Goal: Task Accomplishment & Management: Complete application form

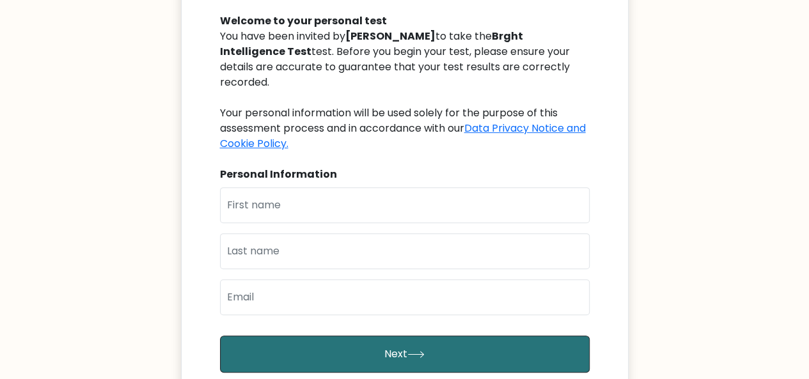
scroll to position [140, 0]
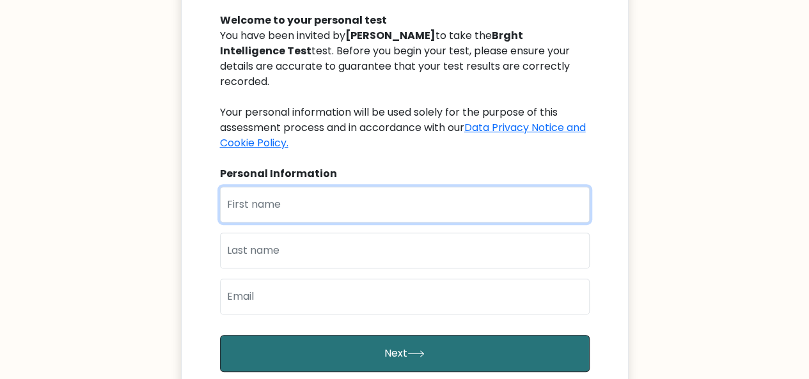
click at [339, 189] on input "text" at bounding box center [404, 205] width 369 height 36
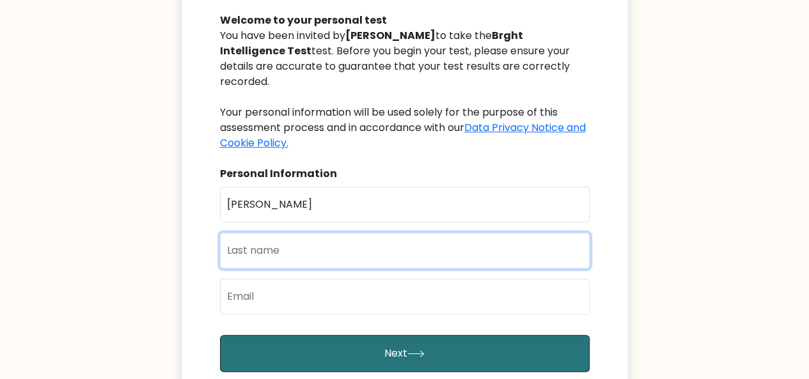
click at [316, 244] on input "text" at bounding box center [404, 251] width 369 height 36
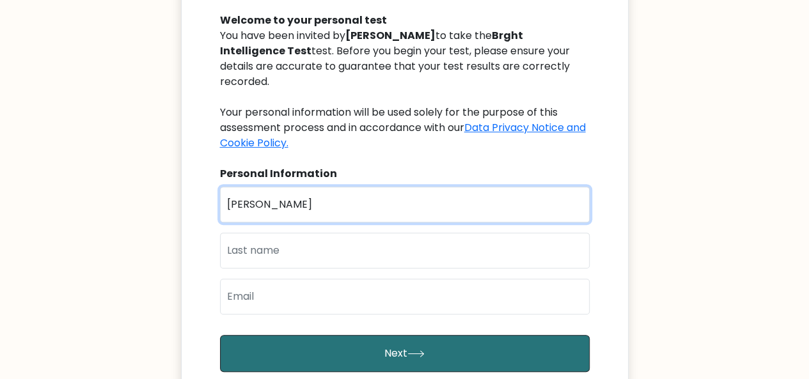
click at [295, 196] on input "dorri" at bounding box center [404, 205] width 369 height 36
type input "dorris"
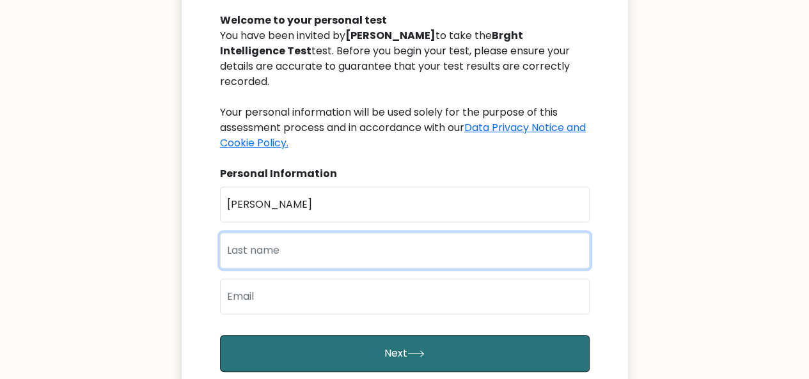
click at [291, 243] on input "text" at bounding box center [404, 251] width 369 height 36
type input "wambui"
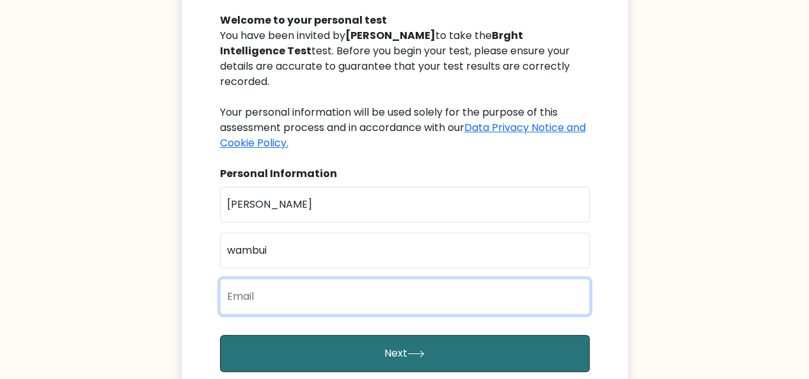
click at [286, 282] on input "email" at bounding box center [404, 297] width 369 height 36
type input "dorrieswambui@gmail.com"
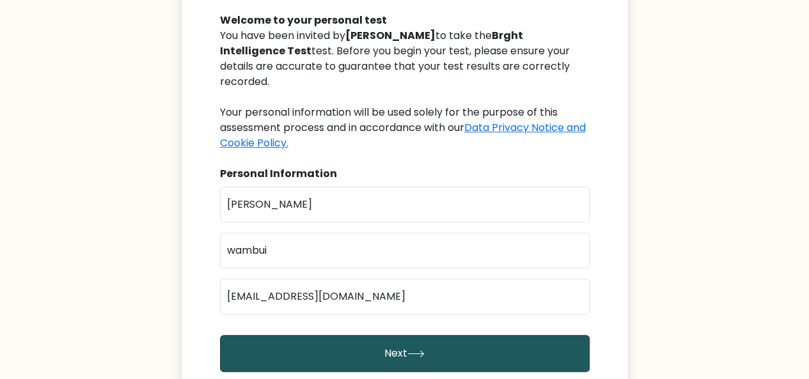
click at [317, 335] on button "Next" at bounding box center [404, 353] width 369 height 37
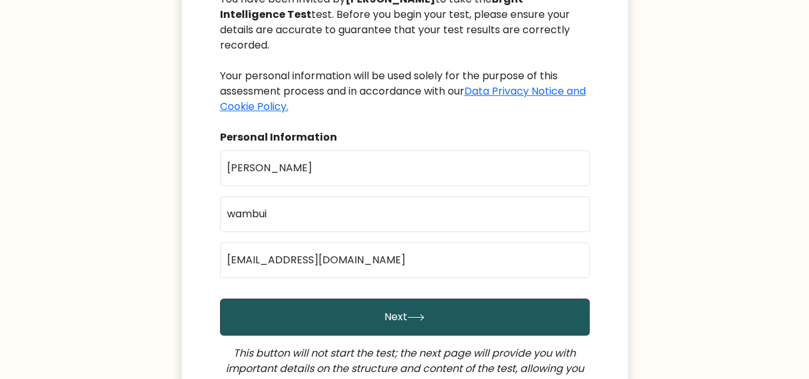
scroll to position [177, 0]
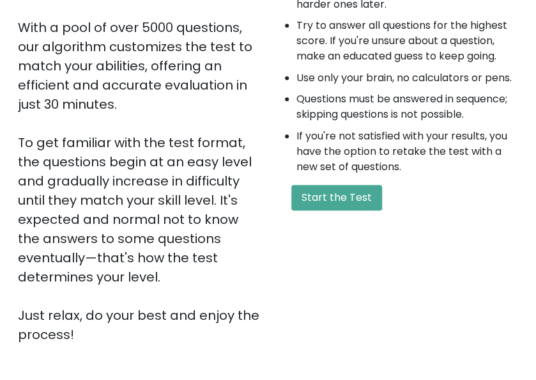
scroll to position [241, 0]
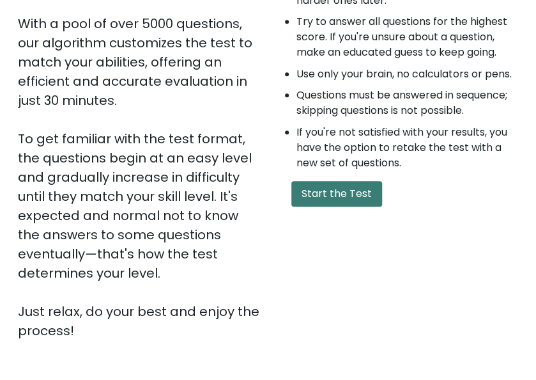
click at [329, 189] on button "Start the Test" at bounding box center [336, 194] width 91 height 26
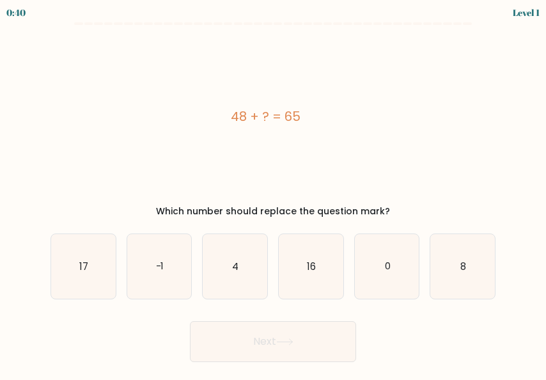
drag, startPoint x: 229, startPoint y: 111, endPoint x: 306, endPoint y: 116, distance: 76.8
click at [306, 116] on div "48 + ? = 65" at bounding box center [265, 116] width 430 height 19
copy div "48 + ? = 65"
click at [111, 264] on icon "17" at bounding box center [83, 266] width 65 height 65
click at [273, 193] on input "a. 17" at bounding box center [273, 191] width 1 height 3
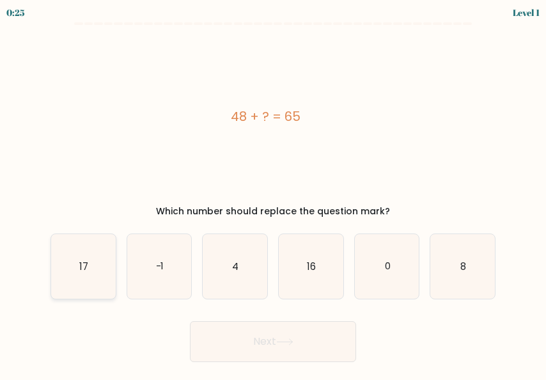
radio input "true"
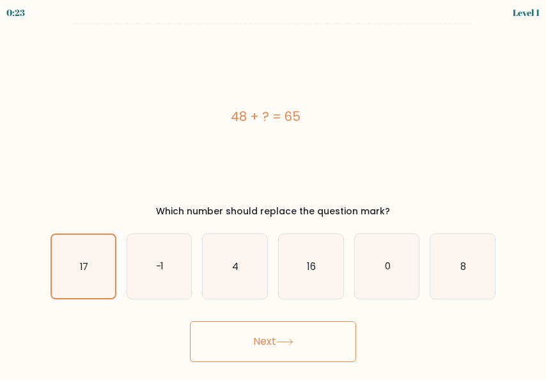
click at [258, 330] on button "Next" at bounding box center [273, 341] width 166 height 41
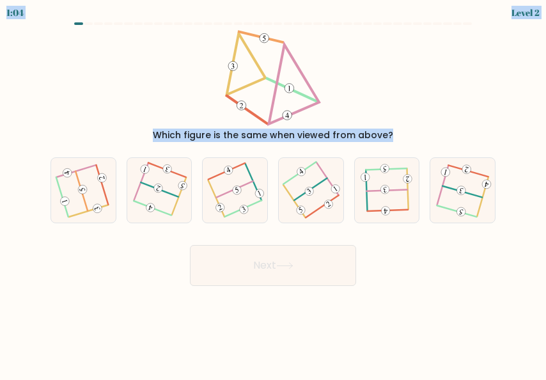
drag, startPoint x: 190, startPoint y: 14, endPoint x: 391, endPoint y: 223, distance: 290.2
click at [391, 223] on body "1:04 Level 2" at bounding box center [273, 190] width 546 height 380
copy body "1:04 Level 2 Which figure is the same when viewed from above? a. b. c. d. e."
click at [87, 178] on icon at bounding box center [84, 190] width 52 height 52
click at [273, 190] on input "a." at bounding box center [273, 191] width 1 height 3
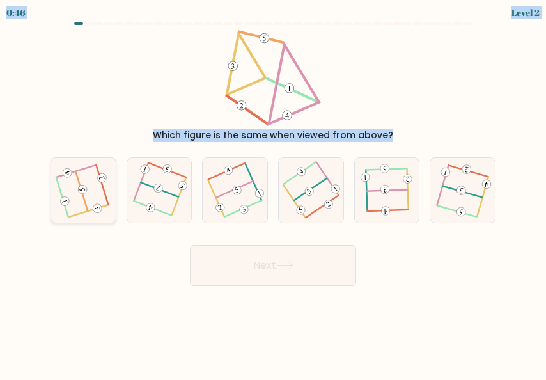
radio input "true"
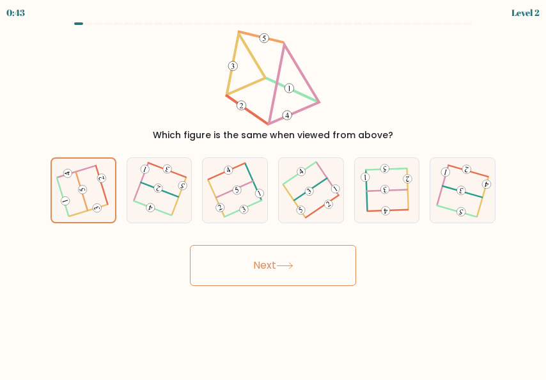
click at [213, 256] on button "Next" at bounding box center [273, 265] width 166 height 41
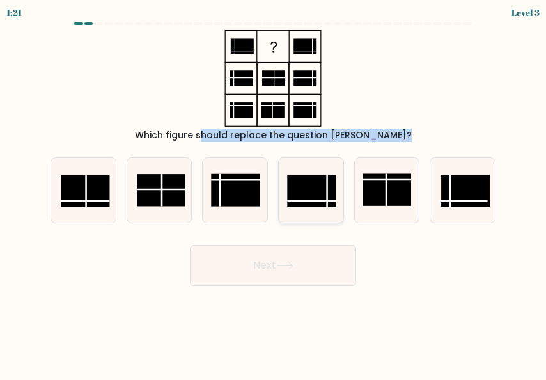
drag, startPoint x: 229, startPoint y: 35, endPoint x: 289, endPoint y: 159, distance: 137.5
click at [289, 159] on form at bounding box center [273, 153] width 546 height 263
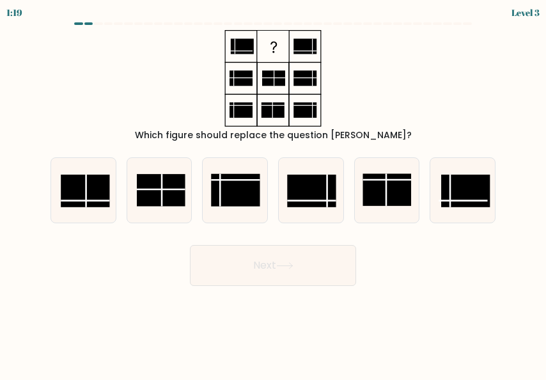
click at [368, 96] on div "Which figure should replace the question [PERSON_NAME]?" at bounding box center [273, 86] width 460 height 112
click at [375, 176] on rect at bounding box center [386, 190] width 49 height 33
click at [274, 190] on input "e." at bounding box center [273, 191] width 1 height 3
radio input "true"
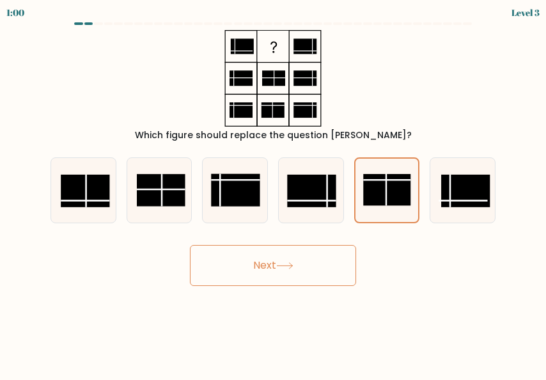
click at [293, 269] on button "Next" at bounding box center [273, 265] width 166 height 41
click at [293, 268] on icon at bounding box center [284, 265] width 17 height 7
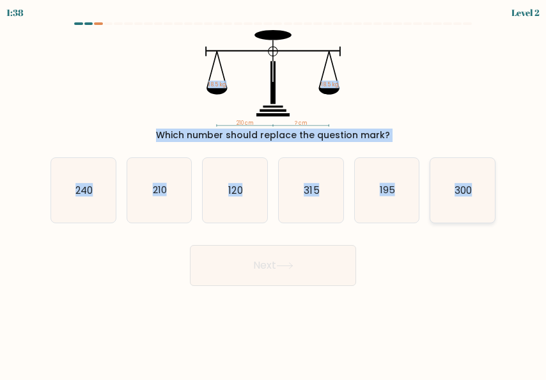
drag, startPoint x: 200, startPoint y: 50, endPoint x: 482, endPoint y: 196, distance: 317.3
click at [482, 196] on form at bounding box center [273, 153] width 546 height 263
copy form "18.5 kg 18.5 kg Which number should replace the question mark? a. 240 b. 210 c.…"
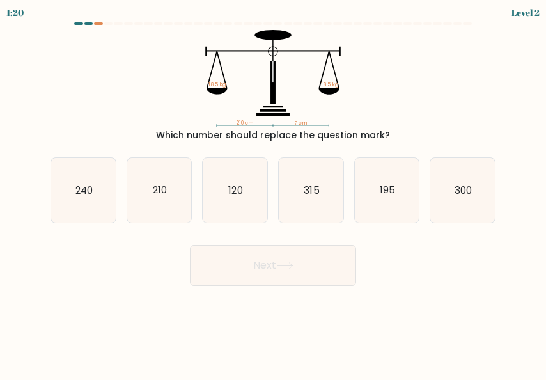
click at [147, 236] on form at bounding box center [273, 153] width 546 height 263
click at [376, 171] on icon "195" at bounding box center [387, 190] width 65 height 65
click at [274, 190] on input "e. 195" at bounding box center [273, 191] width 1 height 3
radio input "true"
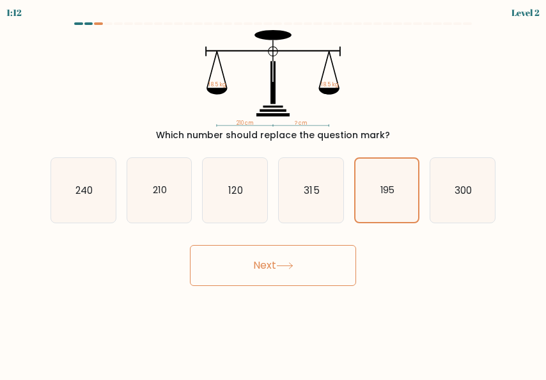
click at [299, 265] on button "Next" at bounding box center [273, 265] width 166 height 41
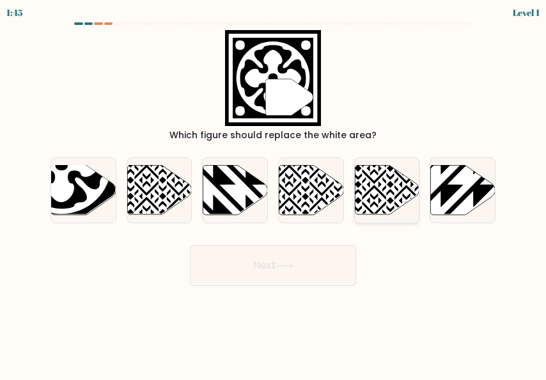
click at [385, 183] on icon at bounding box center [387, 189] width 65 height 49
click at [274, 190] on input "e." at bounding box center [273, 191] width 1 height 3
radio input "true"
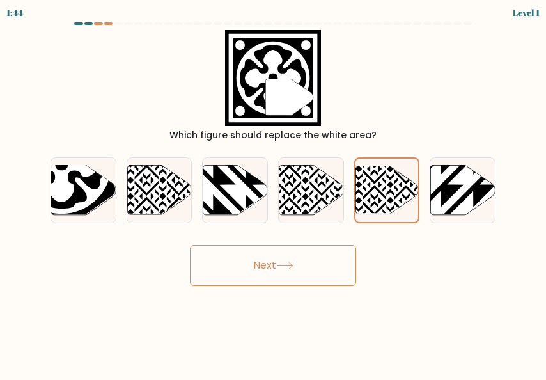
click at [302, 267] on button "Next" at bounding box center [273, 265] width 166 height 41
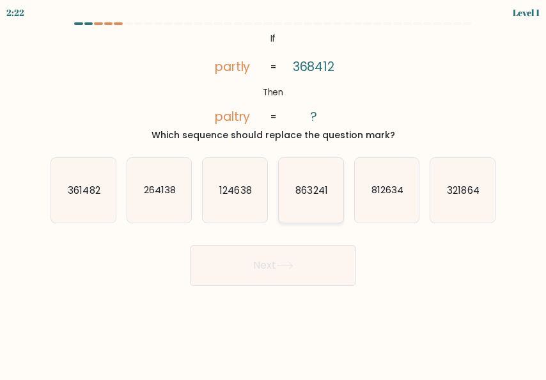
click at [300, 191] on text "863241" at bounding box center [311, 189] width 32 height 13
click at [274, 191] on input "d. 863241" at bounding box center [273, 191] width 1 height 3
radio input "true"
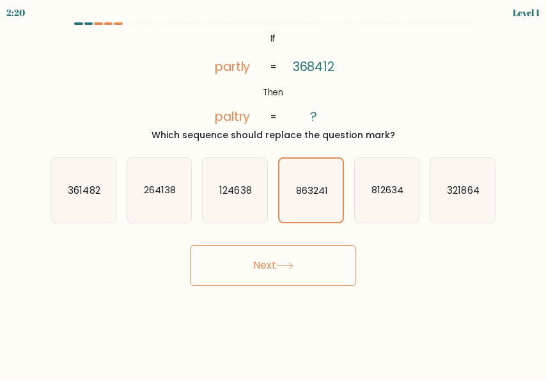
click at [289, 263] on icon at bounding box center [284, 265] width 17 height 7
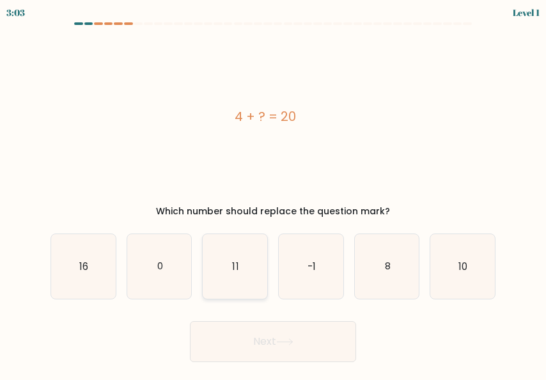
click at [240, 271] on icon "11" at bounding box center [235, 266] width 65 height 65
click at [273, 193] on input "c. 11" at bounding box center [273, 191] width 1 height 3
radio input "true"
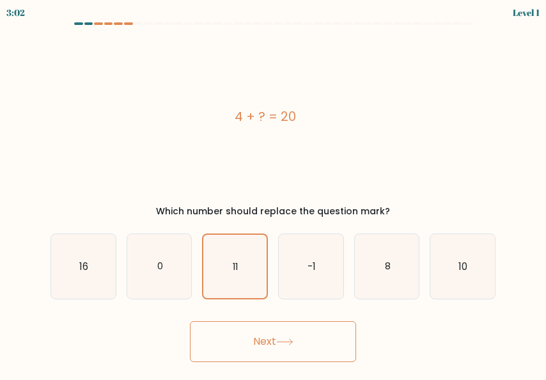
click at [253, 327] on button "Next" at bounding box center [273, 341] width 166 height 41
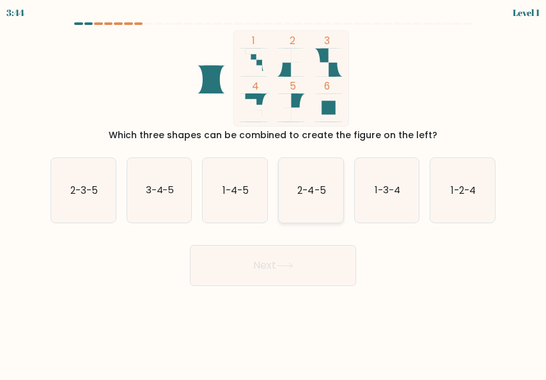
click at [300, 194] on text "2-4-5" at bounding box center [311, 189] width 28 height 13
click at [274, 193] on input "d. 2-4-5" at bounding box center [273, 191] width 1 height 3
radio input "true"
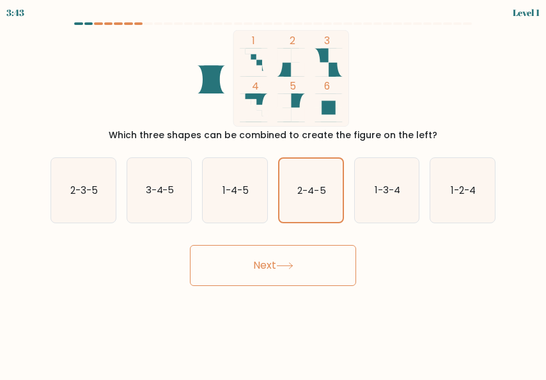
click at [294, 256] on button "Next" at bounding box center [273, 265] width 166 height 41
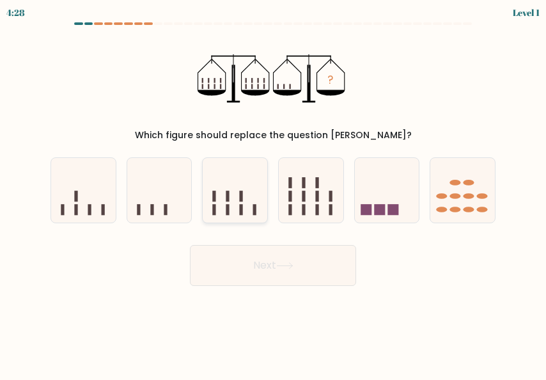
click at [229, 203] on icon at bounding box center [235, 190] width 65 height 53
click at [273, 193] on input "c." at bounding box center [273, 191] width 1 height 3
radio input "true"
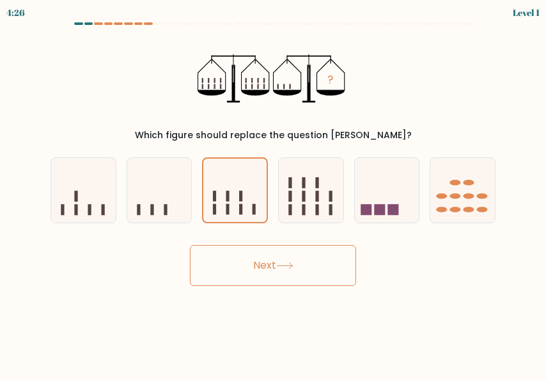
click at [250, 265] on button "Next" at bounding box center [273, 265] width 166 height 41
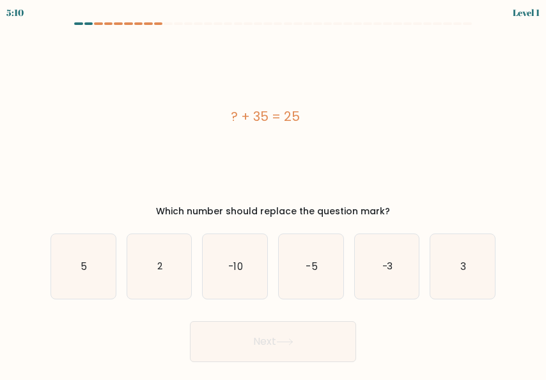
click at [261, 252] on icon "-10" at bounding box center [235, 266] width 65 height 65
click at [273, 193] on input "c. -10" at bounding box center [273, 191] width 1 height 3
radio input "true"
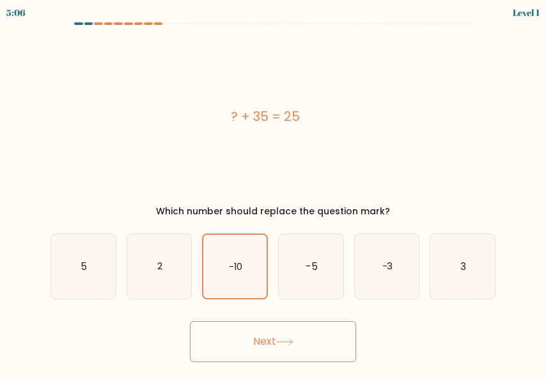
click at [274, 332] on button "Next" at bounding box center [273, 341] width 166 height 41
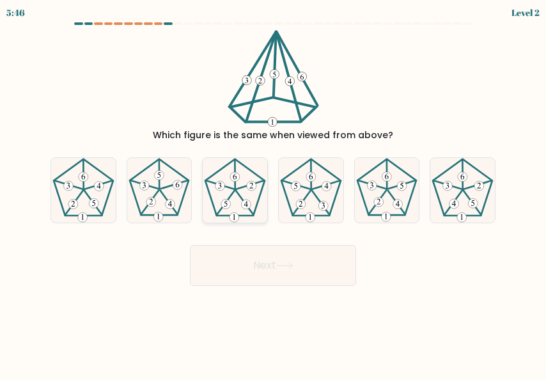
click at [247, 207] on 517 at bounding box center [247, 204] width 10 height 10
click at [273, 193] on input "c." at bounding box center [273, 191] width 1 height 3
radio input "true"
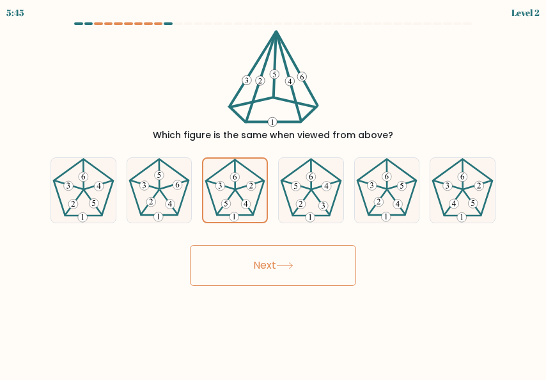
click at [271, 265] on button "Next" at bounding box center [273, 265] width 166 height 41
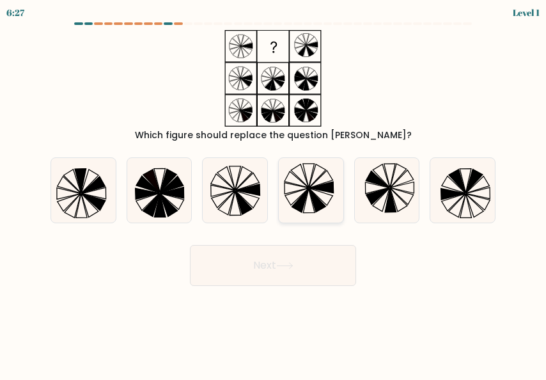
click at [297, 191] on icon at bounding box center [297, 196] width 24 height 17
click at [274, 191] on input "d." at bounding box center [273, 191] width 1 height 3
radio input "true"
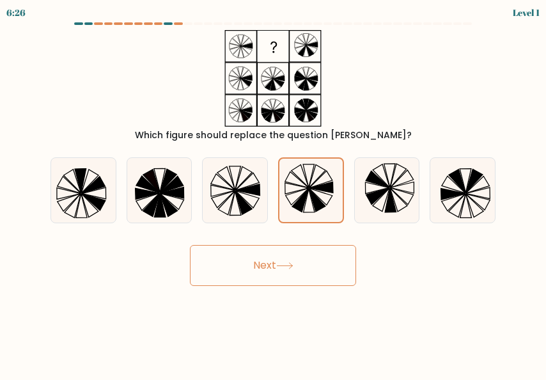
click at [293, 263] on icon at bounding box center [284, 265] width 17 height 7
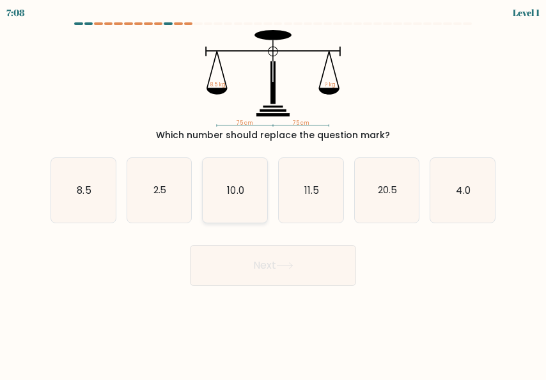
click at [252, 205] on icon "10.0" at bounding box center [235, 190] width 65 height 65
click at [273, 193] on input "c. 10.0" at bounding box center [273, 191] width 1 height 3
radio input "true"
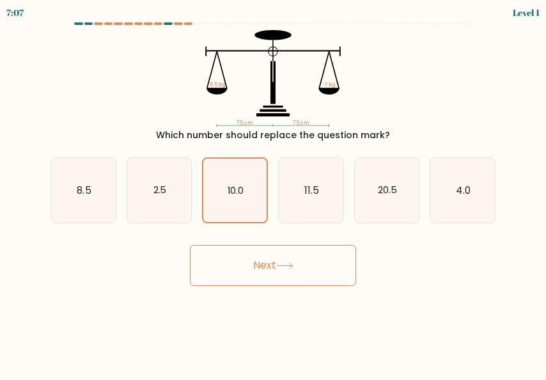
click at [278, 260] on button "Next" at bounding box center [273, 265] width 166 height 41
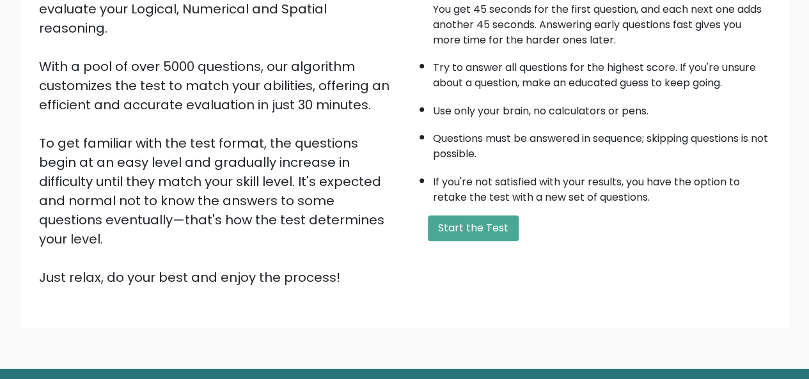
scroll to position [178, 0]
click at [457, 227] on button "Start the Test" at bounding box center [473, 228] width 91 height 26
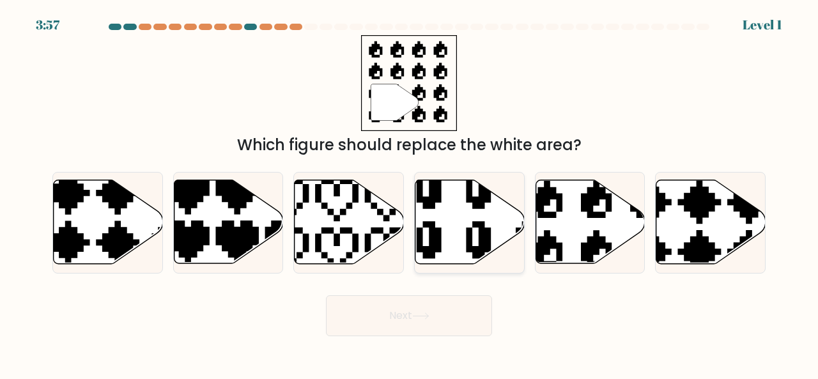
click at [458, 253] on icon at bounding box center [469, 222] width 109 height 84
click at [410, 193] on input "d." at bounding box center [409, 191] width 1 height 3
radio input "true"
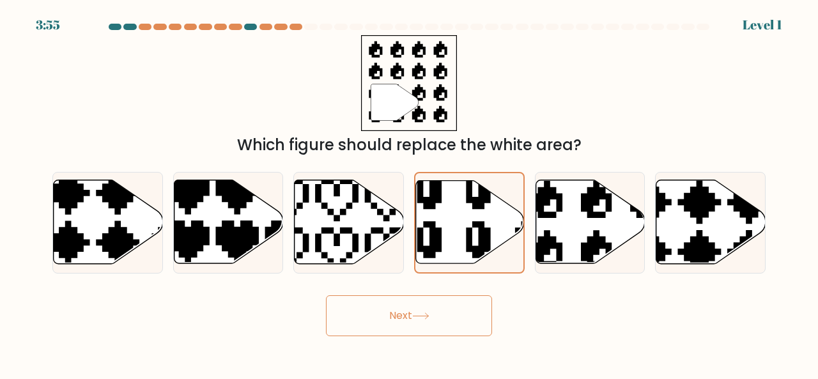
click at [430, 322] on button "Next" at bounding box center [409, 315] width 166 height 41
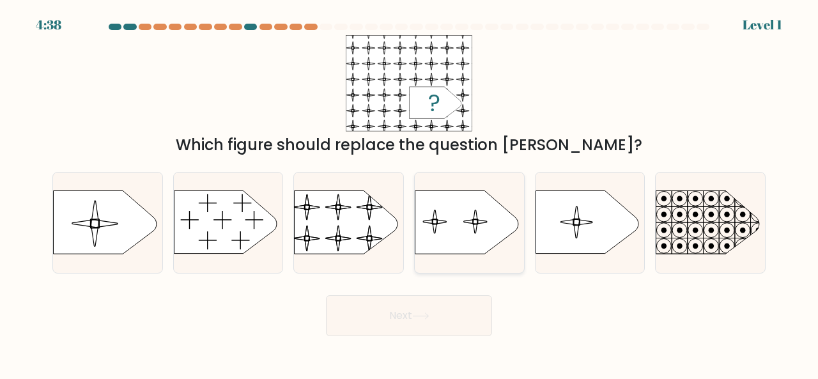
click at [446, 215] on icon at bounding box center [466, 222] width 103 height 63
click at [410, 193] on input "d." at bounding box center [409, 191] width 1 height 3
radio input "true"
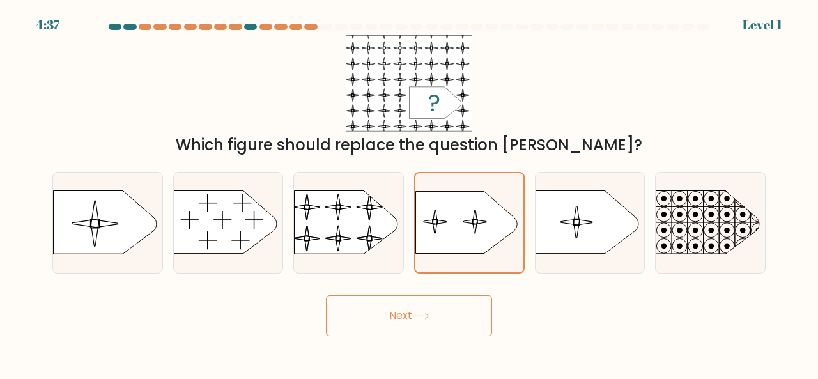
click at [422, 314] on icon at bounding box center [420, 316] width 17 height 7
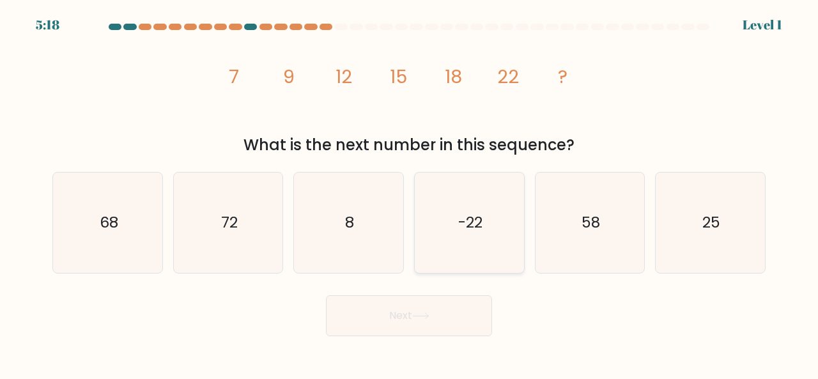
click at [469, 228] on text "-22" at bounding box center [470, 222] width 24 height 21
click at [410, 193] on input "d. -22" at bounding box center [409, 191] width 1 height 3
radio input "true"
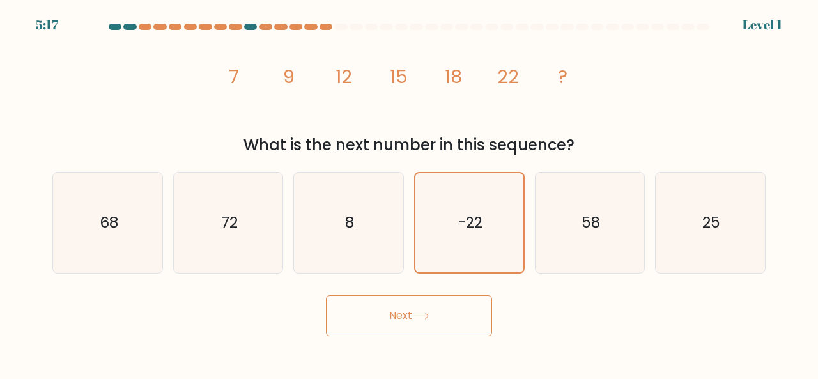
click at [423, 311] on button "Next" at bounding box center [409, 315] width 166 height 41
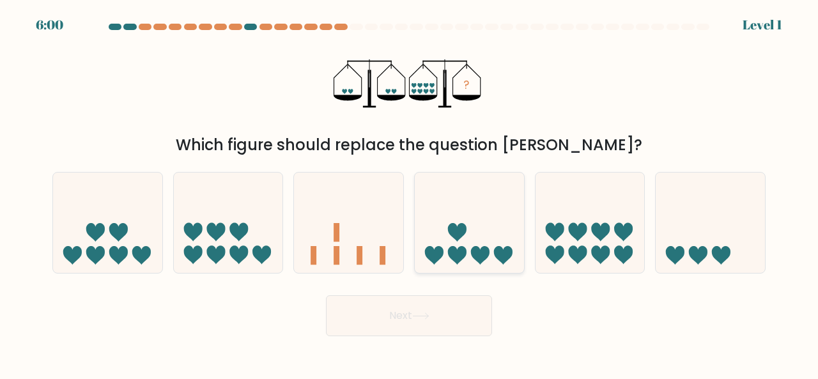
click at [461, 250] on icon at bounding box center [457, 255] width 19 height 19
click at [410, 193] on input "d." at bounding box center [409, 191] width 1 height 3
radio input "true"
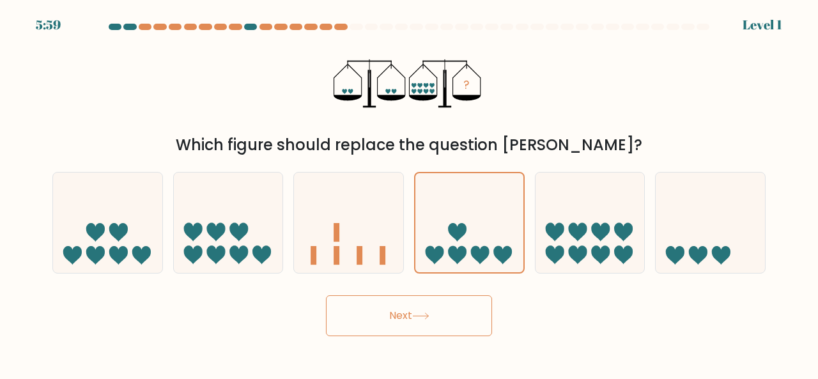
click at [423, 314] on icon at bounding box center [420, 316] width 17 height 7
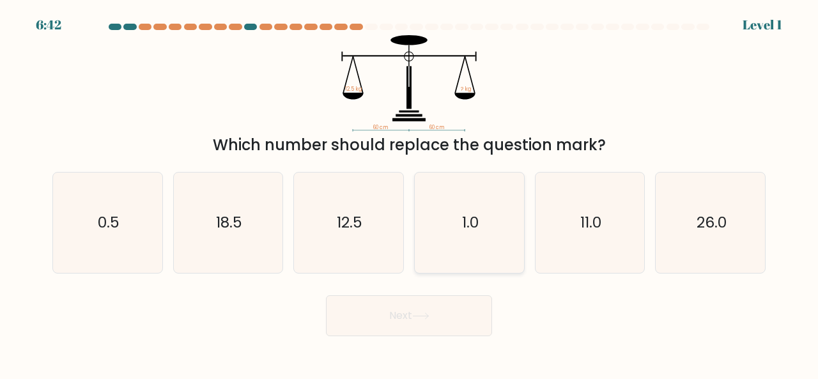
click at [456, 210] on icon "1.0" at bounding box center [469, 223] width 100 height 100
click at [410, 193] on input "d. 1.0" at bounding box center [409, 191] width 1 height 3
radio input "true"
click at [428, 309] on button "Next" at bounding box center [409, 315] width 166 height 41
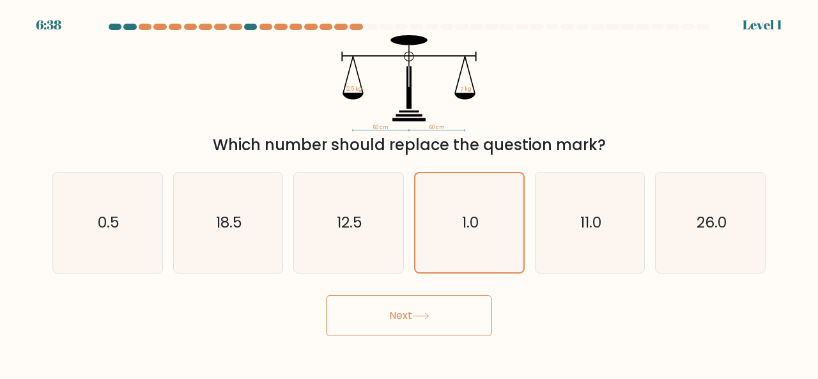
click at [408, 306] on button "Next" at bounding box center [409, 315] width 166 height 41
click at [425, 316] on icon at bounding box center [420, 316] width 17 height 7
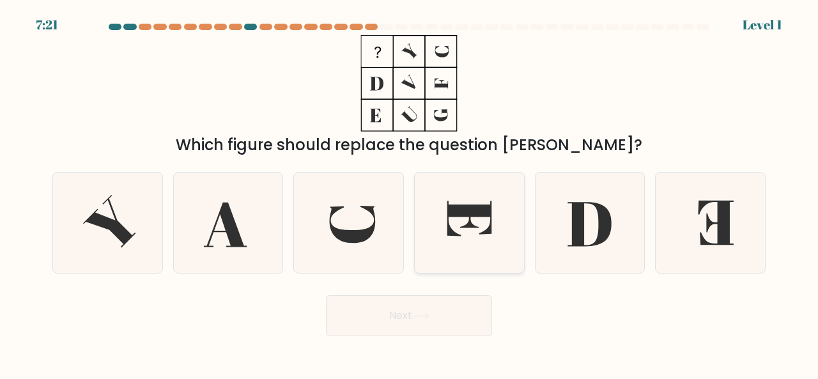
click at [463, 233] on icon at bounding box center [469, 223] width 100 height 100
click at [410, 193] on input "d." at bounding box center [409, 191] width 1 height 3
radio input "true"
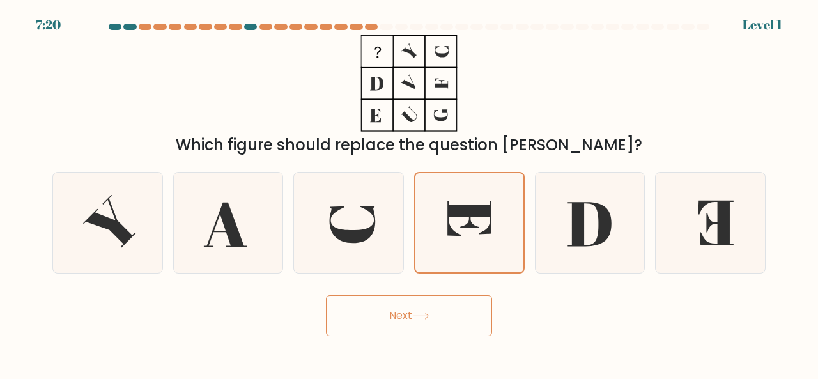
click at [410, 306] on button "Next" at bounding box center [409, 315] width 166 height 41
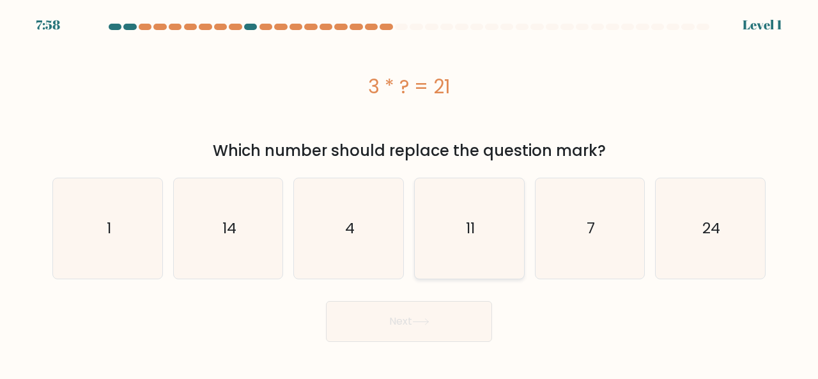
click at [460, 256] on icon "11" at bounding box center [469, 228] width 100 height 100
click at [410, 193] on input "d. 11" at bounding box center [409, 191] width 1 height 3
radio input "true"
click at [425, 325] on icon at bounding box center [420, 321] width 17 height 7
click at [571, 229] on icon "7" at bounding box center [590, 228] width 100 height 100
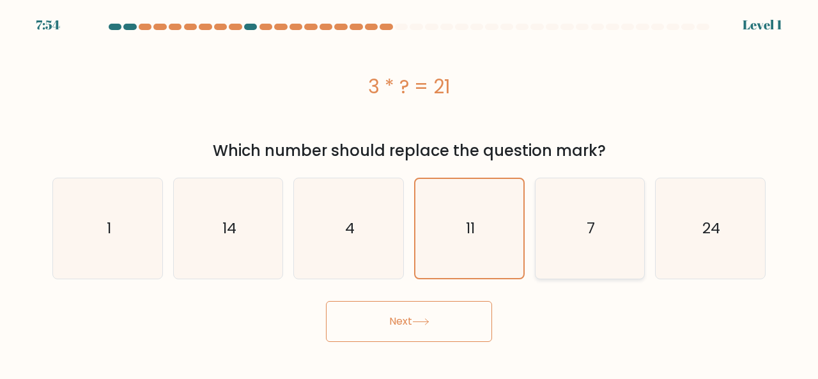
click at [410, 193] on input "e. 7" at bounding box center [409, 191] width 1 height 3
radio input "true"
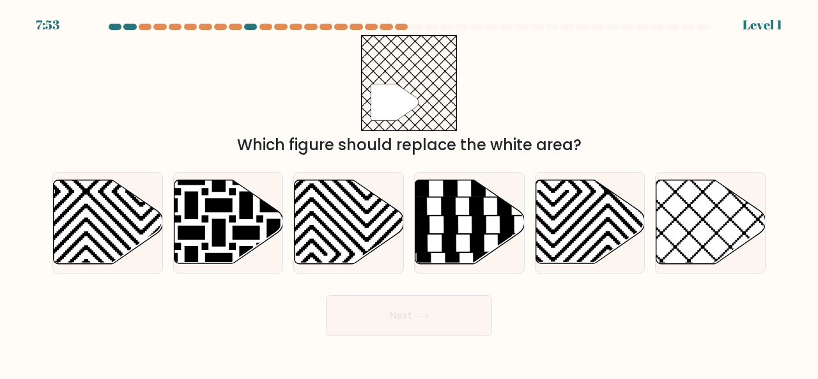
click at [456, 318] on button "Next" at bounding box center [409, 315] width 166 height 41
click at [600, 206] on icon at bounding box center [590, 222] width 109 height 84
click at [410, 193] on input "e." at bounding box center [409, 191] width 1 height 3
radio input "true"
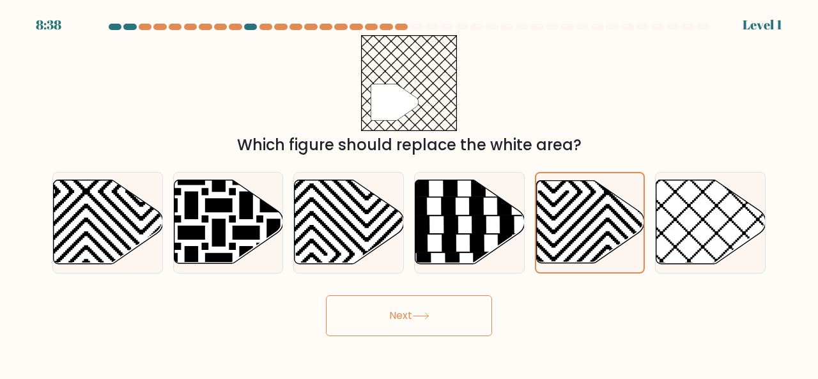
click at [450, 325] on button "Next" at bounding box center [409, 315] width 166 height 41
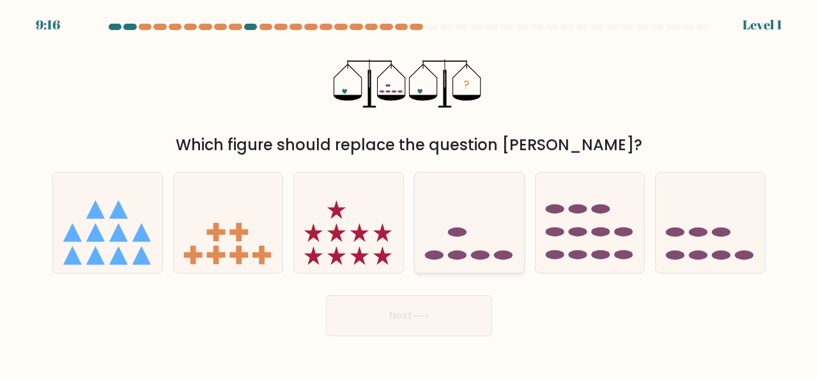
click at [464, 233] on ellipse at bounding box center [457, 233] width 19 height 10
click at [410, 193] on input "d." at bounding box center [409, 191] width 1 height 3
radio input "true"
click at [438, 314] on button "Next" at bounding box center [409, 315] width 166 height 41
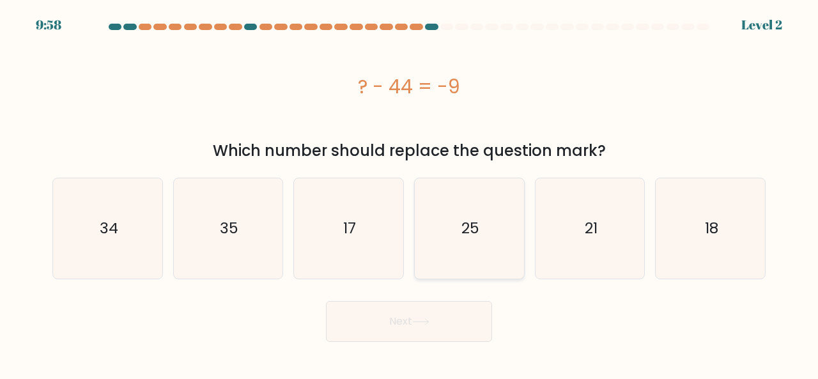
click at [466, 249] on icon "25" at bounding box center [469, 228] width 100 height 100
click at [410, 193] on input "d. 25" at bounding box center [409, 191] width 1 height 3
radio input "true"
click at [430, 314] on button "Next" at bounding box center [409, 321] width 166 height 41
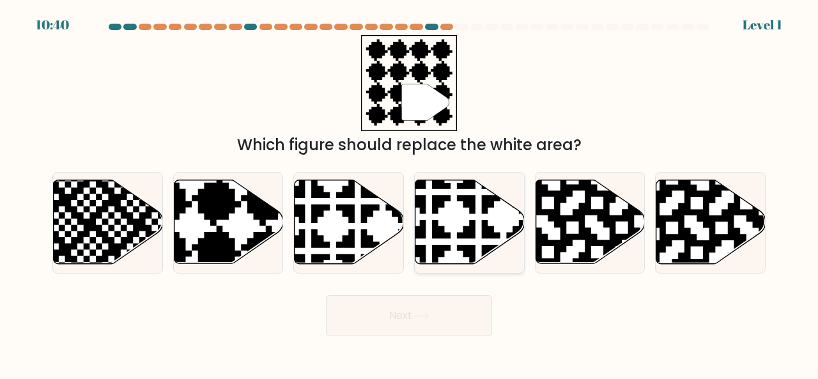
click at [513, 201] on icon at bounding box center [503, 267] width 192 height 192
click at [410, 193] on input "d." at bounding box center [409, 191] width 1 height 3
radio input "true"
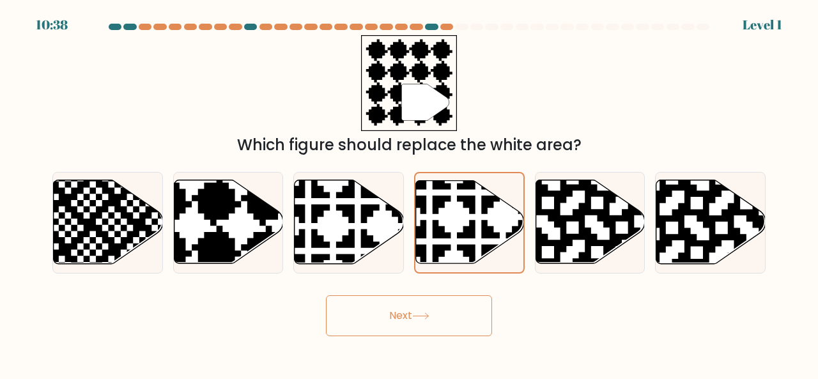
click at [421, 309] on button "Next" at bounding box center [409, 315] width 166 height 41
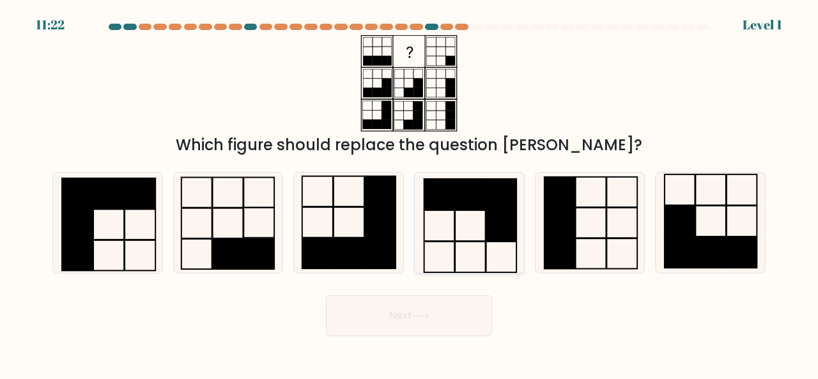
click at [470, 231] on icon at bounding box center [469, 223] width 100 height 100
click at [410, 193] on input "d." at bounding box center [409, 191] width 1 height 3
radio input "true"
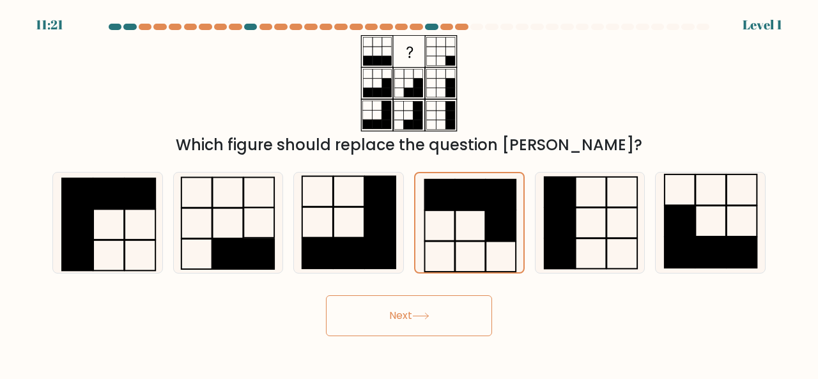
click at [413, 323] on button "Next" at bounding box center [409, 315] width 166 height 41
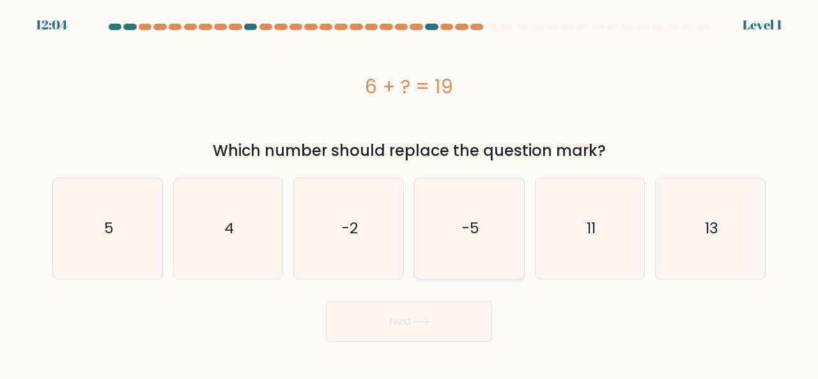
click at [477, 245] on icon "-5" at bounding box center [469, 228] width 100 height 100
click at [410, 193] on input "d. -5" at bounding box center [409, 191] width 1 height 3
radio input "true"
click at [427, 310] on button "Next" at bounding box center [409, 321] width 166 height 41
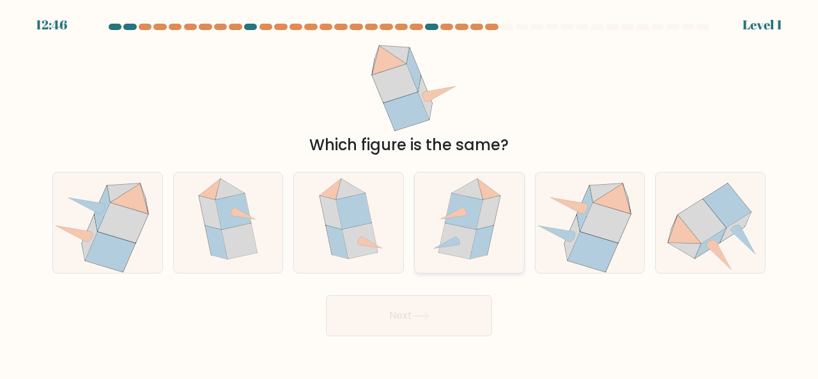
click at [463, 232] on icon at bounding box center [457, 241] width 38 height 36
click at [410, 193] on input "d." at bounding box center [409, 191] width 1 height 3
radio input "true"
click at [442, 302] on button "Next" at bounding box center [409, 315] width 166 height 41
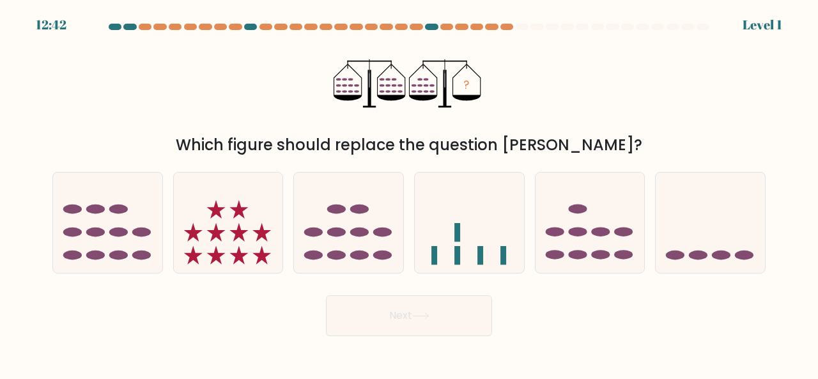
click at [442, 310] on button "Next" at bounding box center [409, 315] width 166 height 41
click at [455, 261] on rect at bounding box center [457, 255] width 6 height 19
click at [410, 193] on input "d." at bounding box center [409, 191] width 1 height 3
radio input "true"
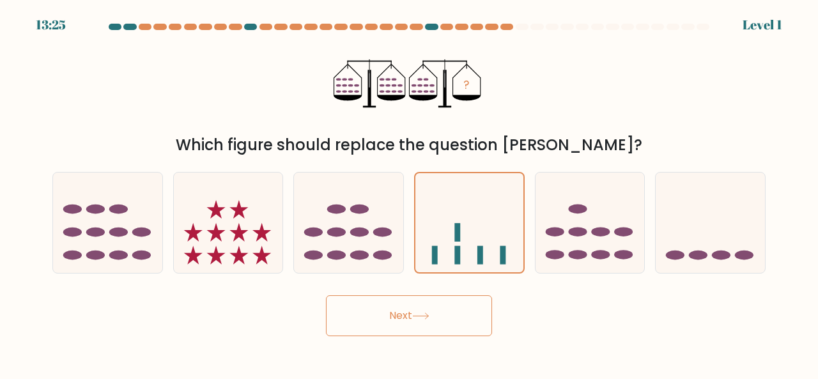
click at [433, 314] on button "Next" at bounding box center [409, 315] width 166 height 41
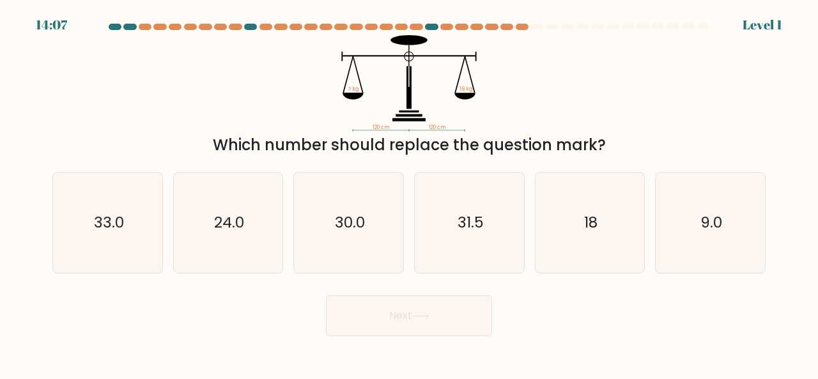
click at [433, 314] on button "Next" at bounding box center [409, 315] width 166 height 41
click at [461, 252] on icon "31.5" at bounding box center [469, 223] width 100 height 100
click at [410, 193] on input "d. 31.5" at bounding box center [409, 191] width 1 height 3
radio input "true"
click at [428, 313] on icon at bounding box center [420, 316] width 17 height 7
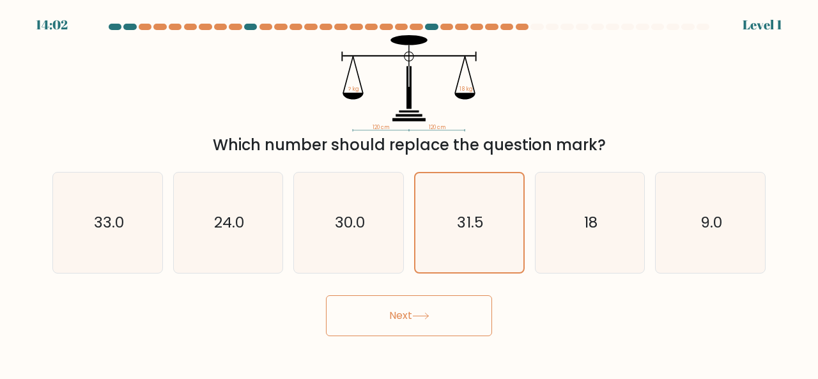
click at [428, 308] on button "Next" at bounding box center [409, 315] width 166 height 41
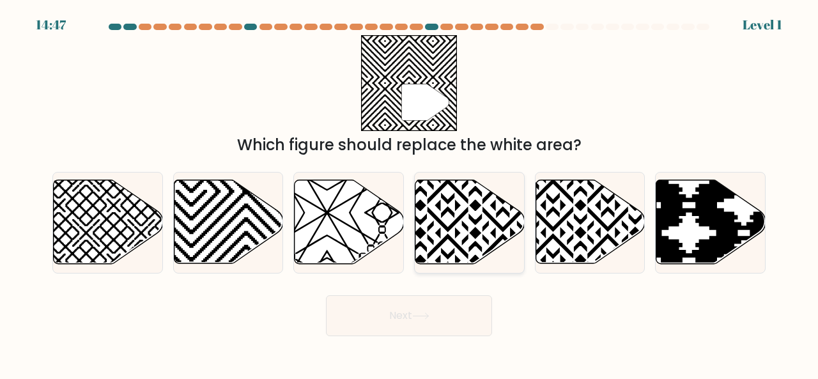
click at [441, 209] on icon at bounding box center [469, 222] width 109 height 84
click at [410, 193] on input "d." at bounding box center [409, 191] width 1 height 3
radio input "true"
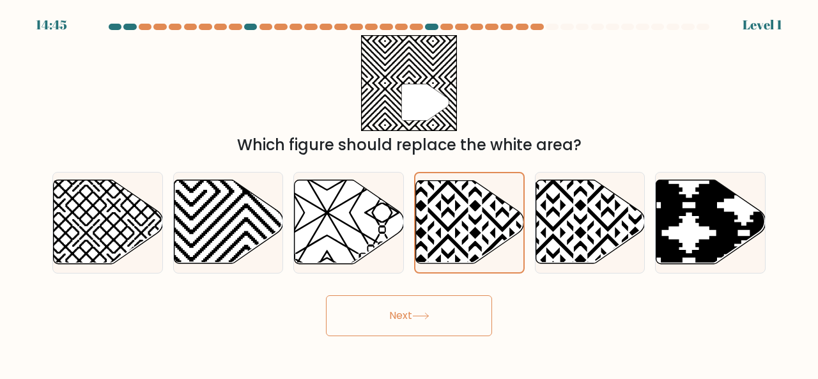
click at [412, 315] on button "Next" at bounding box center [409, 315] width 166 height 41
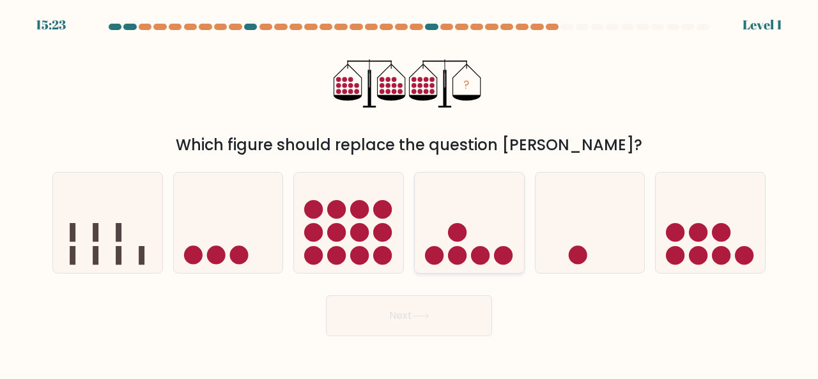
click at [436, 232] on icon at bounding box center [469, 222] width 109 height 90
click at [410, 193] on input "d." at bounding box center [409, 191] width 1 height 3
radio input "true"
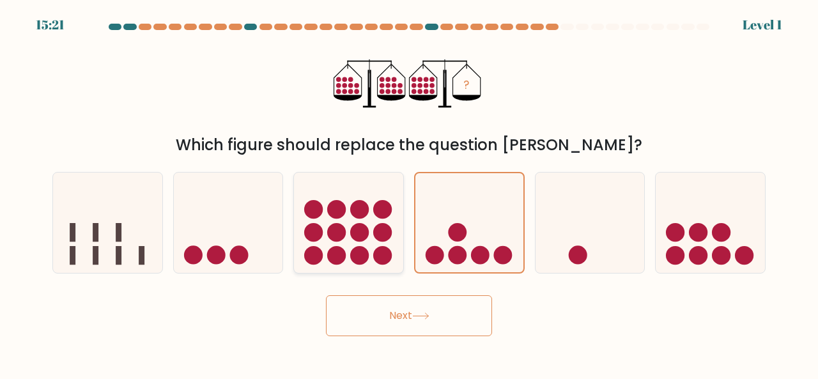
click at [369, 235] on icon at bounding box center [348, 222] width 109 height 90
click at [409, 193] on input "c." at bounding box center [409, 191] width 1 height 3
radio input "true"
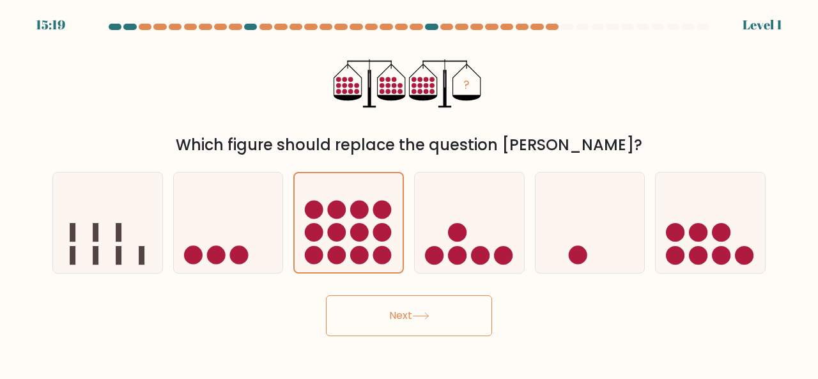
click at [410, 312] on button "Next" at bounding box center [409, 315] width 166 height 41
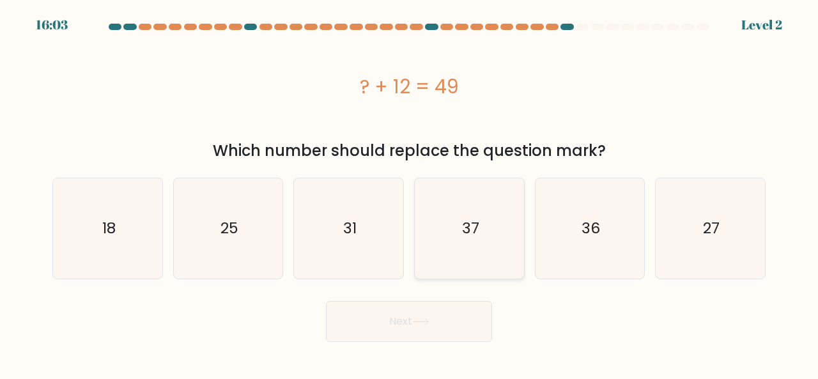
click at [451, 235] on icon "37" at bounding box center [469, 228] width 100 height 100
click at [410, 193] on input "d. 37" at bounding box center [409, 191] width 1 height 3
radio input "true"
click at [424, 307] on button "Next" at bounding box center [409, 321] width 166 height 41
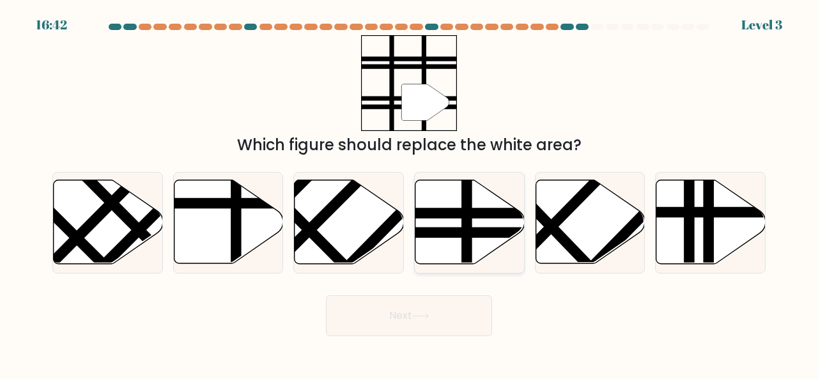
click at [467, 224] on line at bounding box center [467, 178] width 0 height 220
click at [410, 193] on input "d." at bounding box center [409, 191] width 1 height 3
radio input "true"
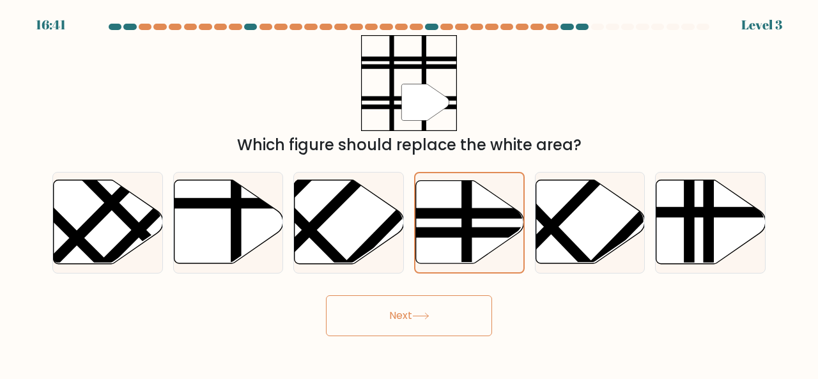
click at [415, 341] on body "16:41 Level 3" at bounding box center [409, 189] width 818 height 379
click at [433, 313] on button "Next" at bounding box center [409, 315] width 166 height 41
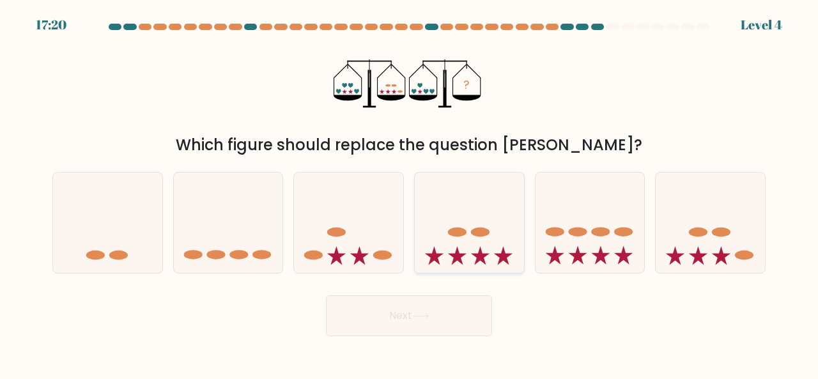
click at [465, 262] on icon at bounding box center [469, 222] width 109 height 90
click at [410, 193] on input "d." at bounding box center [409, 191] width 1 height 3
radio input "true"
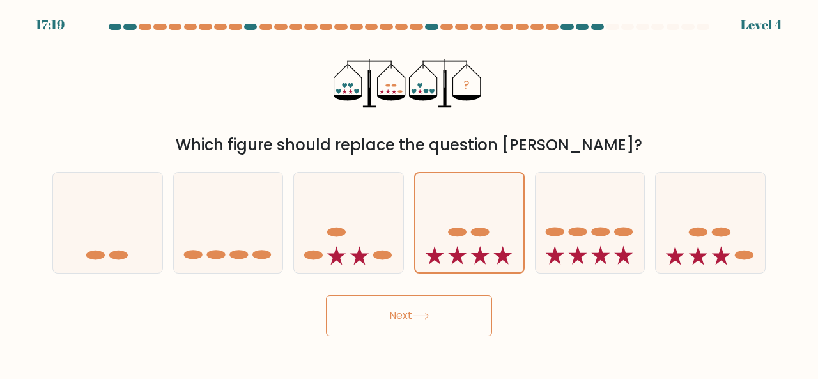
click at [424, 324] on button "Next" at bounding box center [409, 315] width 166 height 41
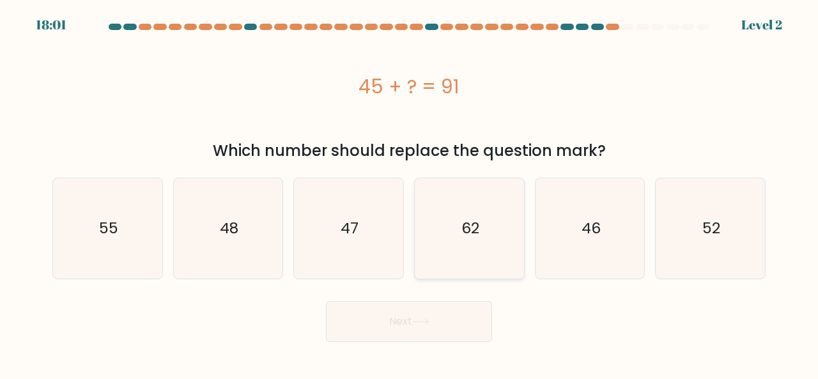
click at [461, 258] on icon "62" at bounding box center [469, 228] width 100 height 100
click at [410, 193] on input "d. 62" at bounding box center [409, 191] width 1 height 3
radio input "true"
click at [435, 322] on button "Next" at bounding box center [409, 321] width 166 height 41
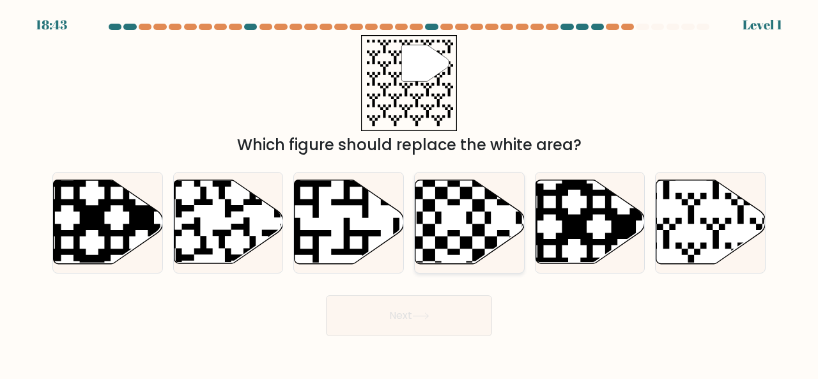
click at [480, 236] on icon at bounding box center [503, 268] width 198 height 198
click at [410, 193] on input "d." at bounding box center [409, 191] width 1 height 3
radio input "true"
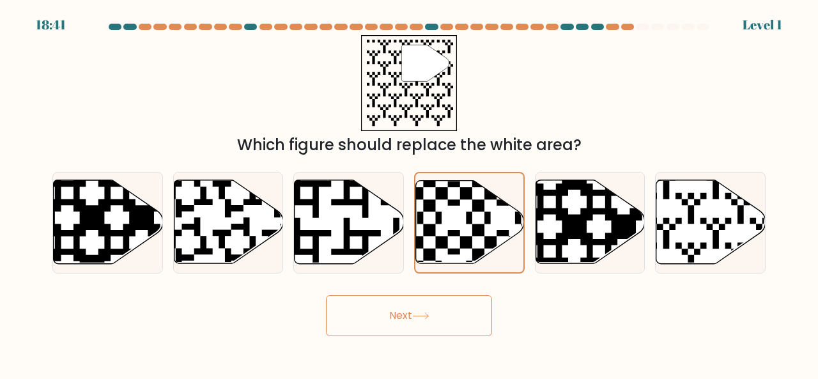
click at [417, 322] on button "Next" at bounding box center [409, 315] width 166 height 41
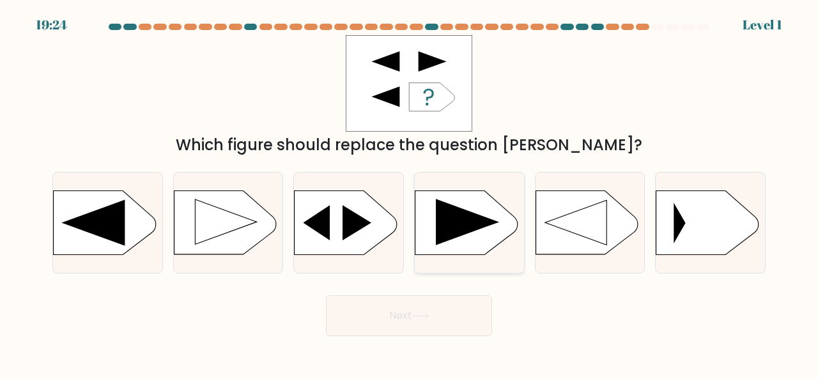
click at [477, 212] on rect at bounding box center [415, 192] width 284 height 216
click at [410, 193] on input "d." at bounding box center [409, 191] width 1 height 3
radio input "true"
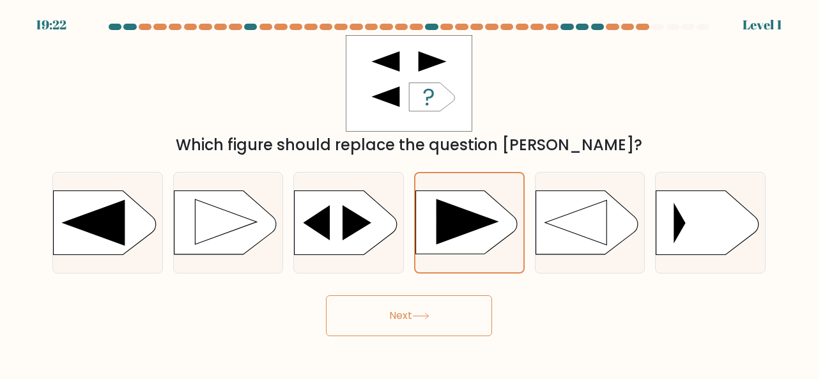
click at [437, 305] on button "Next" at bounding box center [409, 315] width 166 height 41
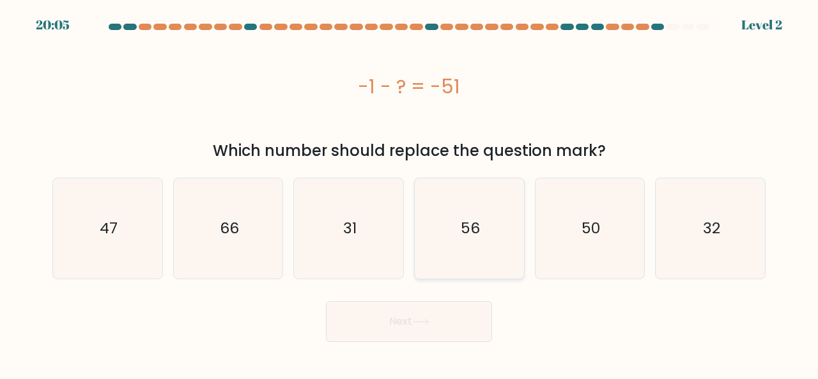
click at [488, 231] on icon "56" at bounding box center [469, 228] width 100 height 100
click at [410, 193] on input "d. 56" at bounding box center [409, 191] width 1 height 3
radio input "true"
click at [426, 322] on icon at bounding box center [420, 322] width 15 height 6
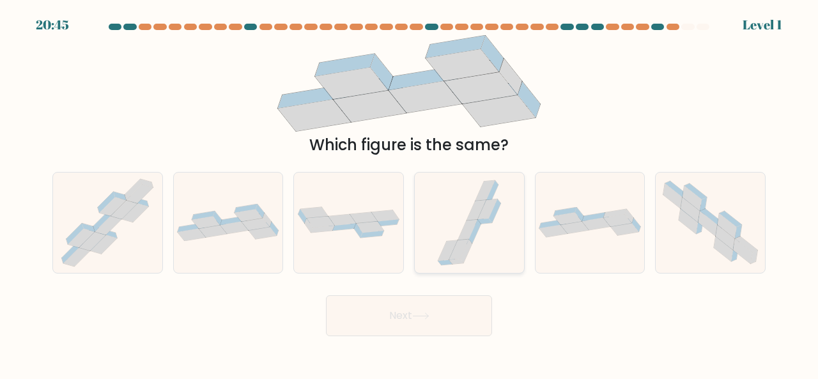
click at [487, 226] on icon at bounding box center [469, 223] width 75 height 100
click at [410, 193] on input "d." at bounding box center [409, 191] width 1 height 3
radio input "true"
click at [421, 324] on button "Next" at bounding box center [409, 315] width 166 height 41
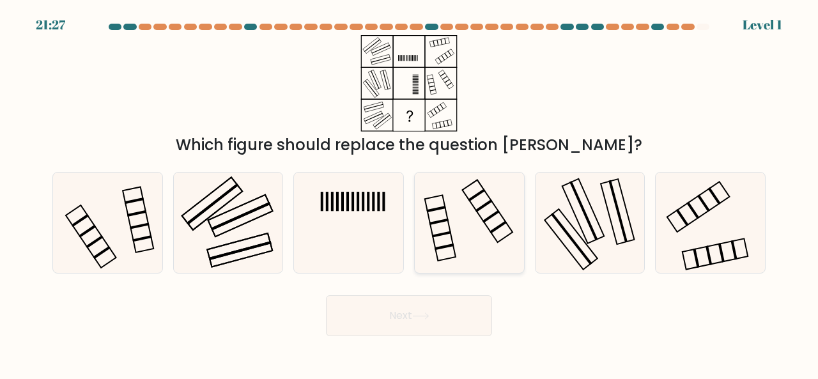
click at [479, 217] on icon at bounding box center [469, 223] width 100 height 100
click at [410, 193] on input "d." at bounding box center [409, 191] width 1 height 3
radio input "true"
click at [417, 316] on icon at bounding box center [420, 316] width 17 height 7
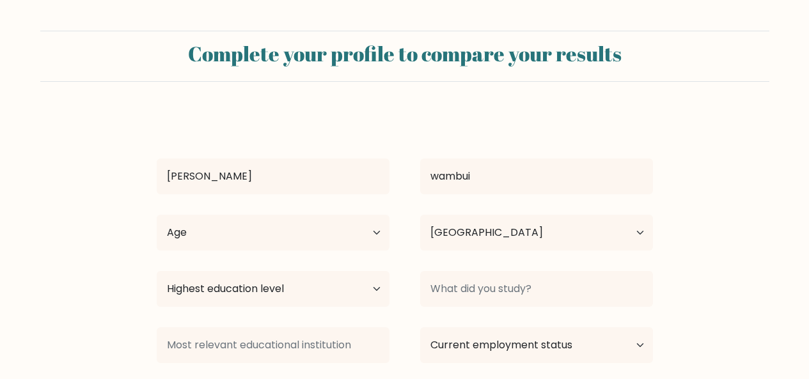
select select "KE"
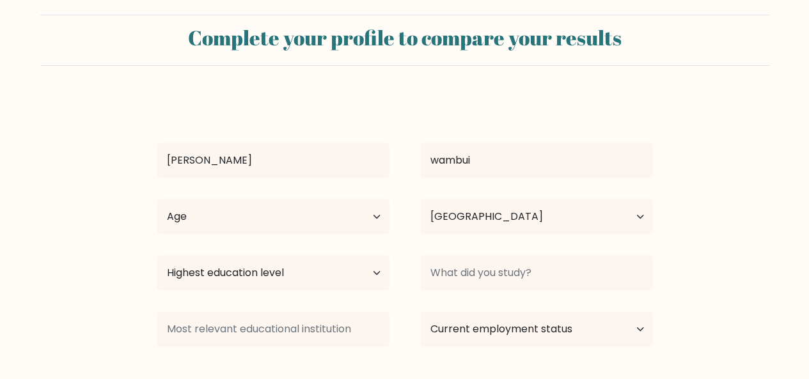
scroll to position [105, 0]
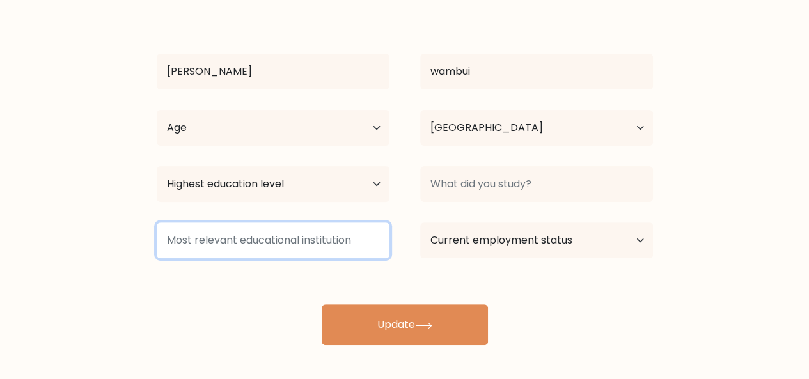
click at [348, 247] on input at bounding box center [273, 240] width 233 height 36
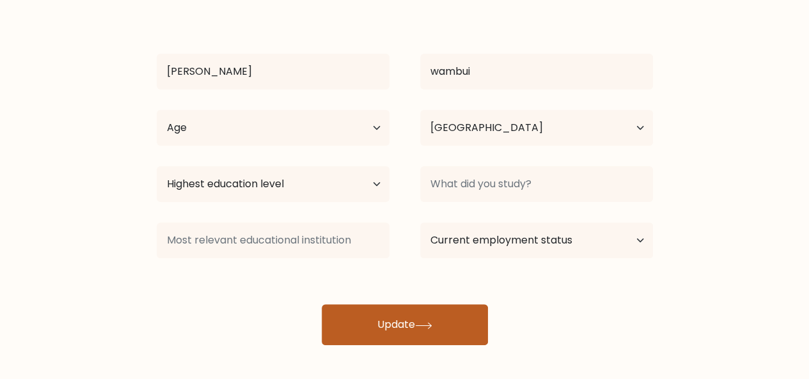
click at [404, 322] on button "Update" at bounding box center [405, 324] width 166 height 41
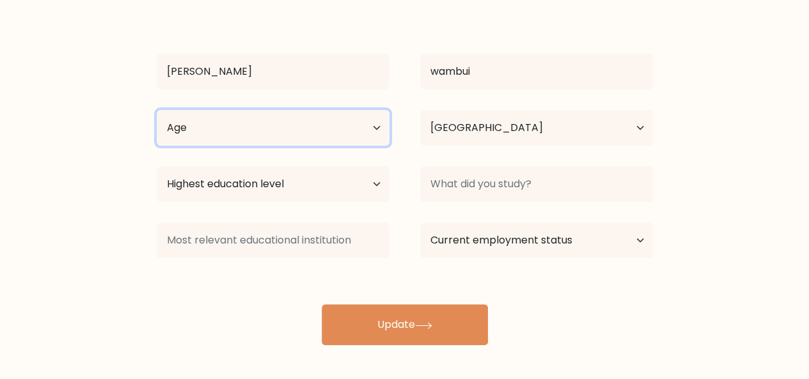
click at [307, 121] on select "Age Under 18 years old 18-24 years old 25-34 years old 35-44 years old 45-54 ye…" at bounding box center [273, 128] width 233 height 36
select select "18_24"
click at [157, 110] on select "Age Under 18 years old 18-24 years old 25-34 years old 35-44 years old 45-54 ye…" at bounding box center [273, 128] width 233 height 36
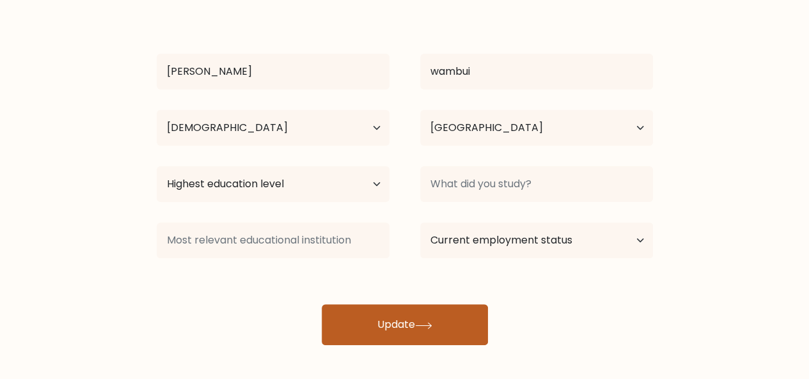
click at [390, 333] on button "Update" at bounding box center [405, 324] width 166 height 41
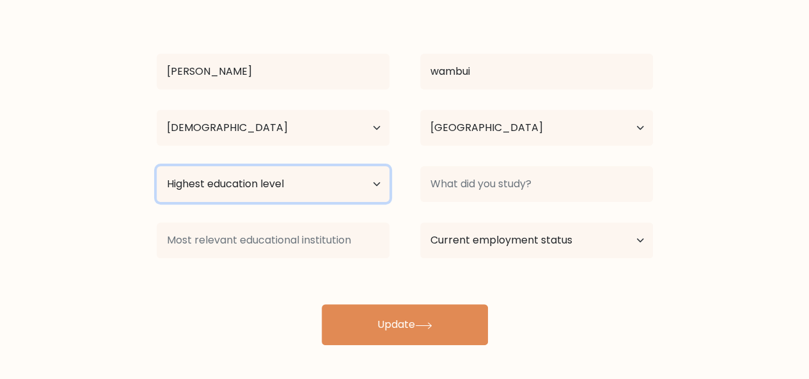
click at [322, 199] on select "Highest education level No schooling Primary Lower Secondary Upper Secondary Oc…" at bounding box center [273, 184] width 233 height 36
click at [157, 166] on select "Highest education level No schooling Primary Lower Secondary Upper Secondary Oc…" at bounding box center [273, 184] width 233 height 36
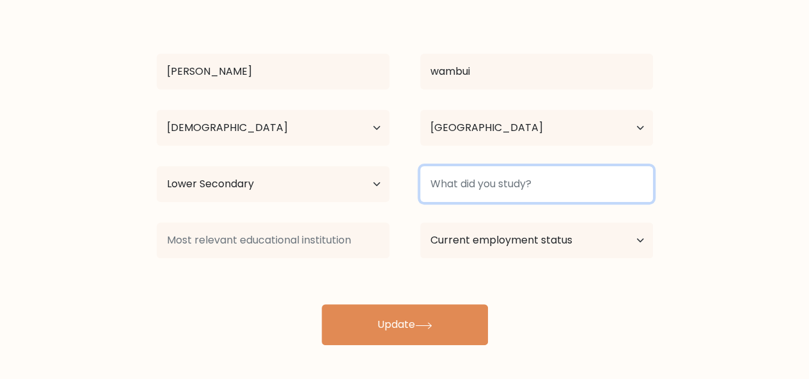
click at [458, 187] on input at bounding box center [536, 184] width 233 height 36
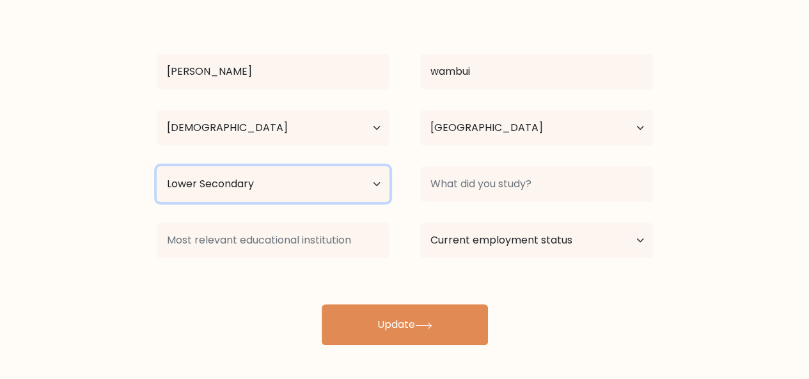
click at [304, 182] on select "Highest education level No schooling Primary Lower Secondary Upper Secondary Oc…" at bounding box center [273, 184] width 233 height 36
select select "bachelors_degree"
click at [157, 166] on select "Highest education level No schooling Primary Lower Secondary Upper Secondary Oc…" at bounding box center [273, 184] width 233 height 36
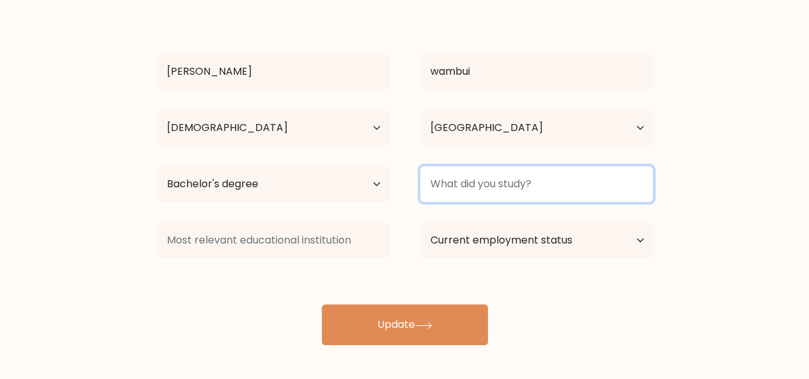
click at [462, 183] on input at bounding box center [536, 184] width 233 height 36
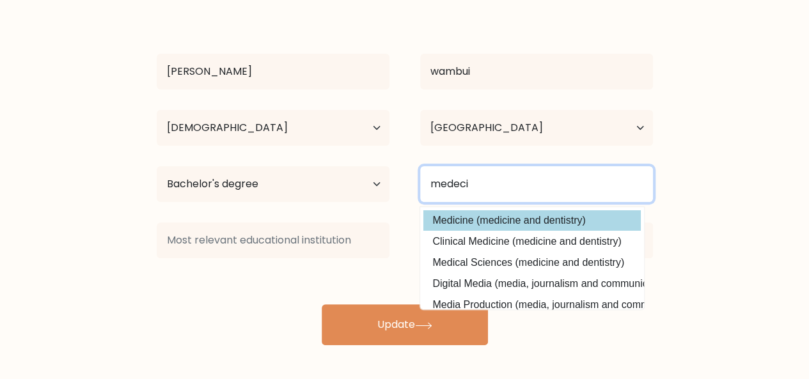
type input "medeci"
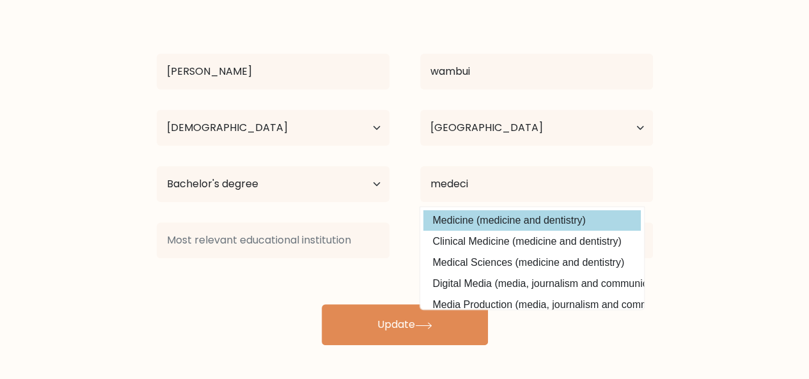
click at [497, 216] on div "dorris wambui Age Under 18 years old 18-24 years old 25-34 years old 35-44 year…" at bounding box center [404, 176] width 511 height 337
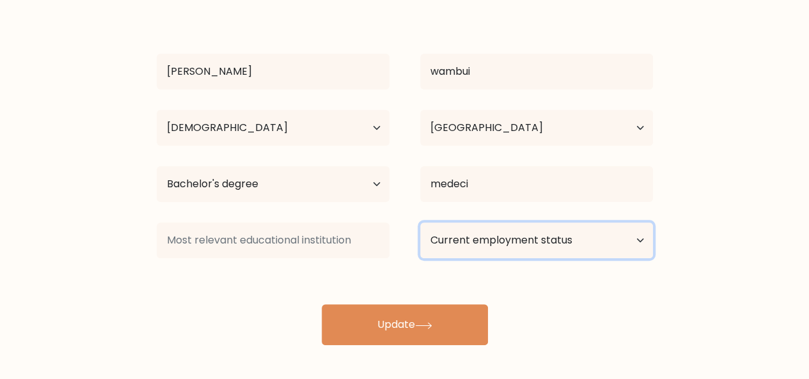
click at [495, 235] on select "Current employment status Employed Student Retired Other / prefer not to answer" at bounding box center [536, 240] width 233 height 36
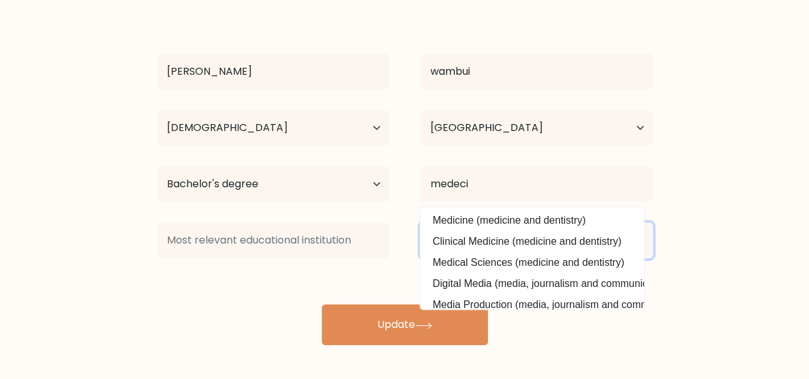
select select "other"
click at [420, 222] on select "Current employment status Employed Student Retired Other / prefer not to answer" at bounding box center [536, 240] width 233 height 36
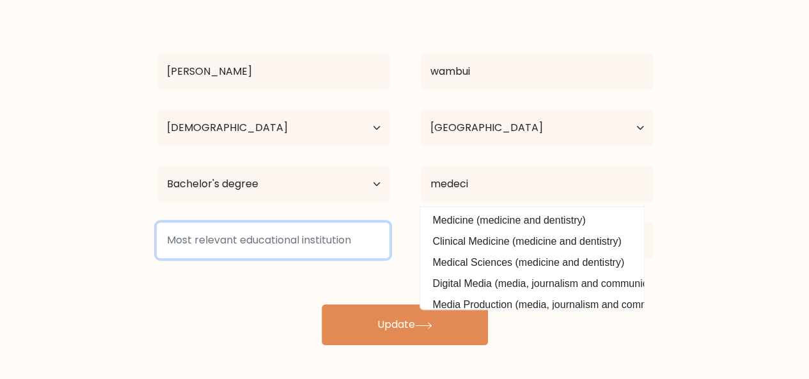
click at [341, 240] on input at bounding box center [273, 240] width 233 height 36
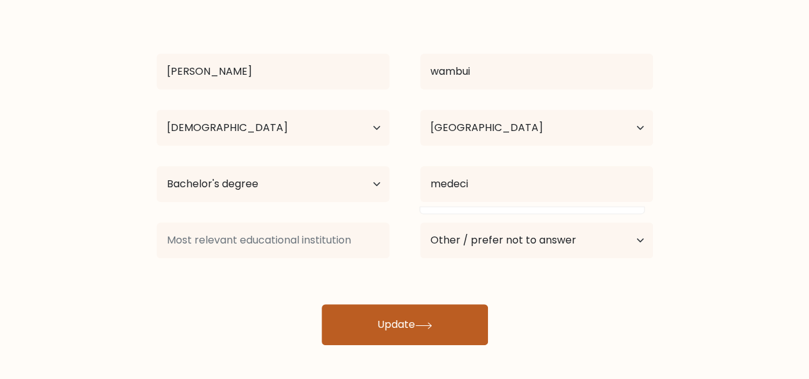
click at [378, 323] on button "Update" at bounding box center [405, 324] width 166 height 41
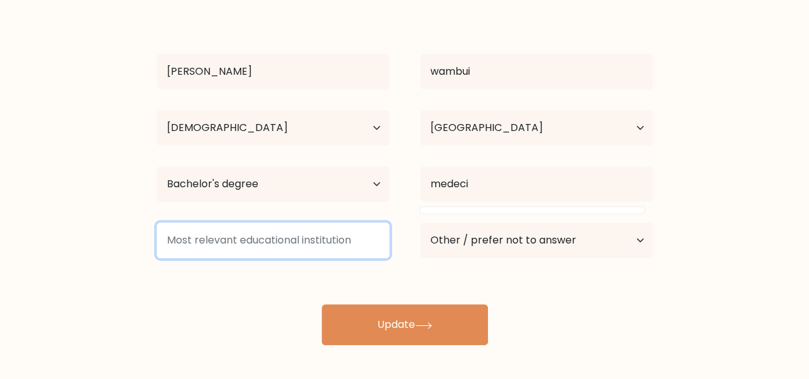
click at [316, 247] on input at bounding box center [273, 240] width 233 height 36
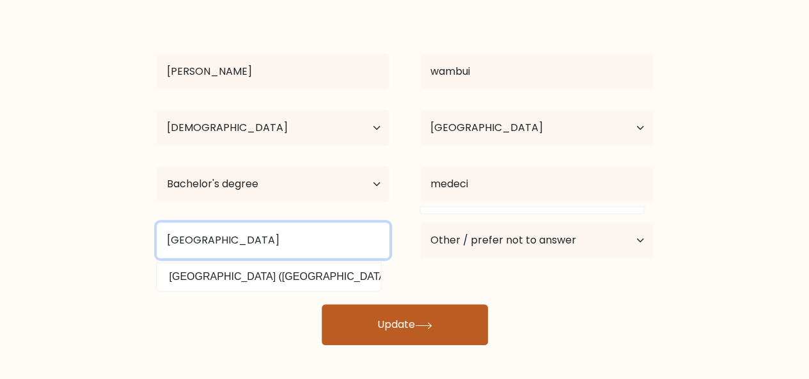
type input "nairobi"
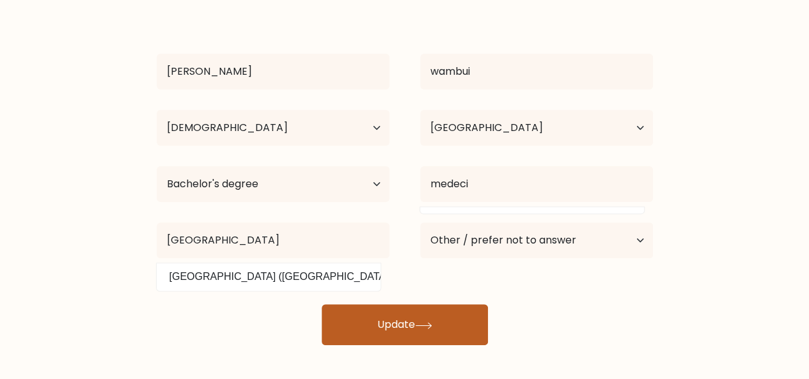
click at [354, 323] on button "Update" at bounding box center [405, 324] width 166 height 41
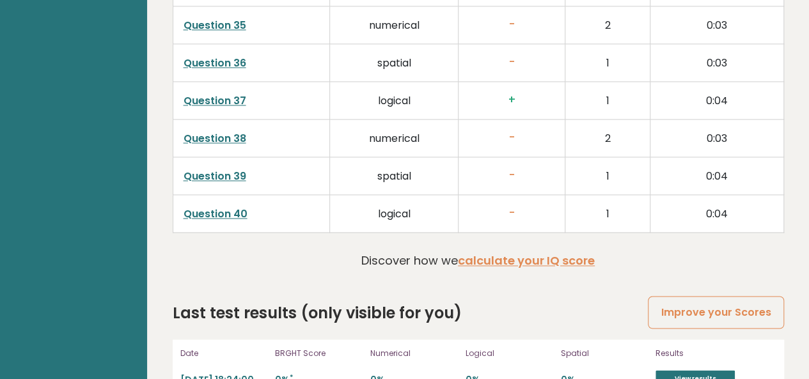
scroll to position [3320, 0]
click at [683, 370] on link "View results" at bounding box center [694, 378] width 79 height 17
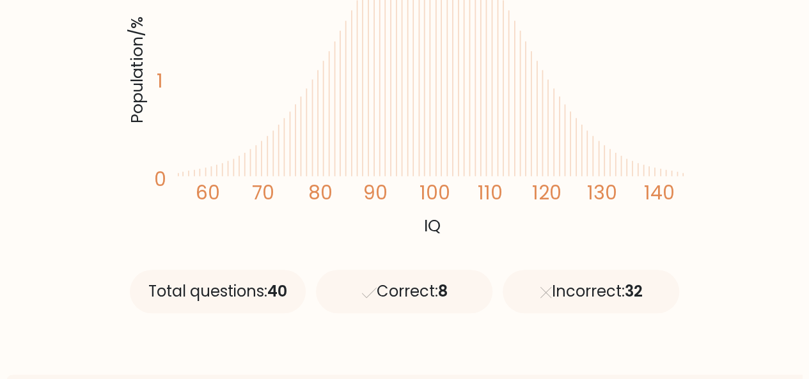
scroll to position [362, 0]
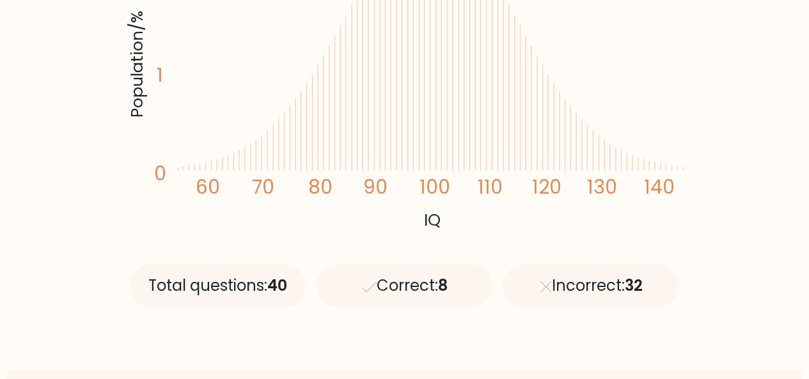
click at [398, 293] on div "Correct: 8" at bounding box center [404, 285] width 176 height 43
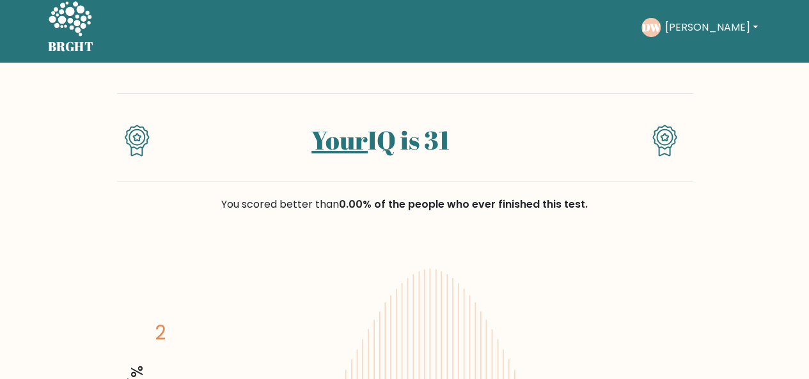
scroll to position [0, 0]
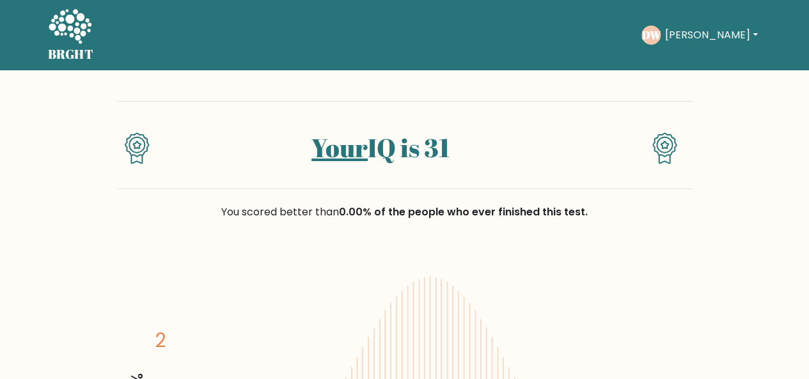
click at [694, 33] on button "[PERSON_NAME]" at bounding box center [710, 35] width 100 height 17
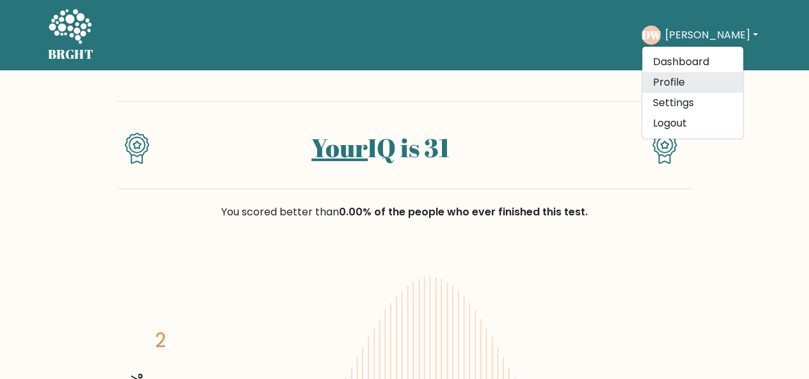
click at [688, 80] on link "Profile" at bounding box center [692, 82] width 101 height 20
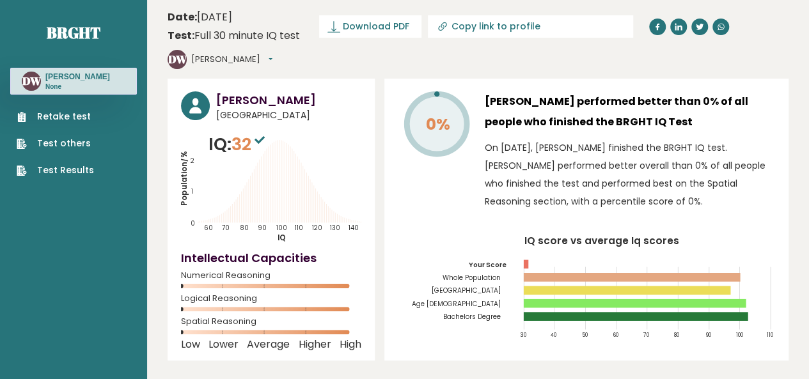
click at [66, 172] on link "Test Results" at bounding box center [55, 170] width 77 height 13
click at [198, 98] on icon at bounding box center [195, 105] width 12 height 15
click at [77, 79] on h3 "Dorris Wambui" at bounding box center [77, 77] width 65 height 10
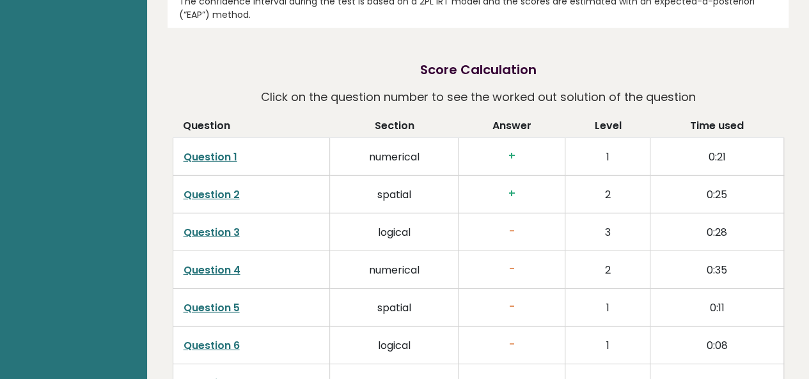
scroll to position [1907, 0]
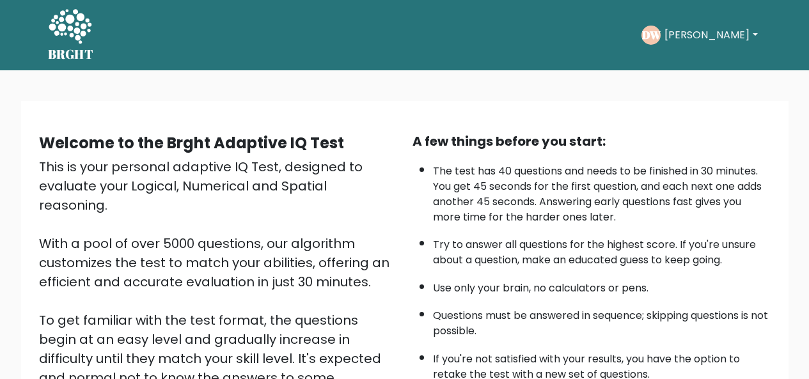
scroll to position [112, 0]
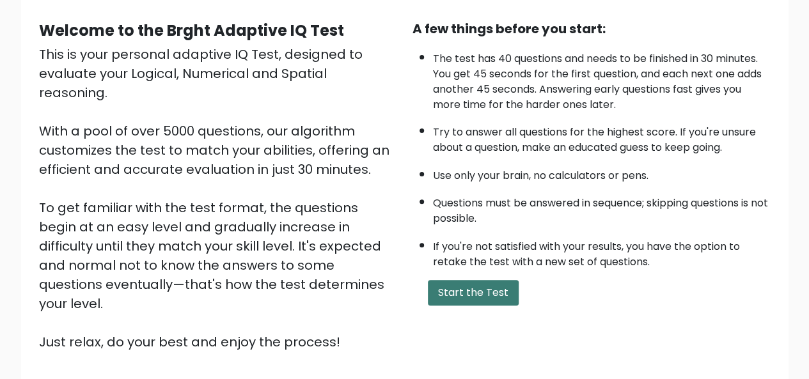
click at [477, 293] on button "Start the Test" at bounding box center [473, 293] width 91 height 26
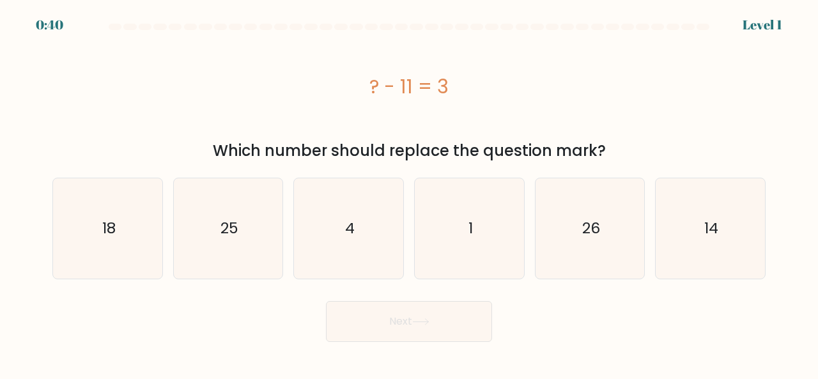
drag, startPoint x: 362, startPoint y: 81, endPoint x: 446, endPoint y: 81, distance: 83.7
click at [446, 81] on div "? - 11 = 3" at bounding box center [408, 86] width 713 height 29
copy div "? - 11 = 3"
click at [481, 107] on div "? - 11 = 3" at bounding box center [408, 86] width 713 height 102
click at [708, 221] on text "14" at bounding box center [711, 228] width 14 height 21
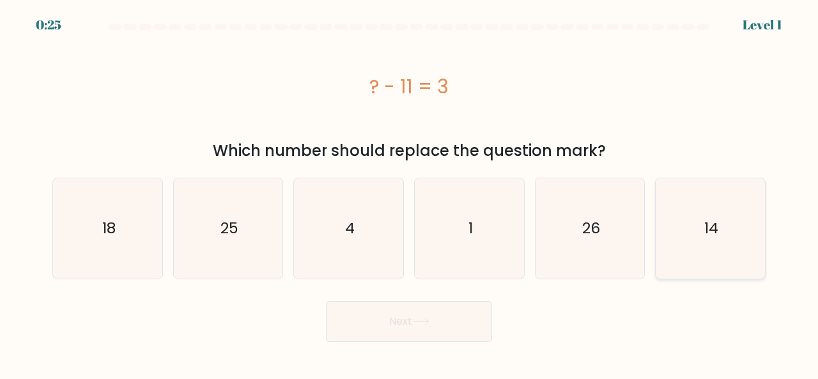
click at [410, 193] on input "f. 14" at bounding box center [409, 191] width 1 height 3
radio input "true"
click at [438, 323] on button "Next" at bounding box center [409, 321] width 166 height 41
drag, startPoint x: 350, startPoint y: 82, endPoint x: 475, endPoint y: 87, distance: 124.7
click at [475, 87] on div "? + 50 = 71" at bounding box center [408, 86] width 713 height 29
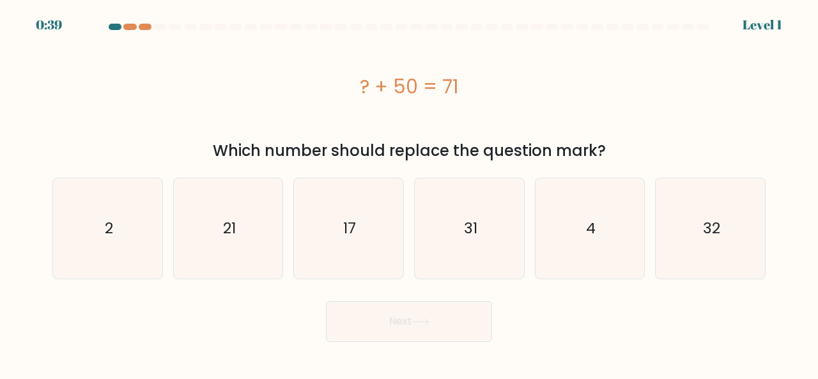
copy div "? + 50 = 71"
click at [414, 121] on div "? + 50 = 71" at bounding box center [408, 86] width 713 height 102
click at [229, 236] on text "21" at bounding box center [229, 228] width 13 height 21
click at [409, 193] on input "b. 21" at bounding box center [409, 191] width 1 height 3
radio input "true"
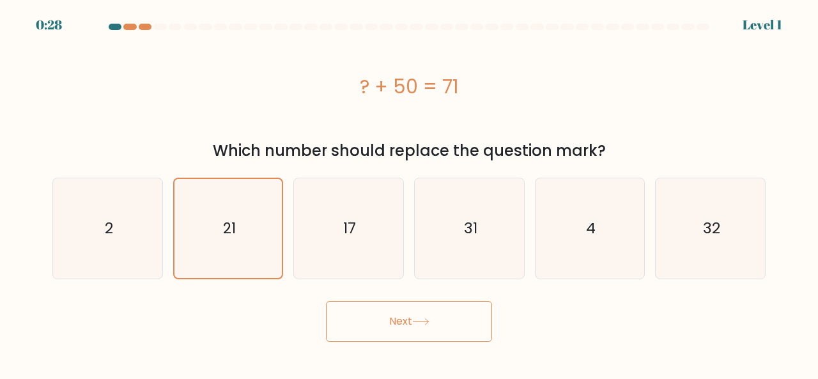
click at [357, 310] on button "Next" at bounding box center [409, 321] width 166 height 41
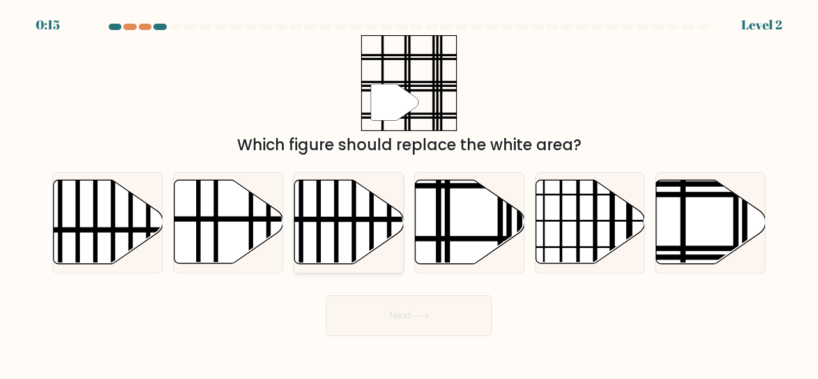
click at [363, 228] on icon at bounding box center [349, 222] width 109 height 84
click at [409, 193] on input "c." at bounding box center [409, 191] width 1 height 3
radio input "true"
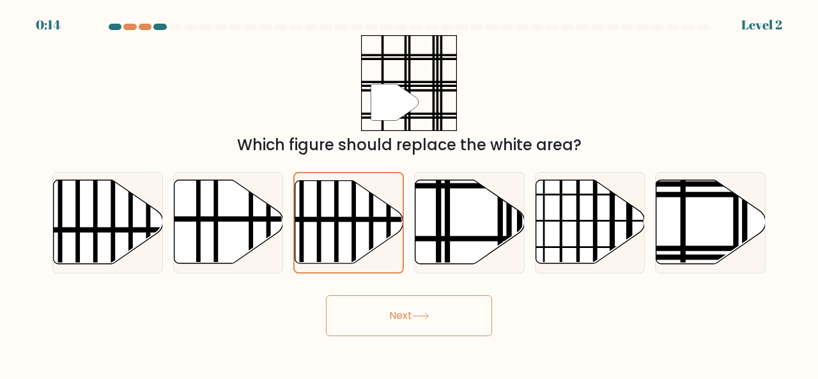
click at [408, 311] on button "Next" at bounding box center [409, 315] width 166 height 41
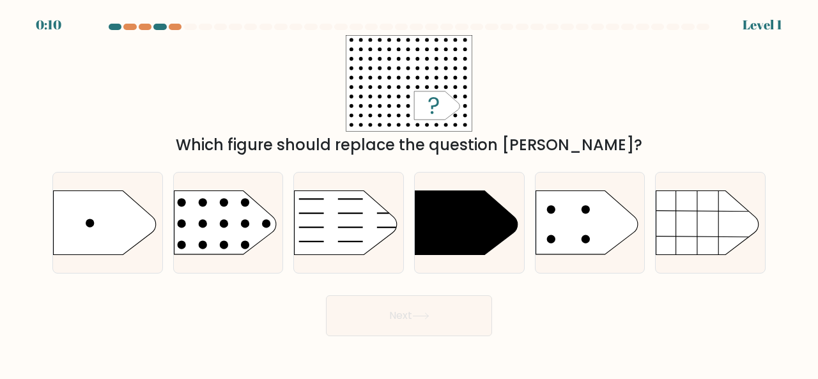
click at [408, 311] on button "Next" at bounding box center [409, 315] width 166 height 41
click at [115, 227] on icon at bounding box center [105, 222] width 102 height 64
click at [409, 193] on input "a." at bounding box center [409, 191] width 1 height 3
radio input "true"
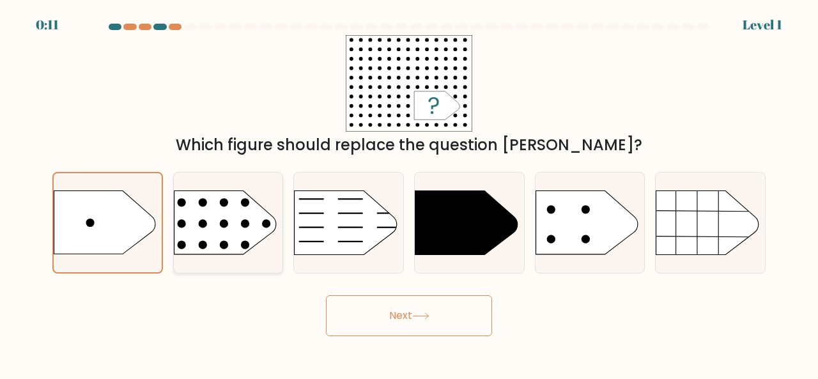
click at [229, 248] on rect at bounding box center [162, 173] width 284 height 216
click at [409, 193] on input "b." at bounding box center [409, 191] width 1 height 3
radio input "true"
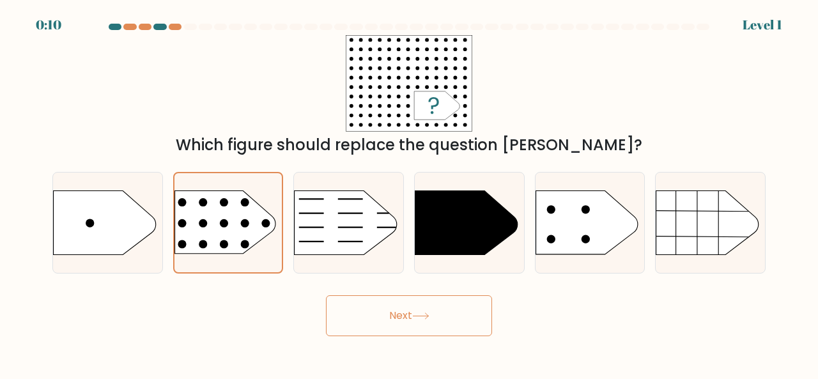
click at [363, 308] on button "Next" at bounding box center [409, 315] width 166 height 41
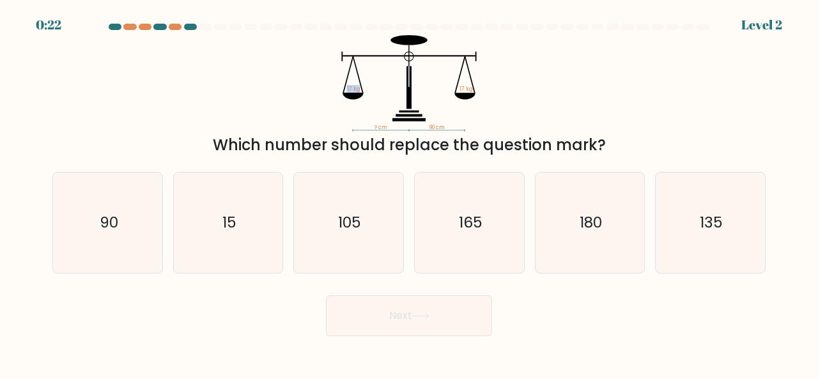
drag, startPoint x: 337, startPoint y: 47, endPoint x: 460, endPoint y: 100, distance: 133.7
click at [460, 100] on icon "? cm 90 cm 17 kg 17 kg" at bounding box center [409, 83] width 384 height 97
click at [366, 80] on icon "? cm 90 cm 17 kg 17 kg" at bounding box center [409, 83] width 384 height 97
drag, startPoint x: 348, startPoint y: 84, endPoint x: 445, endPoint y: 85, distance: 97.2
click at [445, 85] on icon "? cm 90 cm 17 kg 17 kg" at bounding box center [409, 83] width 384 height 97
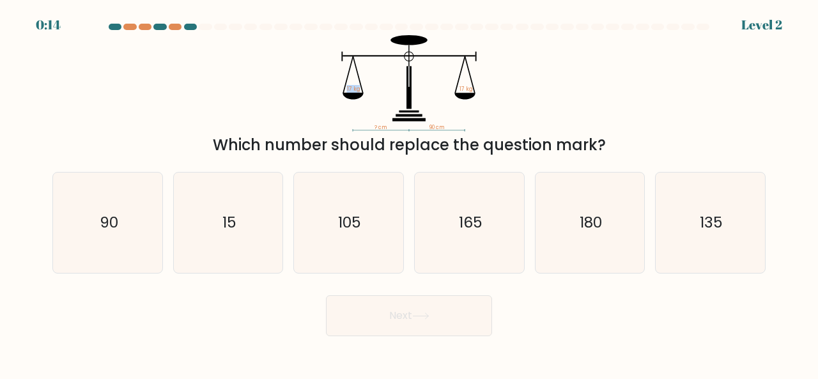
click at [445, 71] on icon "? cm 90 cm 17 kg 17 kg" at bounding box center [409, 83] width 384 height 97
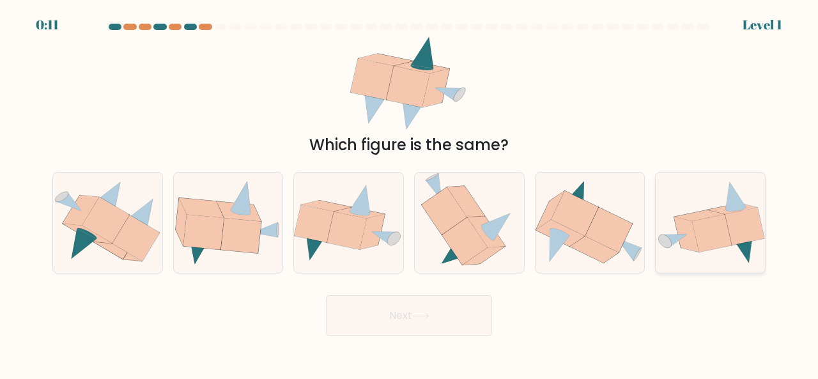
click at [708, 217] on icon at bounding box center [700, 215] width 50 height 11
click at [410, 193] on input "f." at bounding box center [409, 191] width 1 height 3
radio input "true"
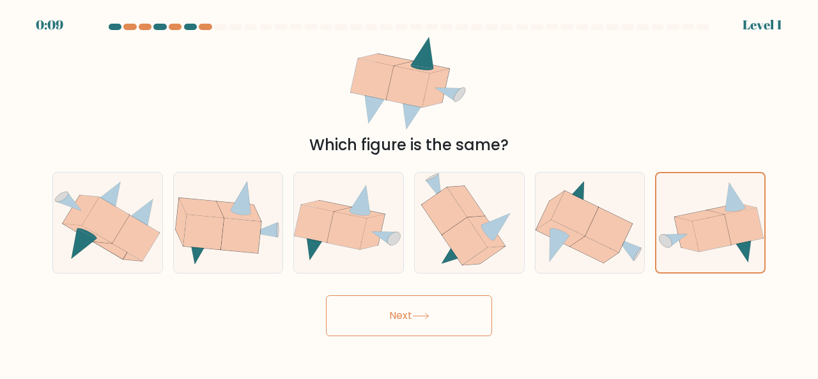
click at [465, 309] on button "Next" at bounding box center [409, 315] width 166 height 41
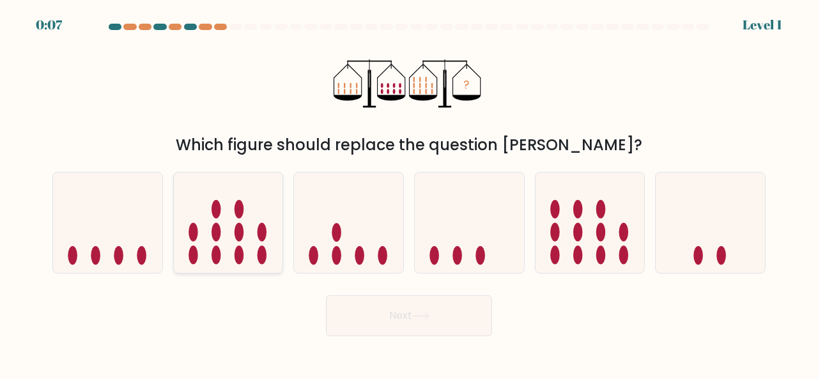
click at [226, 242] on icon at bounding box center [228, 222] width 109 height 90
click at [409, 193] on input "b." at bounding box center [409, 191] width 1 height 3
radio input "true"
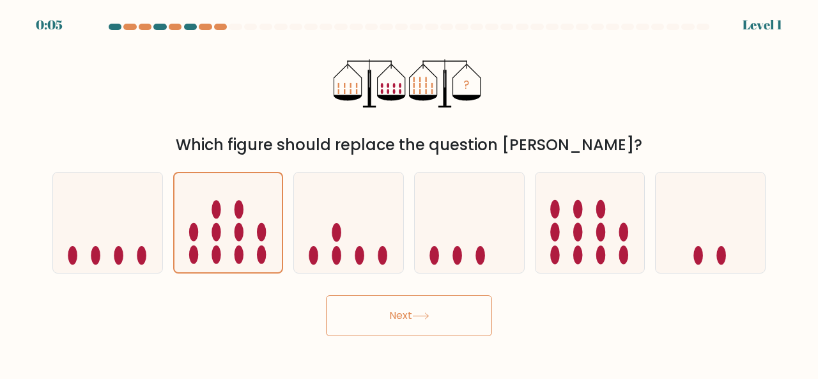
click at [407, 325] on button "Next" at bounding box center [409, 315] width 166 height 41
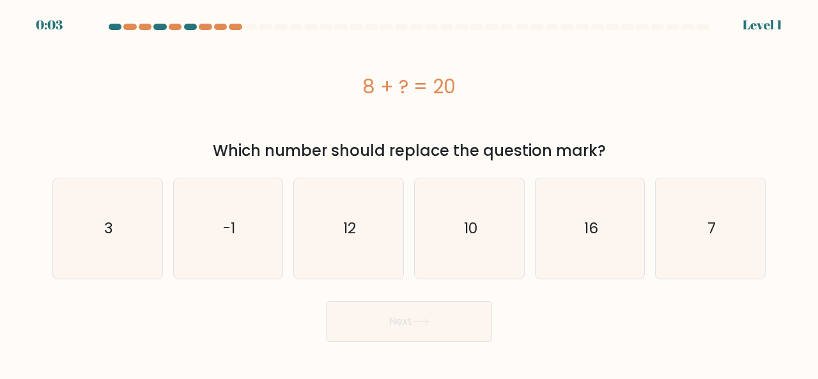
click at [407, 315] on button "Next" at bounding box center [409, 321] width 166 height 41
drag, startPoint x: 366, startPoint y: 86, endPoint x: 481, endPoint y: 83, distance: 115.1
click at [481, 83] on div "8 + ? = 20" at bounding box center [408, 86] width 713 height 29
copy div "8 + ? = 20"
click at [371, 249] on icon "12" at bounding box center [348, 228] width 100 height 100
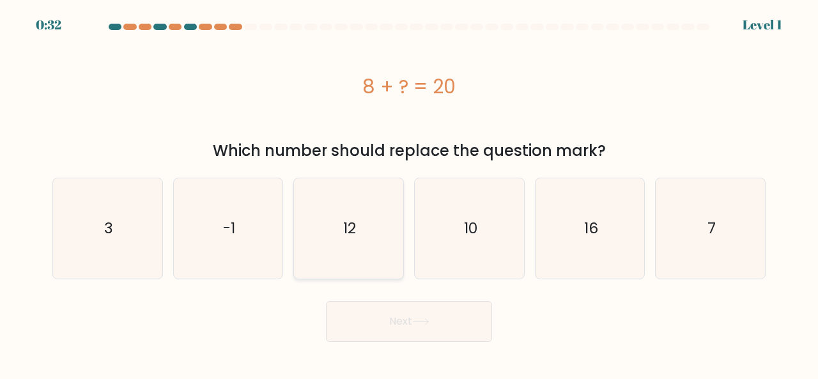
click at [409, 193] on input "c. 12" at bounding box center [409, 191] width 1 height 3
radio input "true"
click at [371, 249] on icon "12" at bounding box center [348, 228] width 99 height 99
click at [409, 193] on input "c. 12" at bounding box center [409, 191] width 1 height 3
click at [400, 321] on button "Next" at bounding box center [409, 321] width 166 height 41
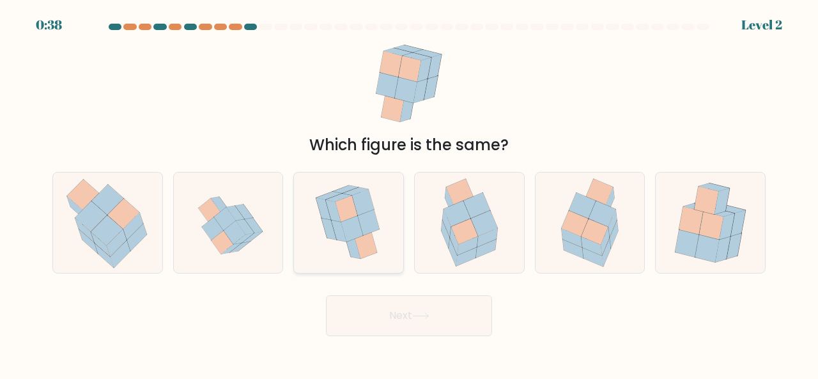
click at [359, 239] on icon at bounding box center [366, 245] width 22 height 26
click at [409, 193] on input "c." at bounding box center [409, 191] width 1 height 3
radio input "true"
click at [405, 316] on button "Next" at bounding box center [409, 315] width 166 height 41
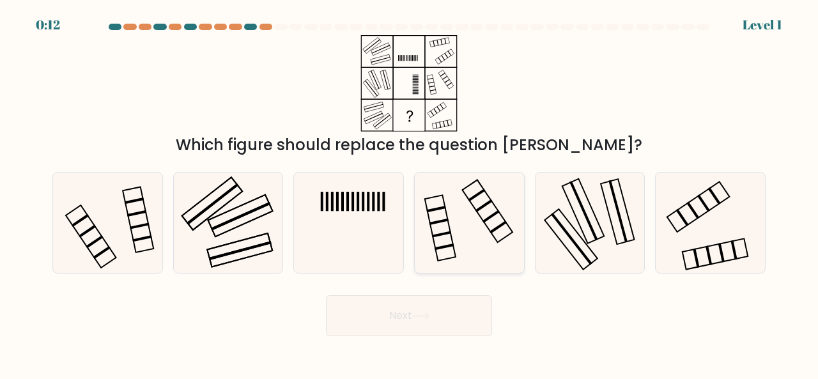
click at [451, 219] on icon at bounding box center [469, 223] width 100 height 100
click at [410, 193] on input "d." at bounding box center [409, 191] width 1 height 3
radio input "true"
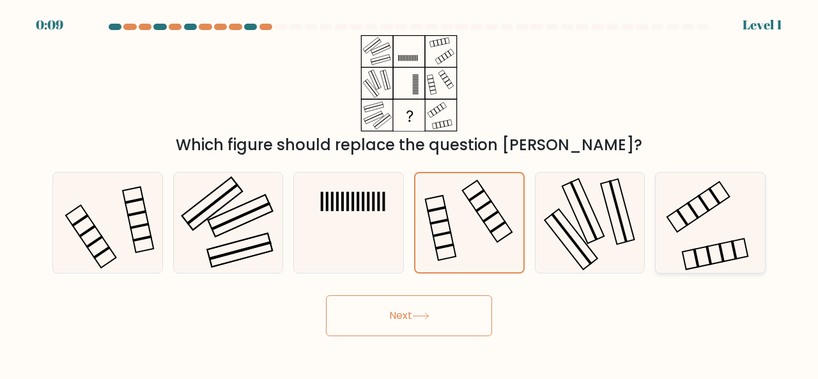
click at [724, 222] on icon at bounding box center [710, 223] width 100 height 100
click at [410, 193] on input "f." at bounding box center [409, 191] width 1 height 3
radio input "true"
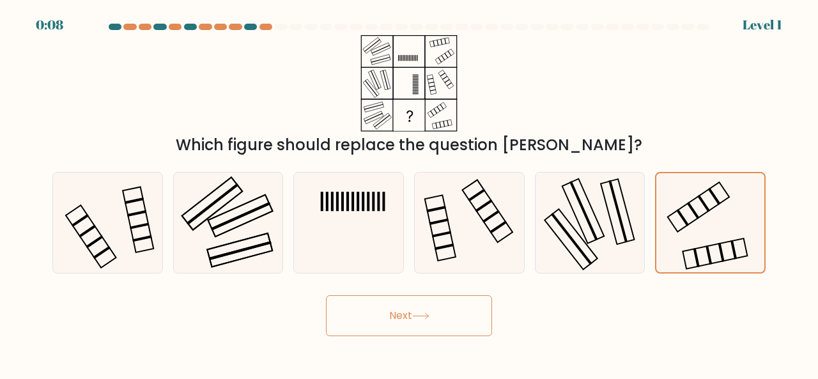
click at [419, 311] on button "Next" at bounding box center [409, 315] width 166 height 41
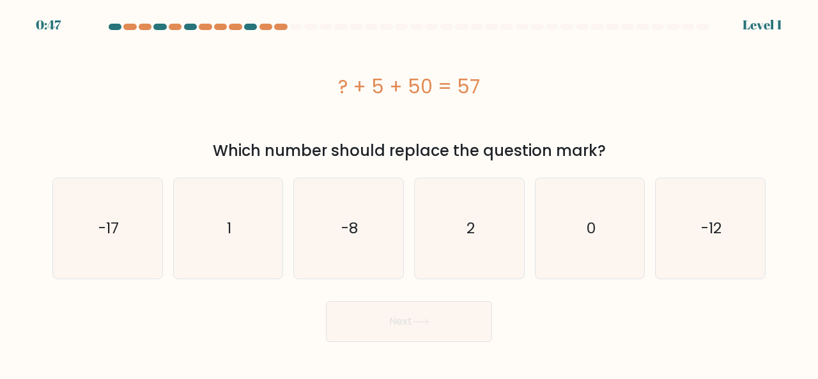
drag, startPoint x: 329, startPoint y: 81, endPoint x: 477, endPoint y: 98, distance: 149.9
click at [477, 98] on div "? + 5 + 50 = 57" at bounding box center [408, 86] width 713 height 29
copy div "? + 5 + 50 = 57"
drag, startPoint x: 502, startPoint y: 295, endPoint x: 476, endPoint y: 238, distance: 62.9
click at [476, 238] on form "a. 1" at bounding box center [409, 183] width 818 height 318
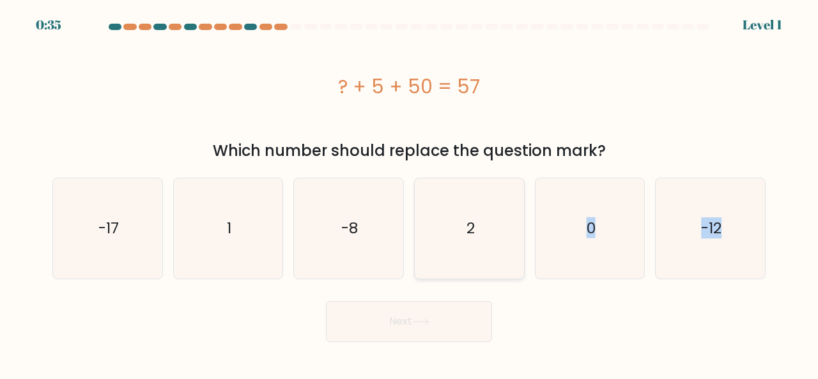
click at [476, 238] on icon "2" at bounding box center [469, 228] width 100 height 100
click at [410, 193] on input "d. 2" at bounding box center [409, 191] width 1 height 3
radio input "true"
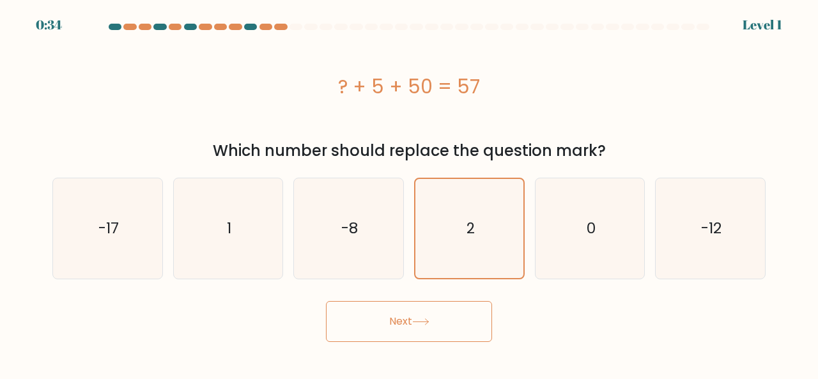
click at [444, 327] on button "Next" at bounding box center [409, 321] width 166 height 41
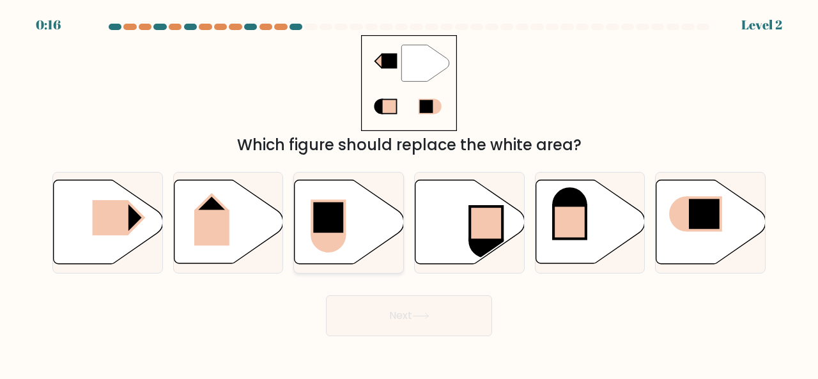
click at [376, 212] on icon at bounding box center [349, 222] width 109 height 84
click at [409, 193] on input "c." at bounding box center [409, 191] width 1 height 3
radio input "true"
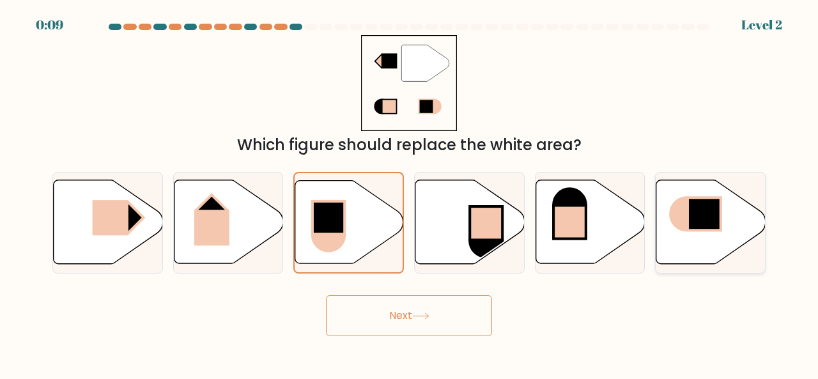
click at [682, 229] on icon at bounding box center [686, 214] width 32 height 33
click at [410, 193] on input "f." at bounding box center [409, 191] width 1 height 3
radio input "true"
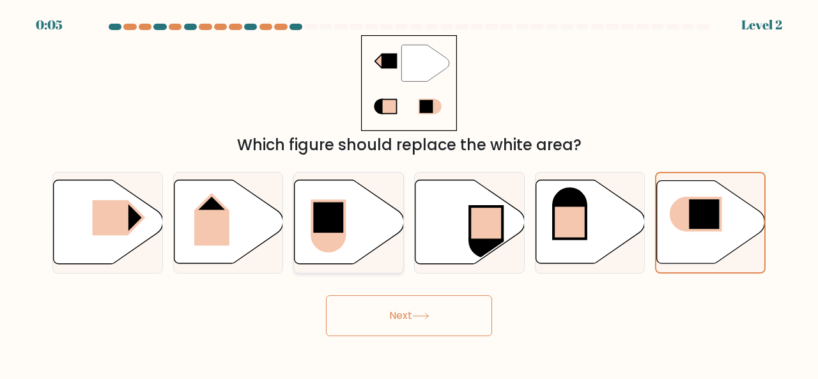
click at [345, 250] on icon at bounding box center [349, 222] width 109 height 84
click at [409, 193] on input "c." at bounding box center [409, 191] width 1 height 3
radio input "true"
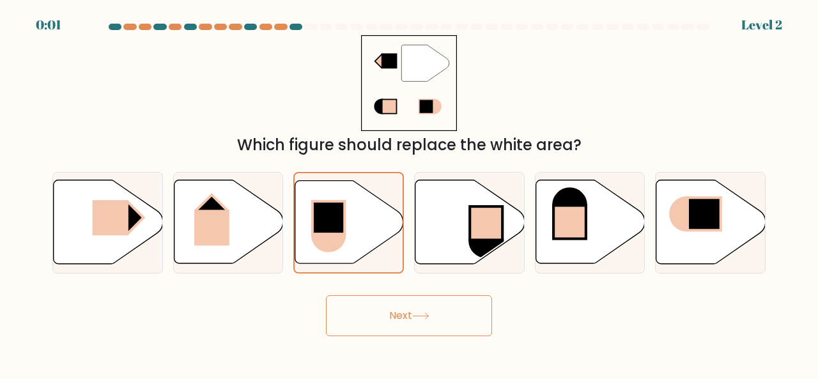
click at [398, 321] on button "Next" at bounding box center [409, 315] width 166 height 41
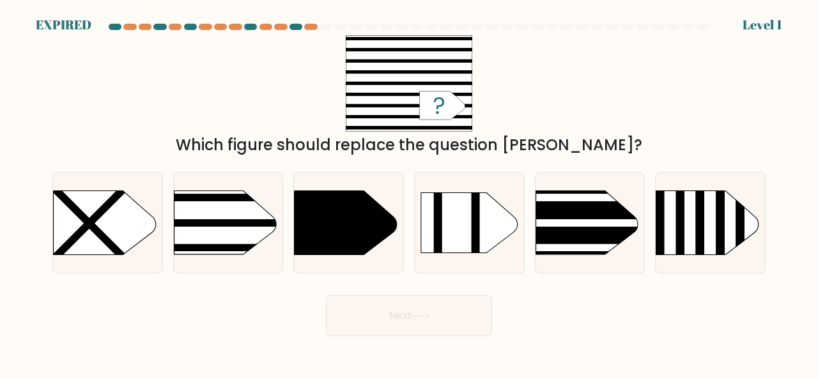
click at [398, 320] on button "Next" at bounding box center [409, 315] width 166 height 41
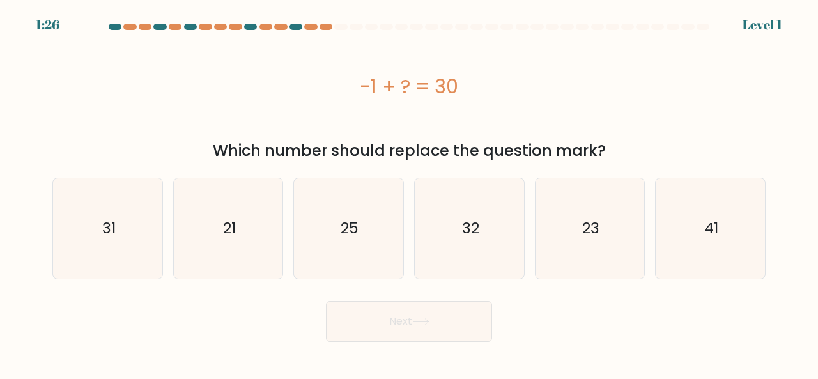
drag, startPoint x: 350, startPoint y: 81, endPoint x: 477, endPoint y: 81, distance: 126.6
click at [477, 81] on div "-1 + ? = 30" at bounding box center [408, 86] width 713 height 29
copy div "-1 + ? = 30"
click at [457, 130] on div "-1 + ? = 30" at bounding box center [408, 86] width 713 height 102
click at [139, 223] on icon "31" at bounding box center [108, 228] width 100 height 100
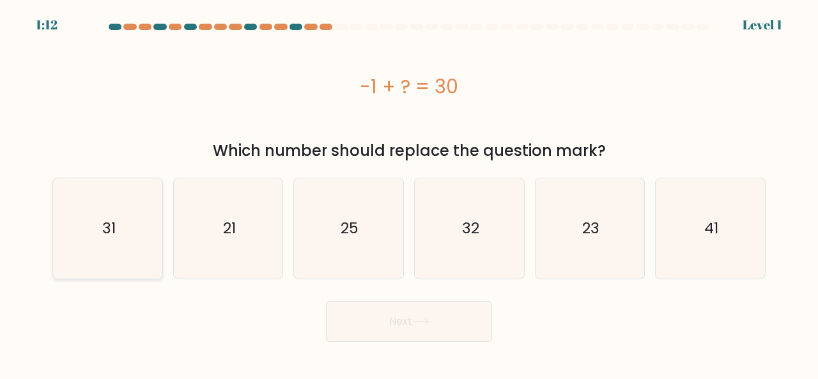
click at [409, 193] on input "a. 31" at bounding box center [409, 191] width 1 height 3
radio input "true"
click at [388, 309] on button "Next" at bounding box center [409, 321] width 166 height 41
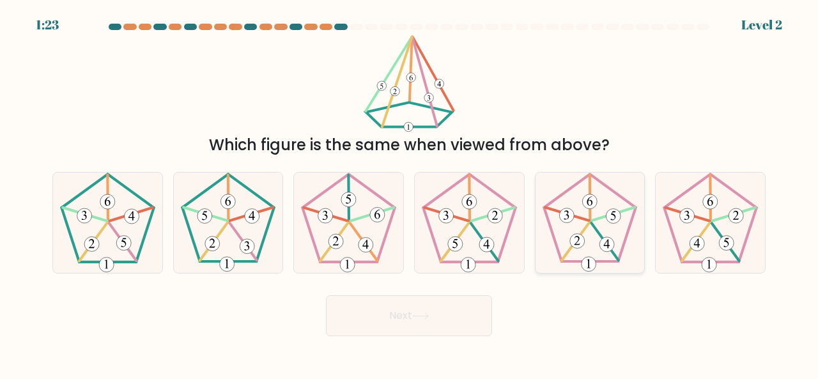
click at [577, 218] on 537 at bounding box center [567, 214] width 44 height 13
click at [410, 193] on input "e." at bounding box center [409, 191] width 1 height 3
radio input "true"
click at [420, 314] on icon at bounding box center [420, 316] width 17 height 7
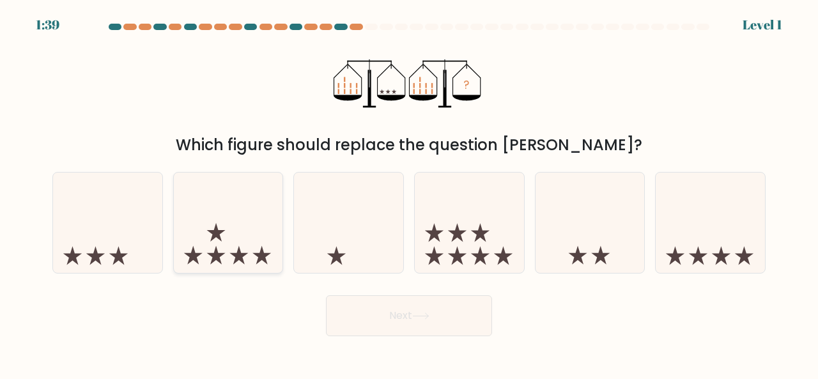
click at [254, 260] on icon at bounding box center [228, 222] width 109 height 90
click at [409, 193] on input "b." at bounding box center [409, 191] width 1 height 3
radio input "true"
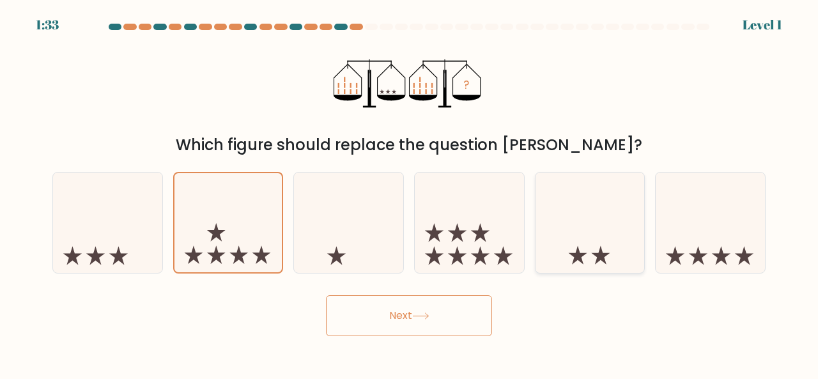
click at [568, 249] on icon at bounding box center [590, 222] width 109 height 90
click at [410, 193] on input "e." at bounding box center [409, 191] width 1 height 3
radio input "true"
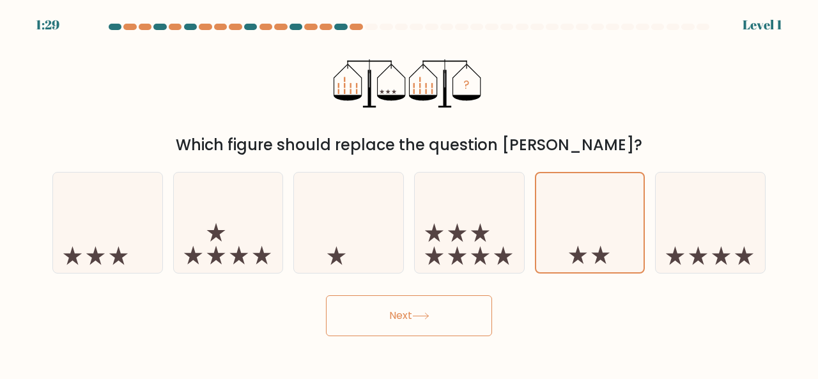
click at [444, 310] on button "Next" at bounding box center [409, 315] width 166 height 41
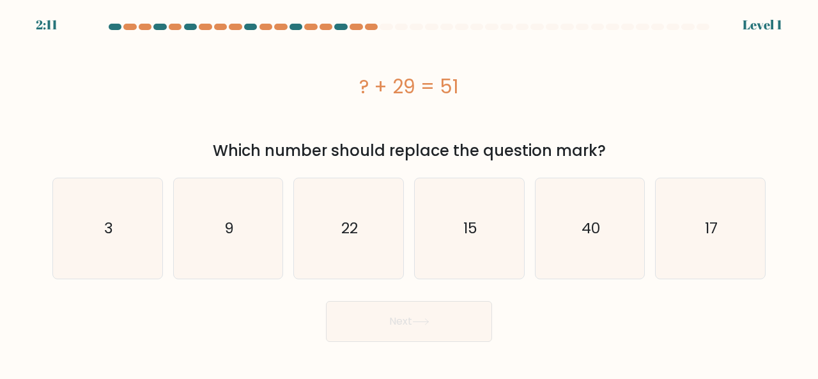
drag, startPoint x: 358, startPoint y: 86, endPoint x: 482, endPoint y: 97, distance: 124.5
click at [482, 97] on div "? + 29 = 51" at bounding box center [408, 86] width 713 height 29
copy div "? + 29 = 51"
click at [398, 123] on div "? + 29 = 51" at bounding box center [408, 86] width 713 height 102
click at [356, 217] on icon "22" at bounding box center [348, 228] width 100 height 100
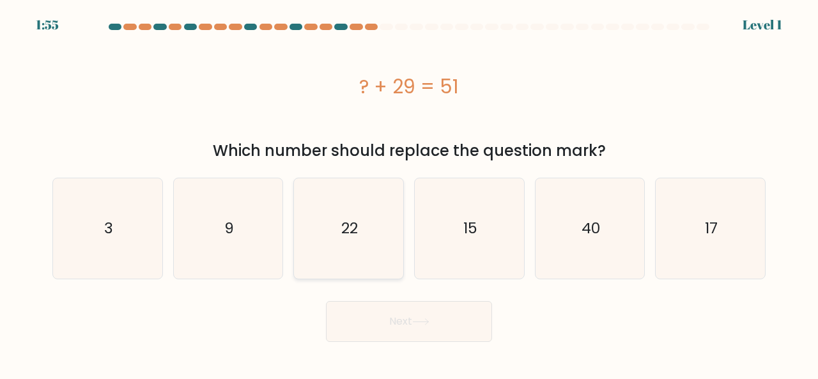
click at [409, 193] on input "c. 22" at bounding box center [409, 191] width 1 height 3
radio input "true"
click at [387, 317] on button "Next" at bounding box center [409, 321] width 166 height 41
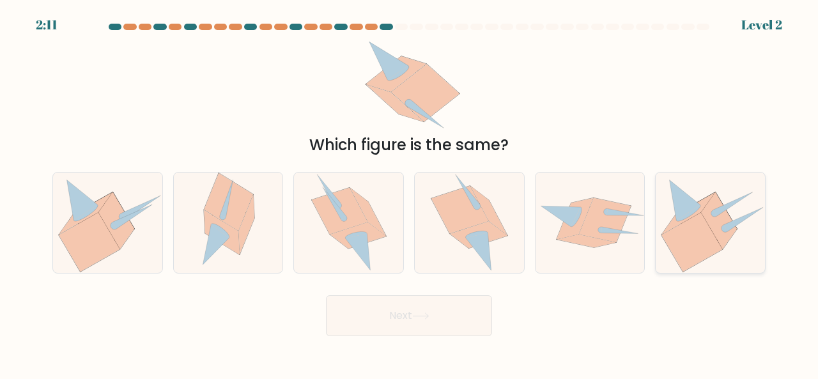
click at [713, 233] on icon at bounding box center [706, 221] width 61 height 59
click at [410, 193] on input "f." at bounding box center [409, 191] width 1 height 3
radio input "true"
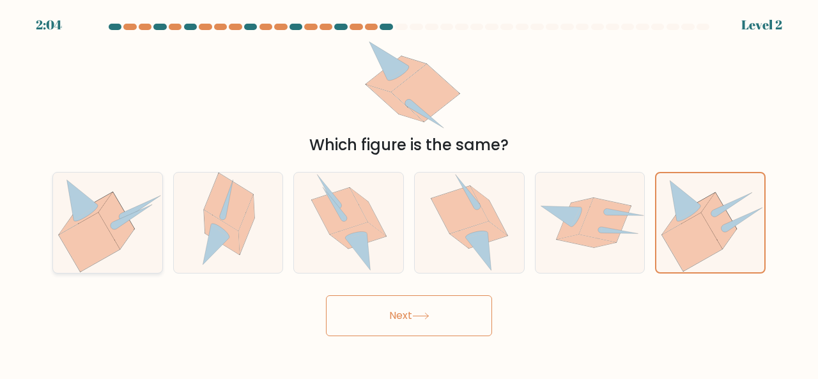
click at [107, 236] on icon at bounding box center [89, 242] width 61 height 59
click at [409, 193] on input "a." at bounding box center [409, 191] width 1 height 3
radio input "true"
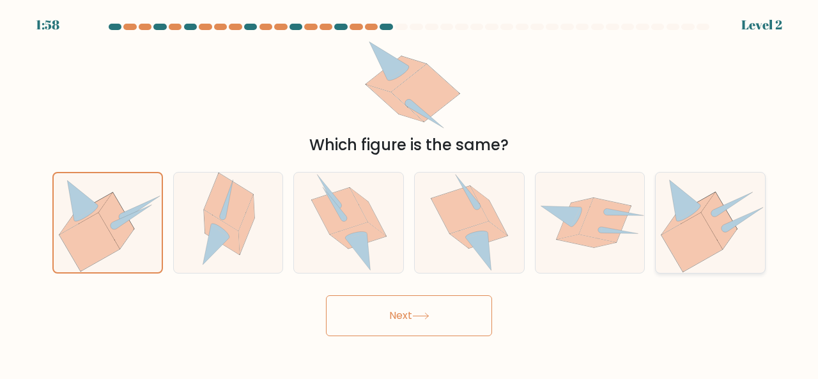
click at [656, 222] on icon at bounding box center [710, 223] width 109 height 100
click at [410, 193] on input "f." at bounding box center [409, 191] width 1 height 3
radio input "true"
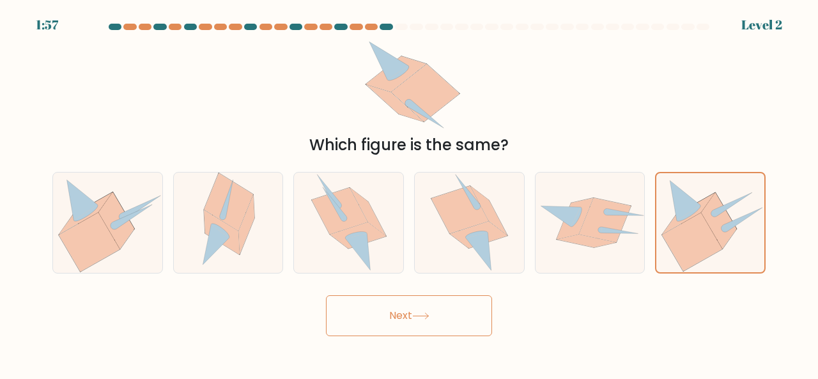
click at [446, 305] on button "Next" at bounding box center [409, 315] width 166 height 41
click at [431, 311] on button "Next" at bounding box center [409, 315] width 166 height 41
click at [426, 311] on button "Next" at bounding box center [409, 315] width 166 height 41
click at [408, 313] on button "Next" at bounding box center [409, 315] width 166 height 41
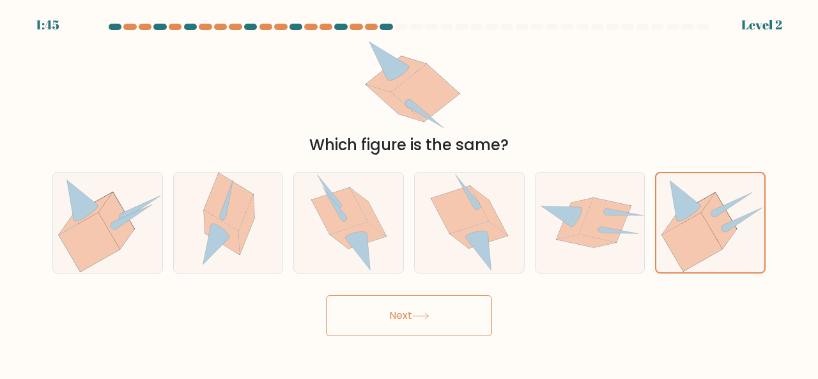
click at [424, 311] on button "Next" at bounding box center [409, 315] width 166 height 41
click at [676, 264] on icon at bounding box center [710, 222] width 108 height 98
click at [410, 193] on input "f." at bounding box center [409, 191] width 1 height 3
click at [676, 264] on icon at bounding box center [710, 222] width 108 height 98
click at [410, 193] on input "f." at bounding box center [409, 191] width 1 height 3
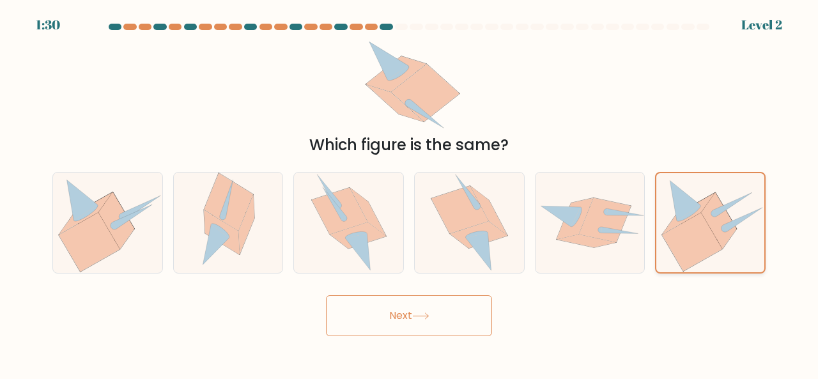
click at [676, 264] on icon at bounding box center [710, 222] width 108 height 98
click at [410, 193] on input "f." at bounding box center [409, 191] width 1 height 3
click at [426, 318] on icon at bounding box center [420, 316] width 17 height 7
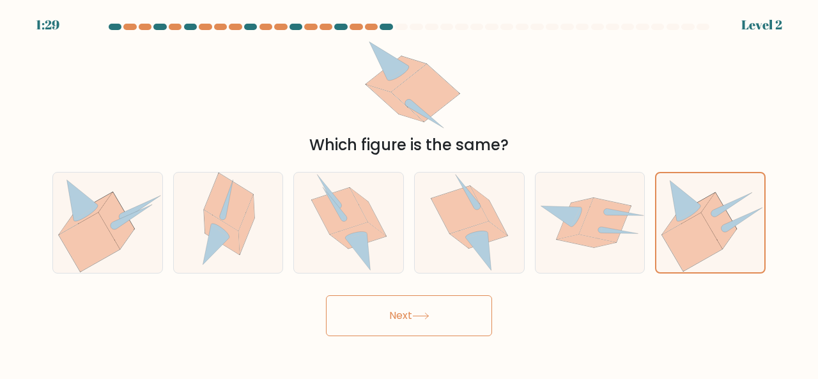
click at [426, 318] on icon at bounding box center [420, 316] width 17 height 7
click at [400, 311] on button "Next" at bounding box center [409, 315] width 166 height 41
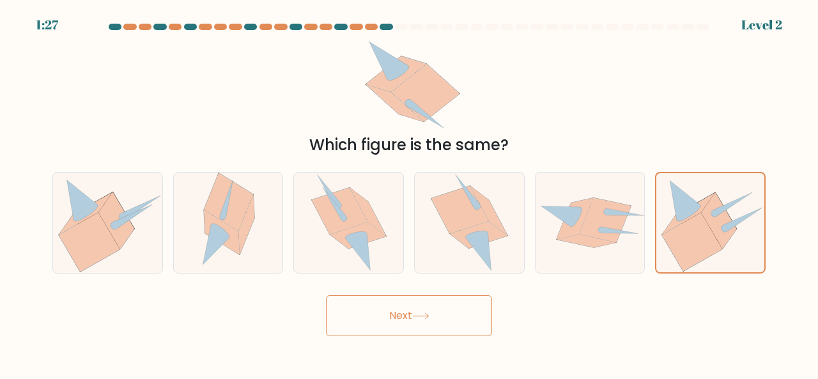
click at [400, 311] on button "Next" at bounding box center [409, 315] width 166 height 41
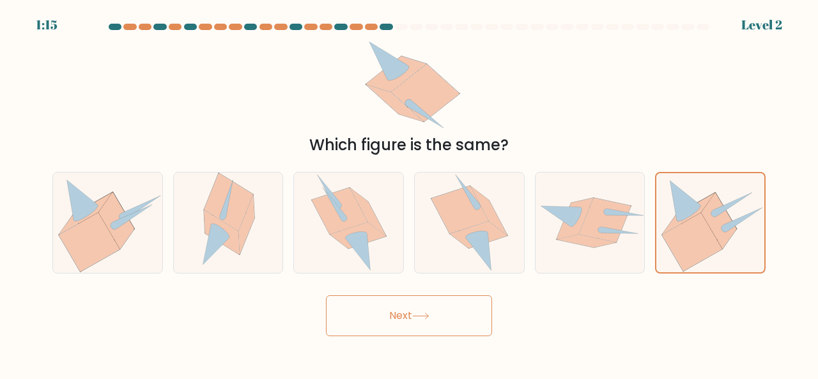
click at [407, 311] on button "Next" at bounding box center [409, 315] width 166 height 41
drag, startPoint x: 407, startPoint y: 311, endPoint x: 460, endPoint y: 316, distance: 53.9
click at [460, 316] on button "Next" at bounding box center [409, 315] width 166 height 41
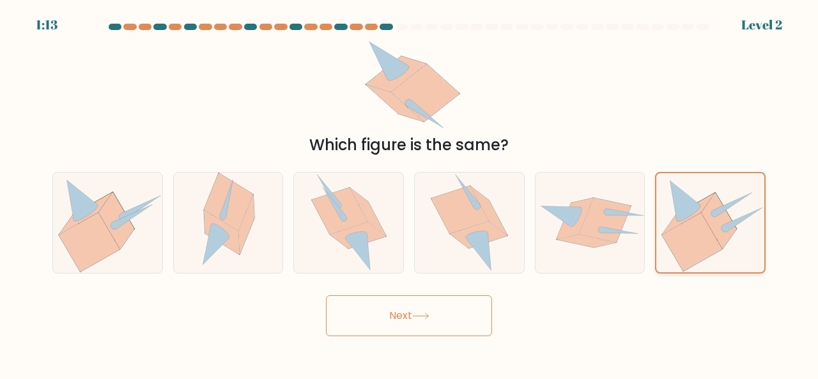
click at [704, 242] on icon at bounding box center [692, 242] width 60 height 58
click at [410, 193] on input "f." at bounding box center [409, 191] width 1 height 3
click at [623, 241] on icon at bounding box center [590, 223] width 109 height 58
click at [410, 193] on input "e." at bounding box center [409, 191] width 1 height 3
radio input "true"
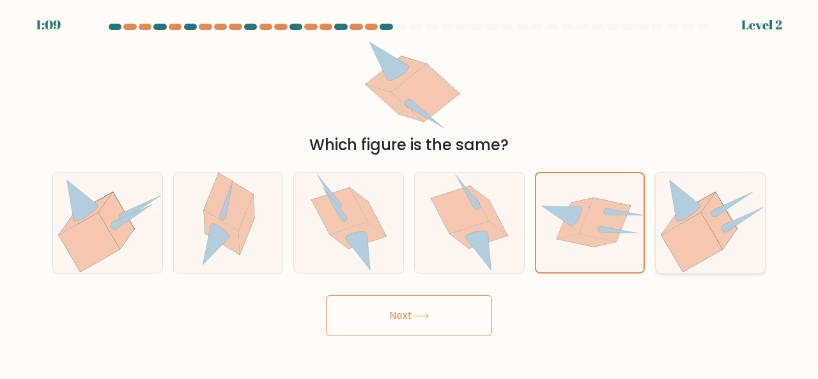
click at [716, 209] on icon at bounding box center [732, 204] width 39 height 24
click at [410, 193] on input "f." at bounding box center [409, 191] width 1 height 3
radio input "true"
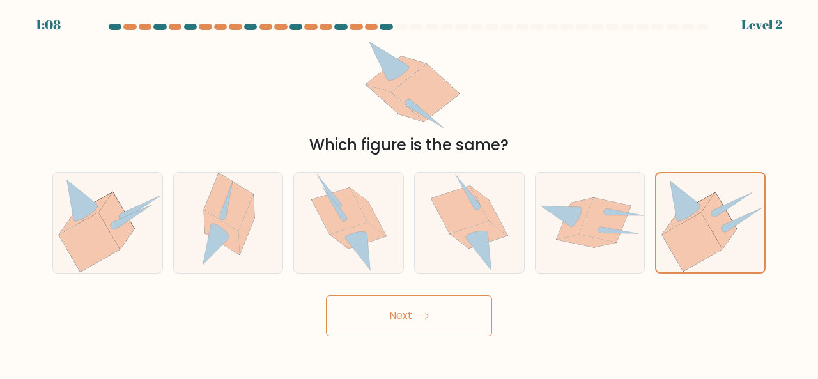
click at [461, 309] on button "Next" at bounding box center [409, 315] width 166 height 41
click at [426, 313] on icon at bounding box center [420, 316] width 17 height 7
click at [445, 323] on button "Next" at bounding box center [409, 315] width 166 height 41
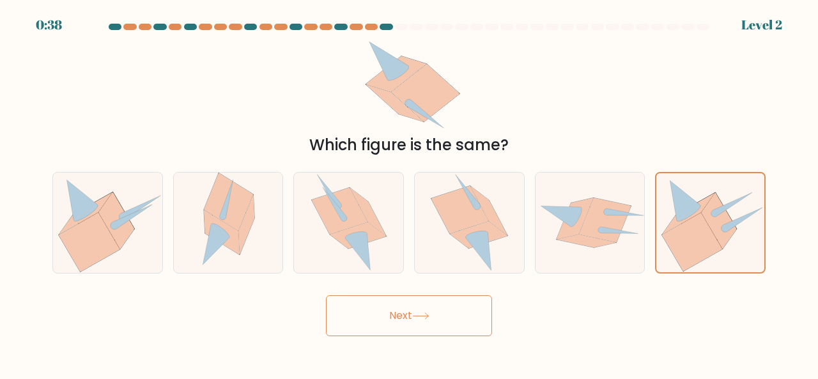
click at [419, 315] on icon at bounding box center [420, 316] width 17 height 7
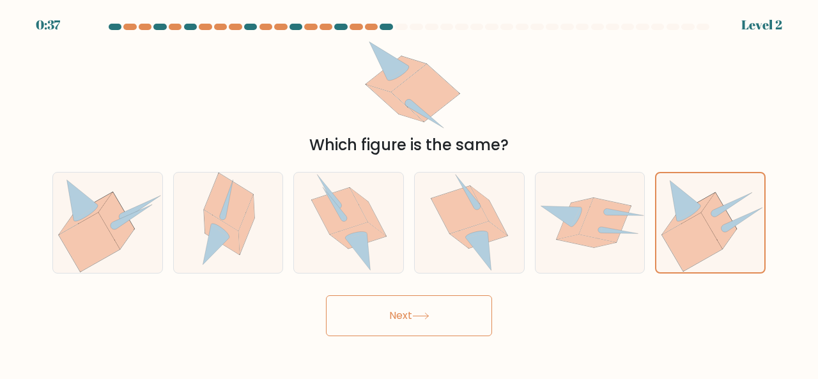
click at [419, 315] on icon at bounding box center [420, 316] width 17 height 7
click at [438, 311] on button "Next" at bounding box center [409, 315] width 166 height 41
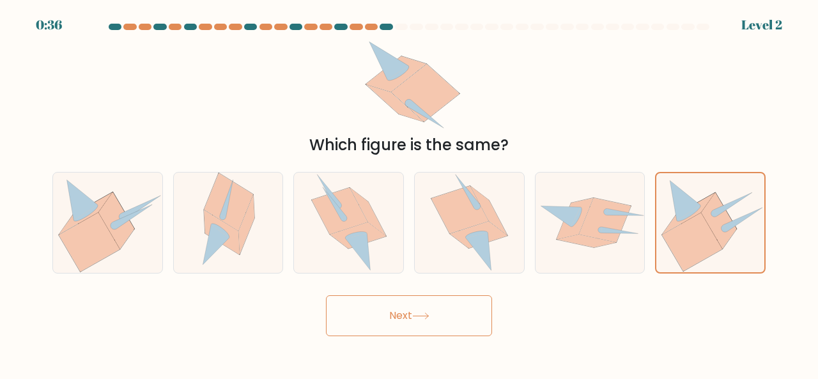
click at [438, 311] on button "Next" at bounding box center [409, 315] width 166 height 41
click at [405, 320] on button "Next" at bounding box center [409, 315] width 166 height 41
click at [436, 305] on button "Next" at bounding box center [409, 315] width 166 height 41
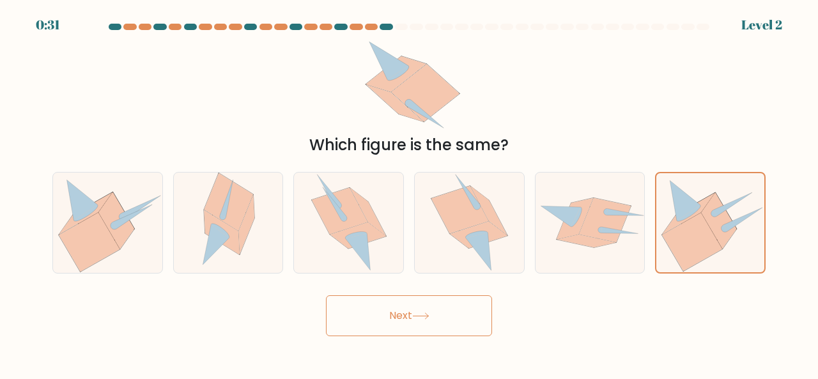
click at [436, 305] on button "Next" at bounding box center [409, 315] width 166 height 41
click at [427, 309] on button "Next" at bounding box center [409, 315] width 166 height 41
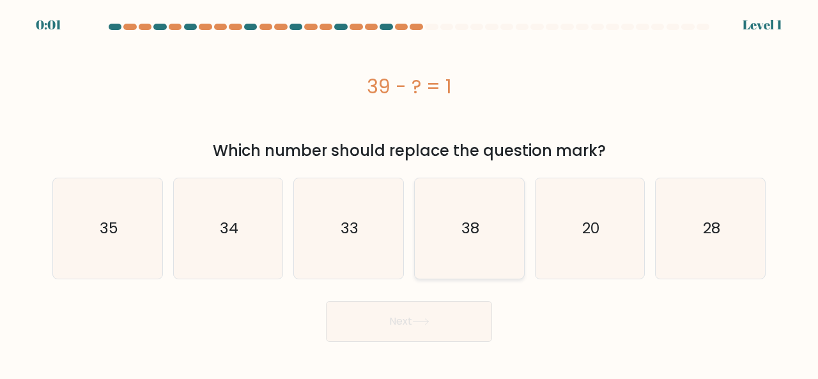
click at [474, 218] on text "38" at bounding box center [470, 228] width 18 height 21
click at [410, 193] on input "d. 38" at bounding box center [409, 191] width 1 height 3
radio input "true"
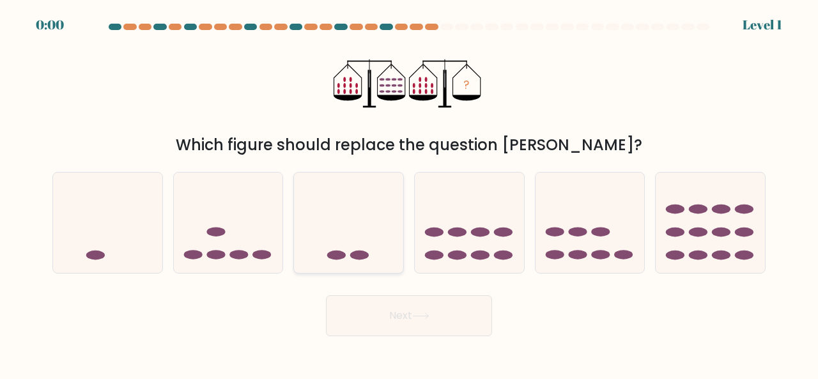
click at [366, 238] on icon at bounding box center [348, 222] width 109 height 90
click at [409, 193] on input "c." at bounding box center [409, 191] width 1 height 3
radio input "true"
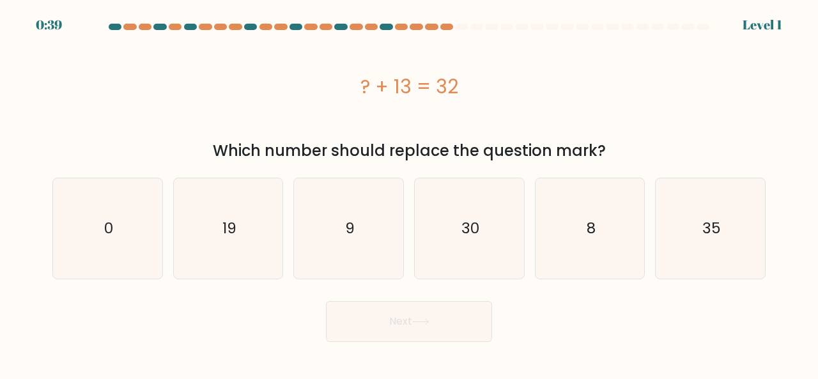
drag, startPoint x: 362, startPoint y: 84, endPoint x: 559, endPoint y: 113, distance: 199.7
click at [559, 113] on div "? + 13 = 32" at bounding box center [408, 86] width 713 height 102
copy div "? + 13 = 32"
click at [587, 313] on div "Next" at bounding box center [409, 318] width 729 height 47
click at [266, 218] on icon "19" at bounding box center [228, 228] width 100 height 100
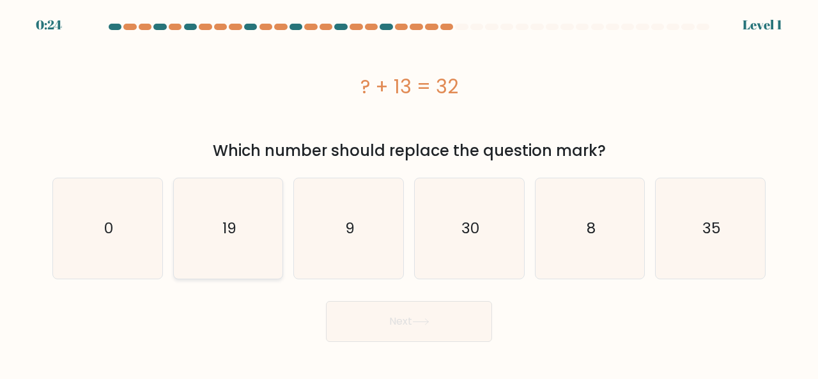
click at [409, 193] on input "b. 19" at bounding box center [409, 191] width 1 height 3
radio input "true"
click at [405, 322] on button "Next" at bounding box center [409, 321] width 166 height 41
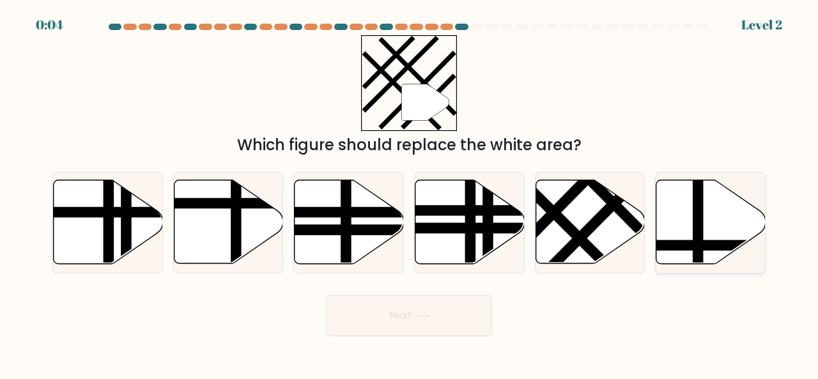
click at [686, 219] on icon at bounding box center [710, 222] width 109 height 84
click at [410, 193] on input "f." at bounding box center [409, 191] width 1 height 3
radio input "true"
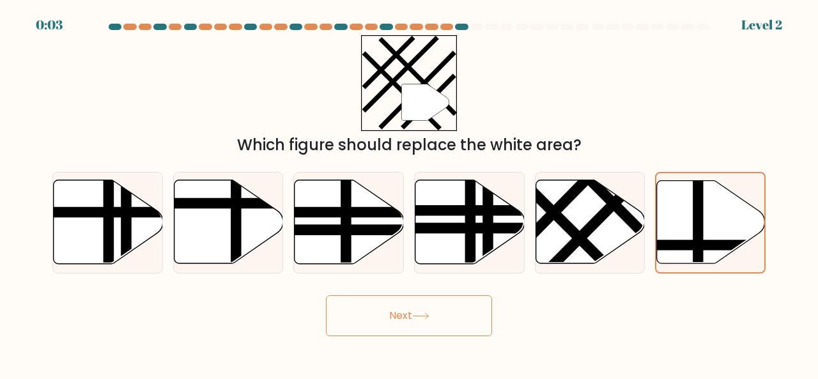
click at [444, 325] on button "Next" at bounding box center [409, 315] width 166 height 41
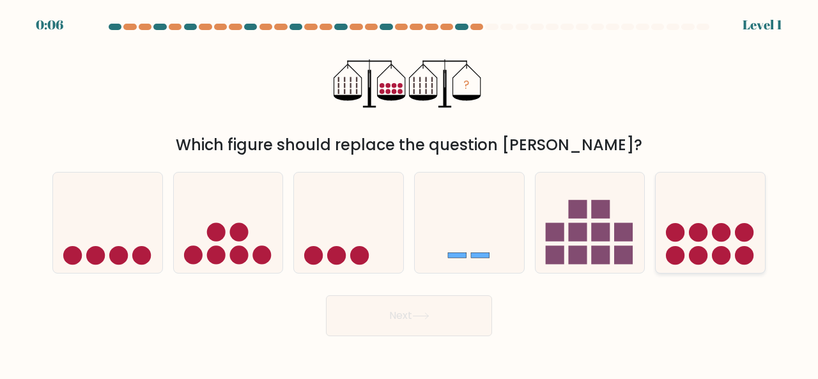
click at [685, 256] on icon at bounding box center [710, 222] width 109 height 90
click at [410, 193] on input "f." at bounding box center [409, 191] width 1 height 3
radio input "true"
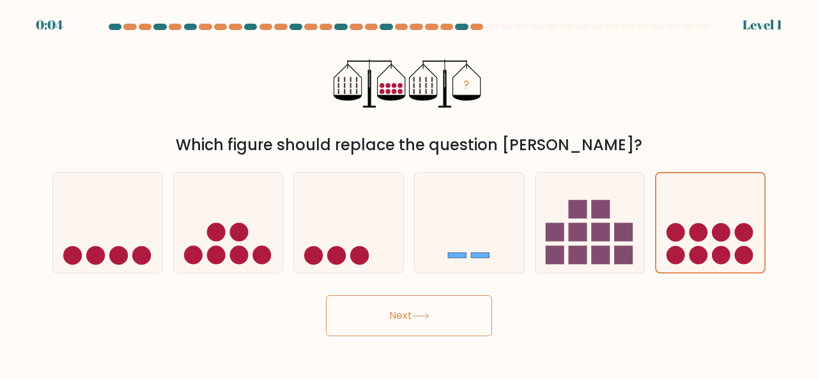
click at [438, 309] on button "Next" at bounding box center [409, 315] width 166 height 41
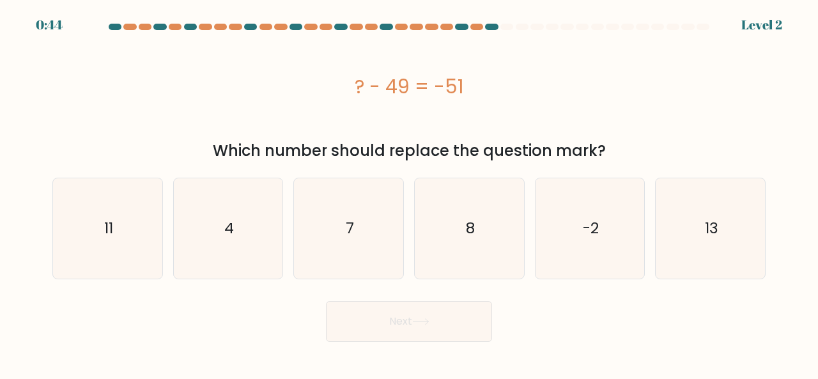
drag, startPoint x: 354, startPoint y: 82, endPoint x: 481, endPoint y: 73, distance: 126.9
click at [481, 73] on div "? - 49 = -51" at bounding box center [408, 86] width 713 height 29
copy div "? - 49 = -51"
click at [542, 126] on div "? - 49 = -51" at bounding box center [408, 86] width 713 height 102
click at [558, 235] on icon "-2" at bounding box center [590, 228] width 100 height 100
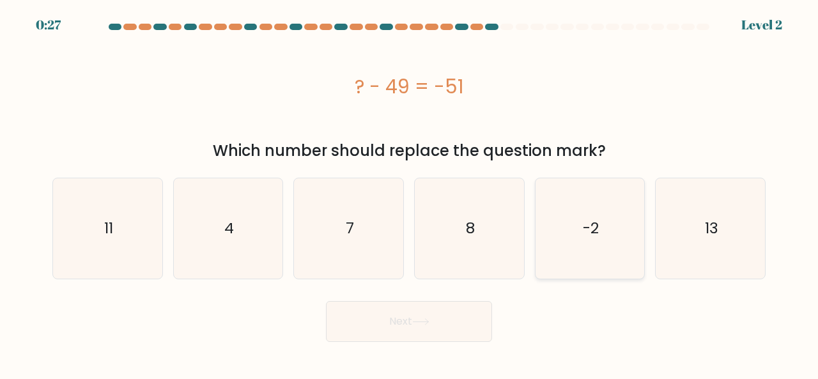
click at [410, 193] on input "e. -2" at bounding box center [409, 191] width 1 height 3
radio input "true"
click at [458, 309] on button "Next" at bounding box center [409, 321] width 166 height 41
click at [415, 324] on button "Next" at bounding box center [409, 321] width 166 height 41
click at [421, 316] on button "Next" at bounding box center [409, 321] width 166 height 41
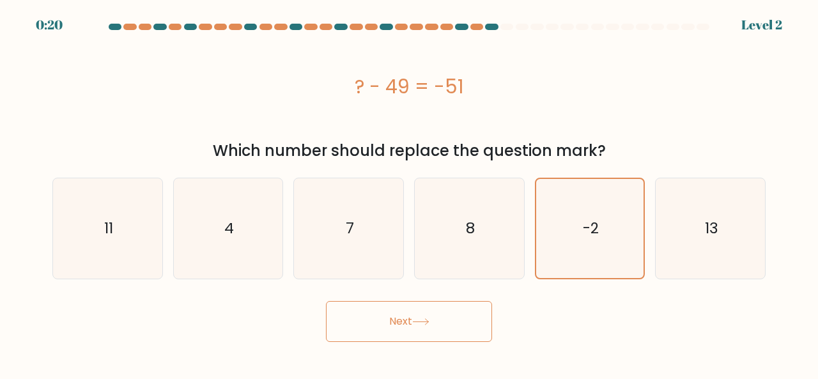
click at [421, 316] on button "Next" at bounding box center [409, 321] width 166 height 41
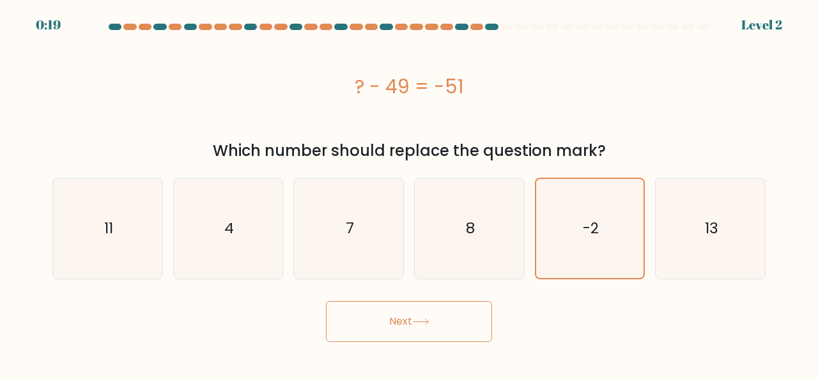
click at [421, 316] on button "Next" at bounding box center [409, 321] width 166 height 41
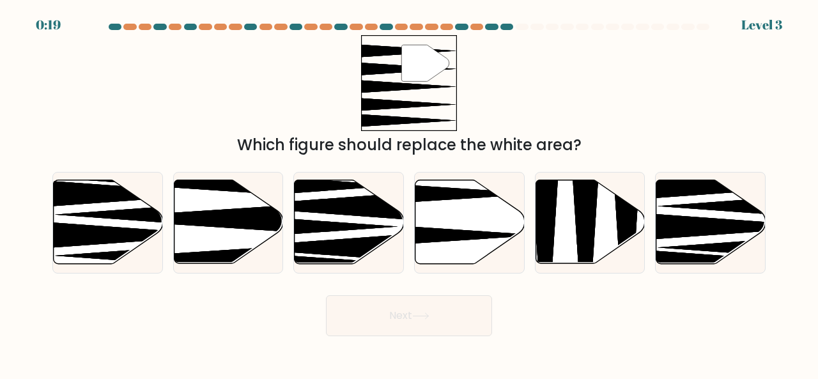
click at [421, 316] on icon at bounding box center [420, 316] width 17 height 7
click at [536, 306] on div "Next" at bounding box center [409, 312] width 729 height 47
click at [477, 203] on icon at bounding box center [469, 222] width 109 height 84
click at [410, 193] on input "d." at bounding box center [409, 191] width 1 height 3
radio input "true"
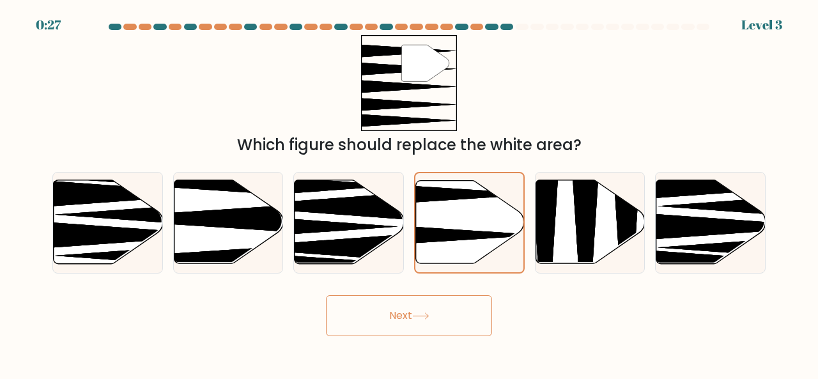
click at [438, 306] on button "Next" at bounding box center [409, 315] width 166 height 41
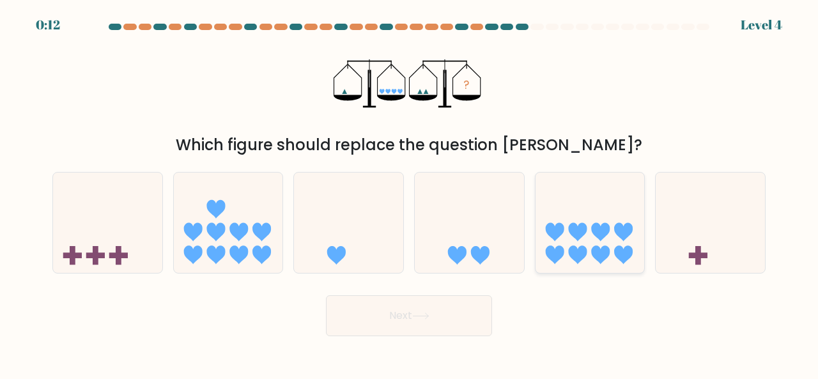
click at [593, 232] on icon at bounding box center [600, 232] width 19 height 19
click at [410, 193] on input "e." at bounding box center [409, 191] width 1 height 3
radio input "true"
click at [446, 319] on button "Next" at bounding box center [409, 315] width 166 height 41
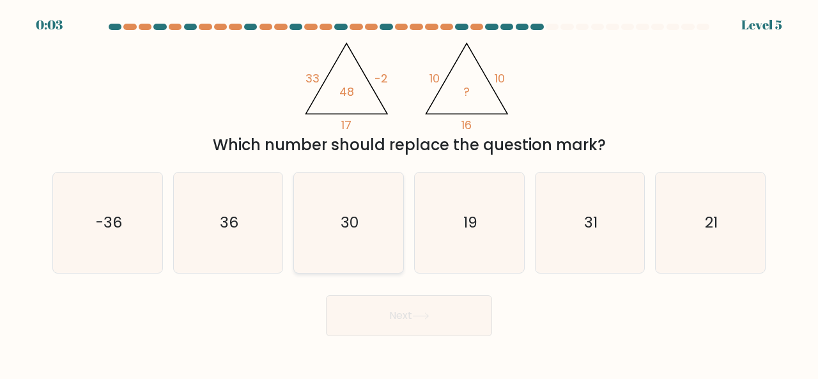
click at [368, 221] on icon "30" at bounding box center [348, 223] width 100 height 100
click at [409, 193] on input "c. 30" at bounding box center [409, 191] width 1 height 3
radio input "true"
click at [387, 323] on button "Next" at bounding box center [409, 315] width 166 height 41
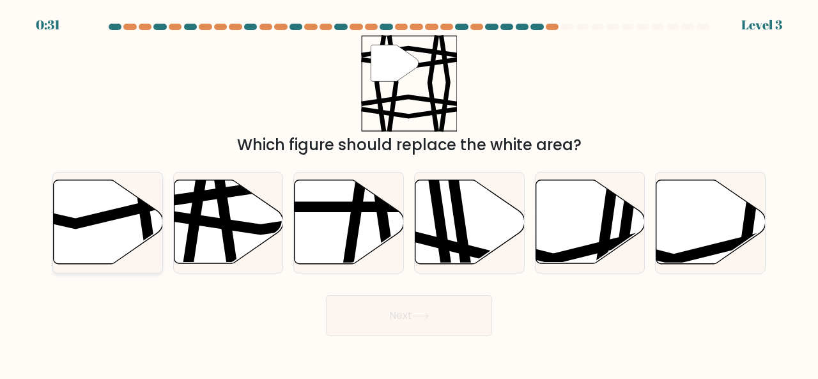
click at [99, 213] on icon at bounding box center [72, 211] width 220 height 26
click at [409, 193] on input "a." at bounding box center [409, 191] width 1 height 3
radio input "true"
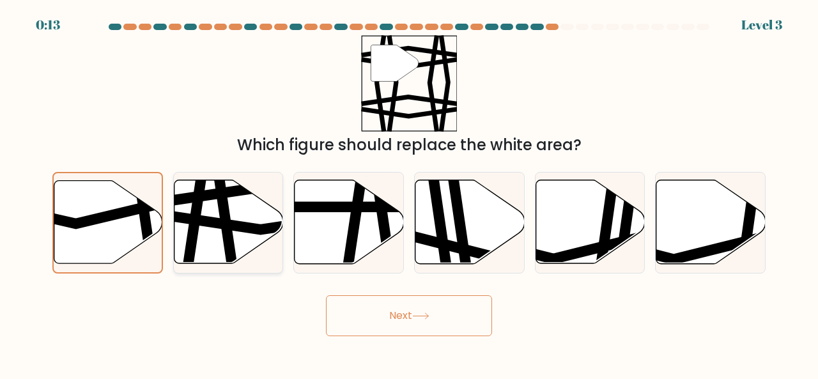
click at [238, 217] on icon at bounding box center [228, 222] width 109 height 84
click at [409, 193] on input "b." at bounding box center [409, 191] width 1 height 3
radio input "true"
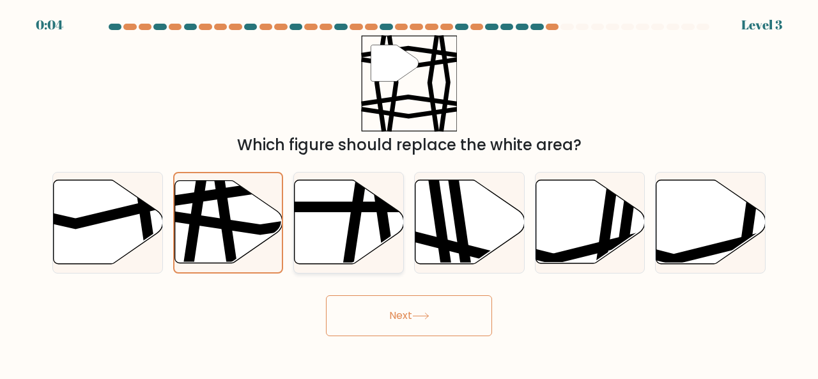
click at [380, 224] on icon at bounding box center [383, 270] width 16 height 220
click at [409, 193] on input "c." at bounding box center [409, 191] width 1 height 3
radio input "true"
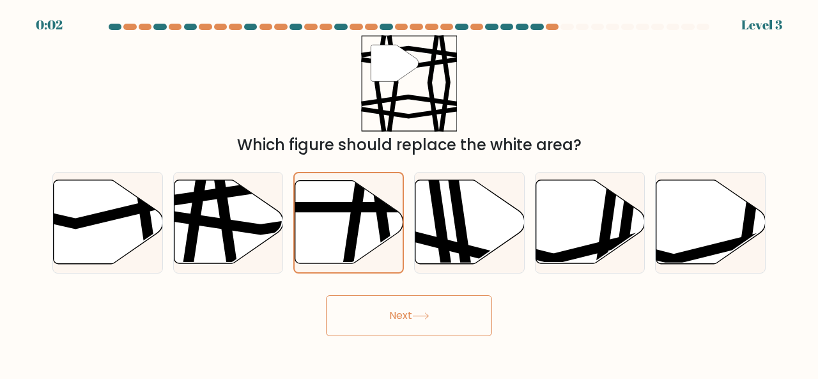
click at [405, 302] on button "Next" at bounding box center [409, 315] width 166 height 41
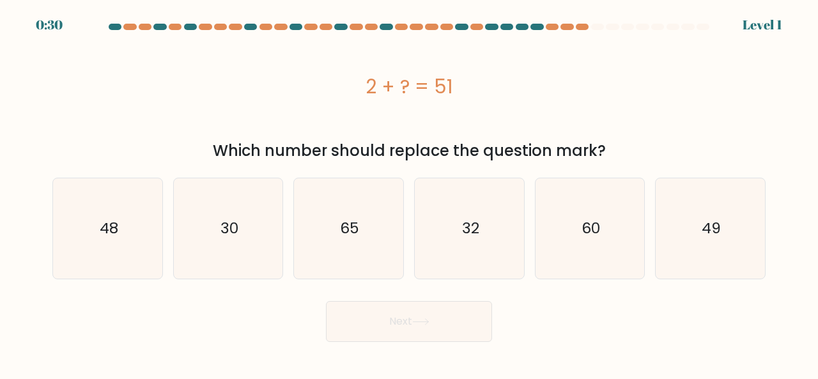
drag, startPoint x: 372, startPoint y: 84, endPoint x: 451, endPoint y: 82, distance: 79.3
click at [451, 82] on div "2 + ? = 51" at bounding box center [408, 86] width 713 height 29
click at [364, 90] on div "2 + ? = 51" at bounding box center [408, 86] width 713 height 29
drag, startPoint x: 364, startPoint y: 90, endPoint x: 456, endPoint y: 95, distance: 92.2
click at [456, 95] on div "2 + ? = 51" at bounding box center [408, 86] width 713 height 29
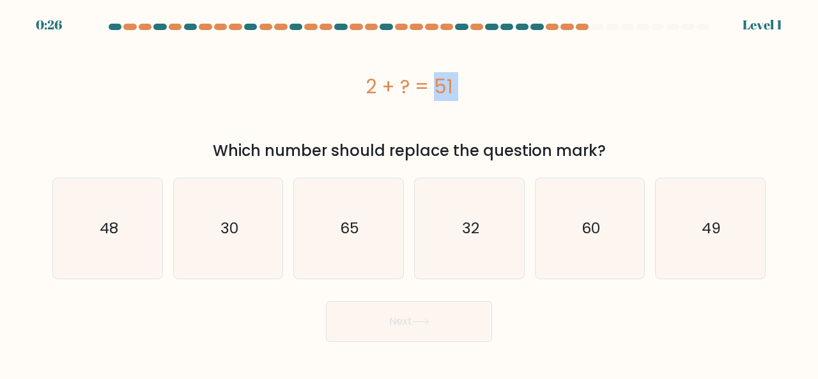
copy div "2 + ? = 51"
click at [720, 267] on icon "49" at bounding box center [710, 228] width 100 height 100
click at [410, 193] on input "f. 49" at bounding box center [409, 191] width 1 height 3
radio input "true"
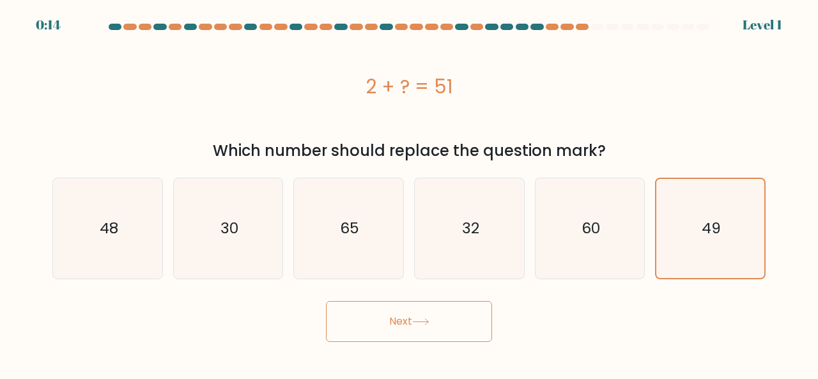
click at [433, 325] on button "Next" at bounding box center [409, 321] width 166 height 41
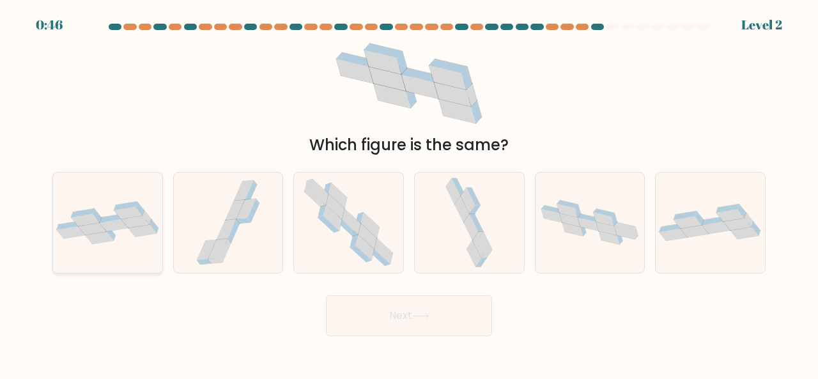
click at [133, 248] on div at bounding box center [107, 223] width 111 height 102
click at [409, 193] on input "a." at bounding box center [409, 191] width 1 height 3
radio input "true"
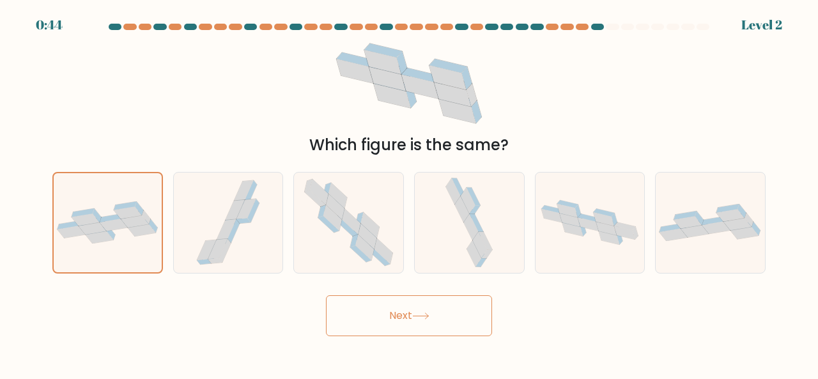
click at [405, 321] on button "Next" at bounding box center [409, 315] width 166 height 41
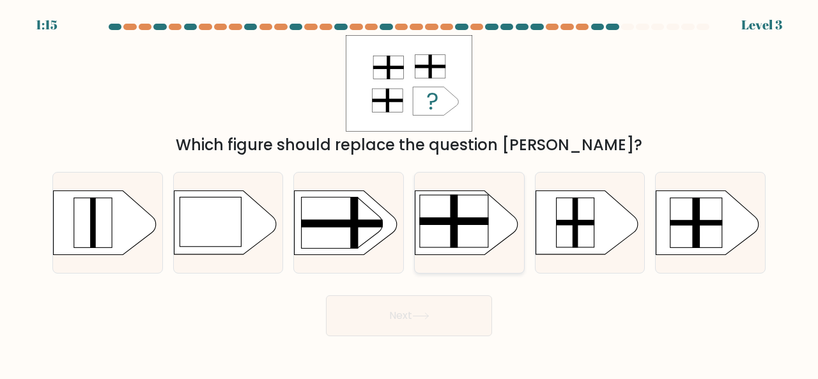
click at [430, 224] on rect at bounding box center [453, 221] width 69 height 8
click at [410, 193] on input "d." at bounding box center [409, 191] width 1 height 3
radio input "true"
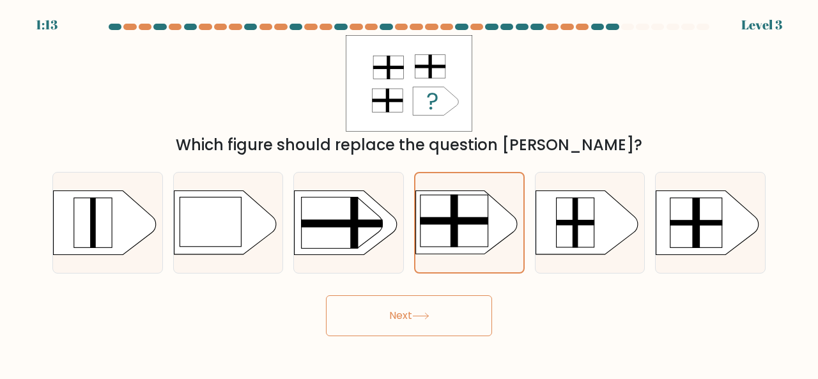
click at [417, 319] on icon at bounding box center [420, 316] width 17 height 7
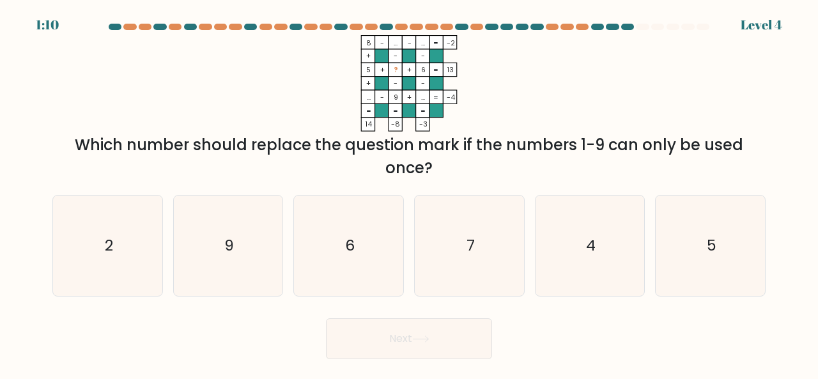
click at [417, 319] on button "Next" at bounding box center [409, 338] width 166 height 41
click at [455, 275] on icon "7" at bounding box center [469, 246] width 100 height 100
click at [410, 193] on input "d. 7" at bounding box center [409, 191] width 1 height 3
radio input "true"
click at [430, 336] on icon at bounding box center [420, 339] width 17 height 7
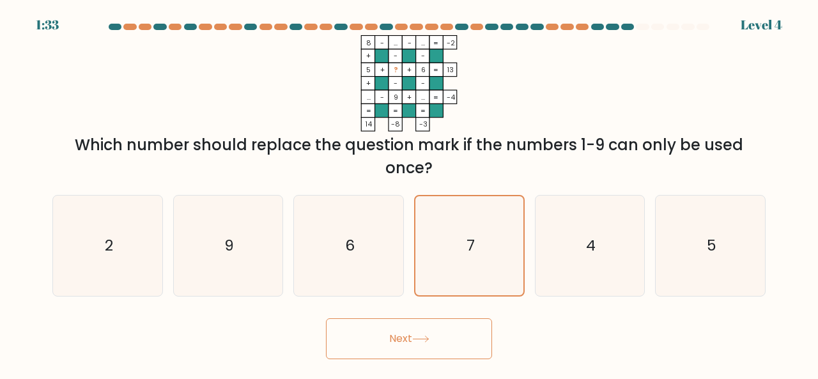
click at [417, 337] on icon at bounding box center [420, 339] width 17 height 7
click at [394, 341] on button "Next" at bounding box center [409, 338] width 166 height 41
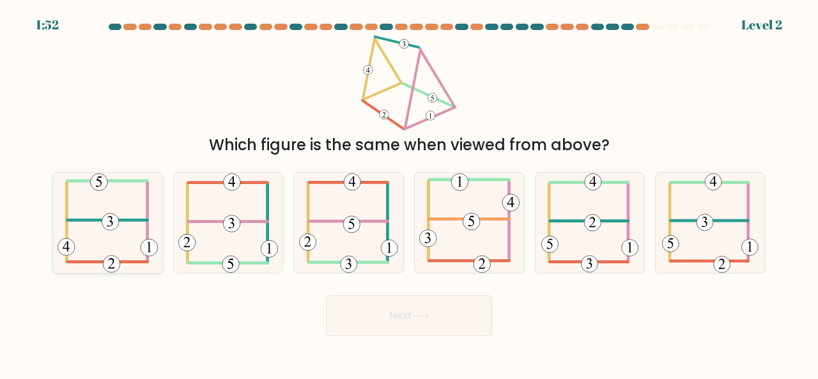
click at [102, 247] on icon at bounding box center [108, 223] width 100 height 100
click at [409, 193] on input "a." at bounding box center [409, 191] width 1 height 3
radio input "true"
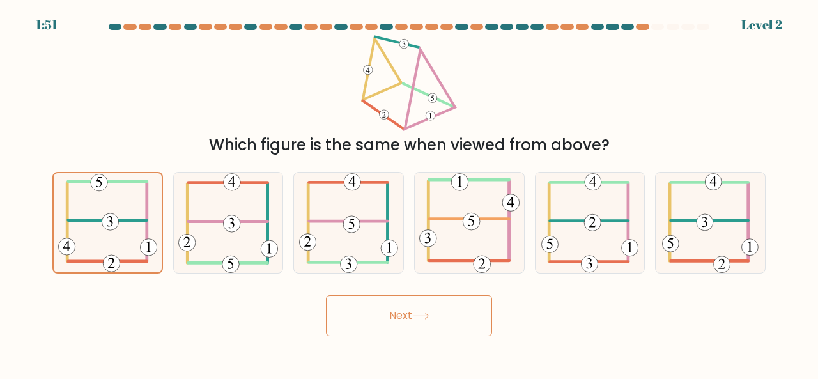
click at [366, 320] on button "Next" at bounding box center [409, 315] width 166 height 41
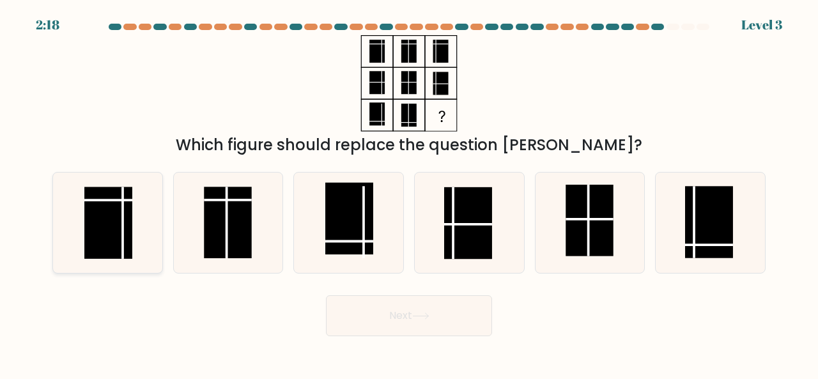
click at [118, 205] on rect at bounding box center [108, 223] width 48 height 72
click at [409, 193] on input "a." at bounding box center [409, 191] width 1 height 3
radio input "true"
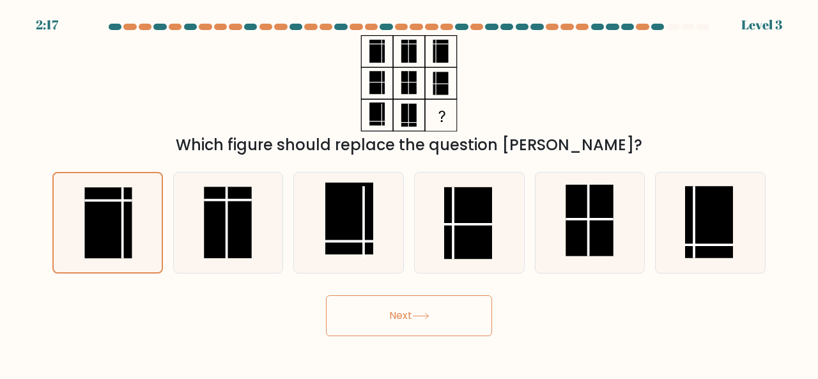
click at [377, 318] on button "Next" at bounding box center [409, 315] width 166 height 41
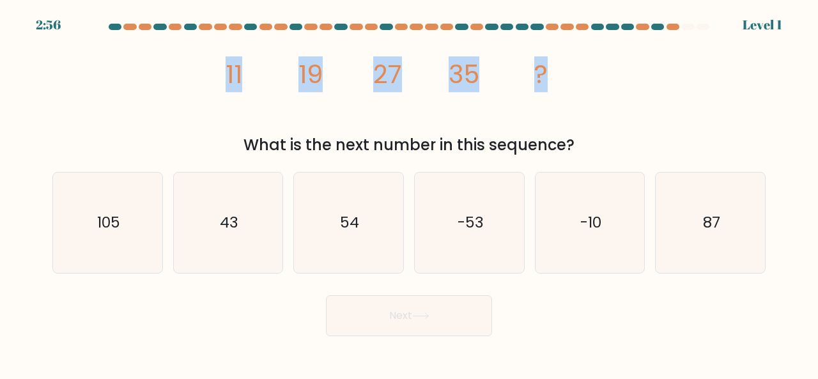
drag, startPoint x: 222, startPoint y: 76, endPoint x: 584, endPoint y: 73, distance: 361.8
click at [584, 73] on icon "image/svg+xml 11 19 27 35 ?" at bounding box center [409, 83] width 384 height 97
copy g "11 19 27 35 ?"
click at [663, 124] on div "image/svg+xml 11 19 27 35 ? What is the next number in this sequence?" at bounding box center [409, 95] width 729 height 121
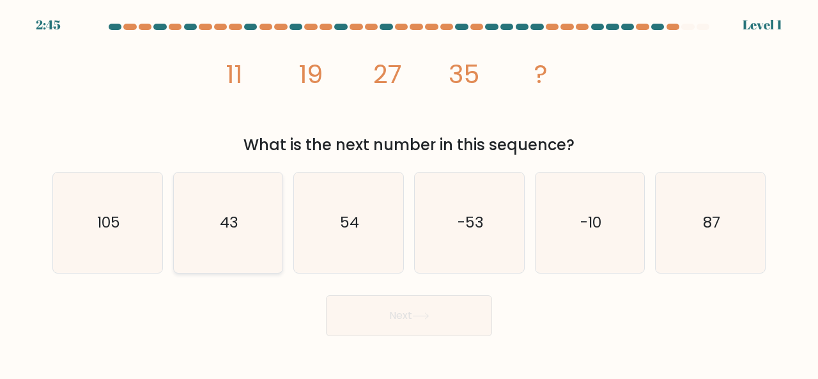
click at [275, 236] on icon "43" at bounding box center [228, 223] width 100 height 100
click at [409, 193] on input "b. 43" at bounding box center [409, 191] width 1 height 3
radio input "true"
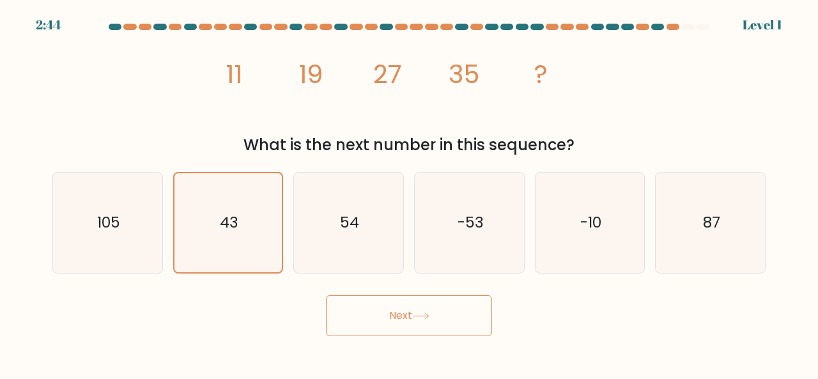
click at [403, 305] on button "Next" at bounding box center [409, 315] width 166 height 41
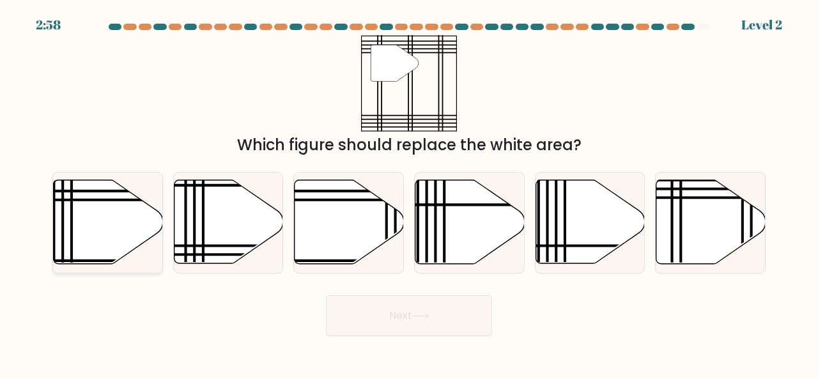
click at [133, 208] on icon at bounding box center [108, 222] width 109 height 84
click at [409, 193] on input "a." at bounding box center [409, 191] width 1 height 3
radio input "true"
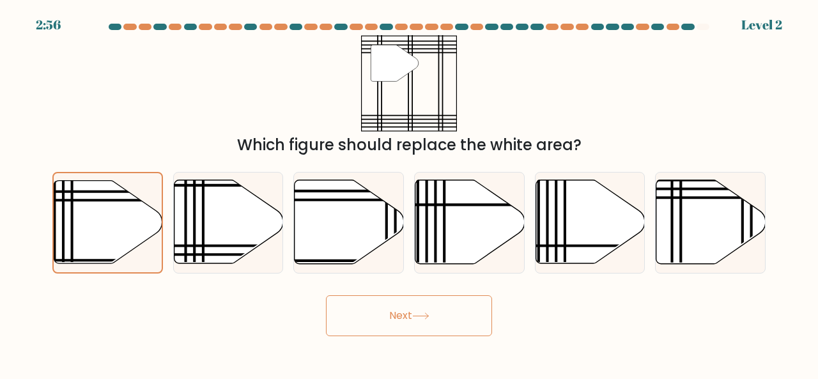
click at [414, 307] on button "Next" at bounding box center [409, 315] width 166 height 41
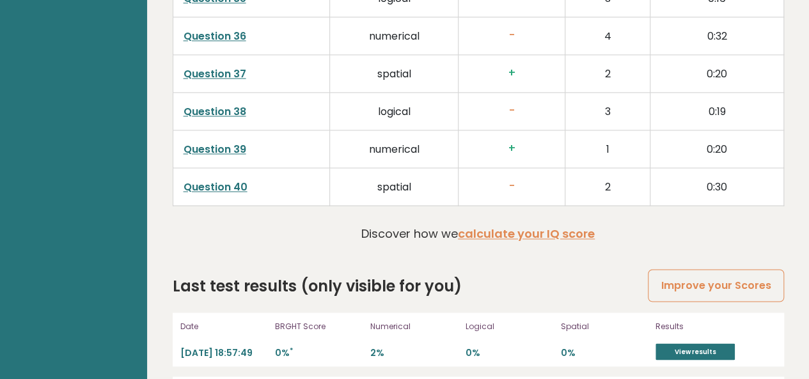
scroll to position [3389, 0]
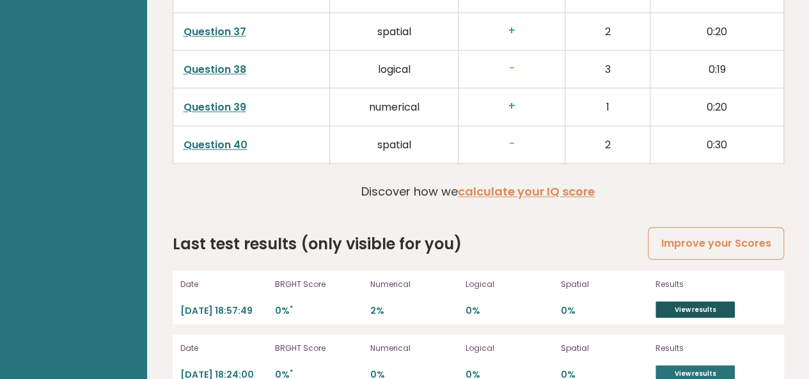
click at [665, 301] on link "View results" at bounding box center [694, 309] width 79 height 17
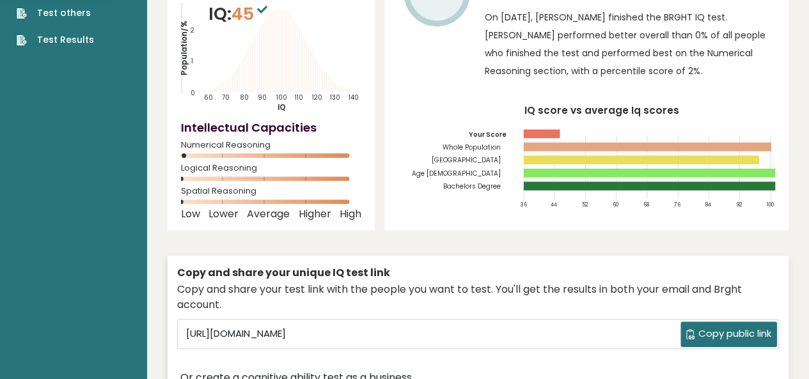
scroll to position [0, 0]
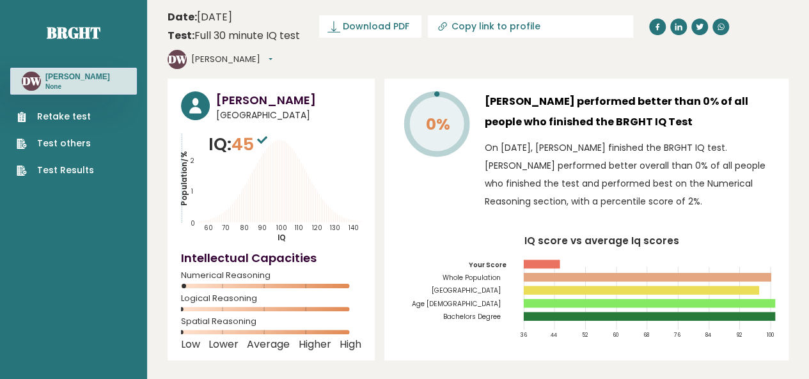
click at [62, 81] on h3 "[PERSON_NAME]" at bounding box center [77, 77] width 65 height 10
click at [29, 82] on text "DW" at bounding box center [31, 81] width 19 height 15
click at [109, 81] on div "[PERSON_NAME] Wambui None" at bounding box center [73, 81] width 127 height 27
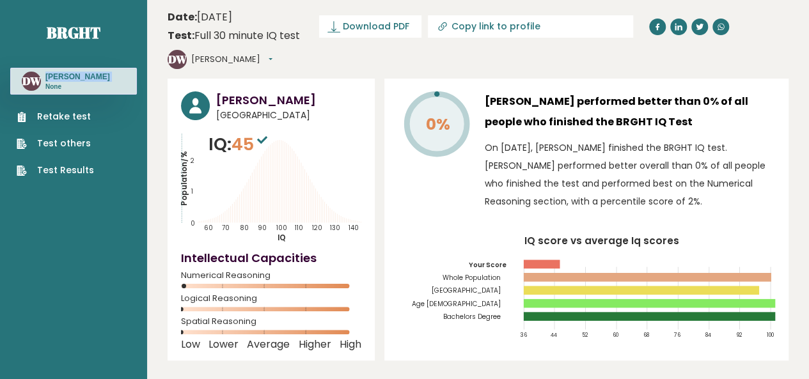
click at [109, 81] on div "[PERSON_NAME] Wambui None" at bounding box center [73, 81] width 127 height 27
click at [26, 82] on text "DW" at bounding box center [31, 81] width 19 height 15
click at [135, 58] on nav "Brght [PERSON_NAME] Wambui None Retake test Test others Test Results" at bounding box center [73, 90] width 127 height 180
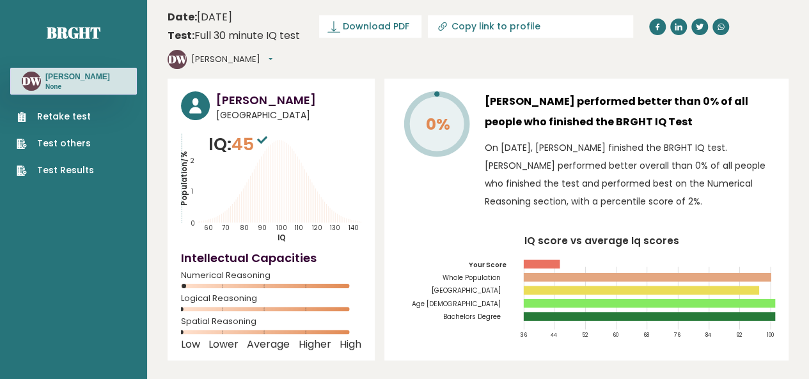
click at [101, 88] on p "None" at bounding box center [77, 86] width 65 height 9
